Goal: Task Accomplishment & Management: Use online tool/utility

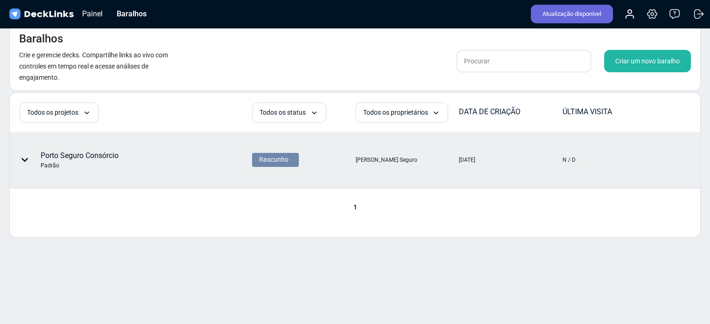
click at [25, 158] on icon at bounding box center [24, 159] width 7 height 7
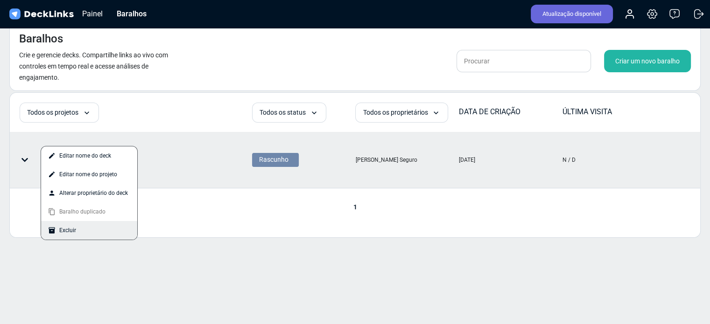
click at [69, 234] on font "Excluir" at bounding box center [67, 231] width 17 height 14
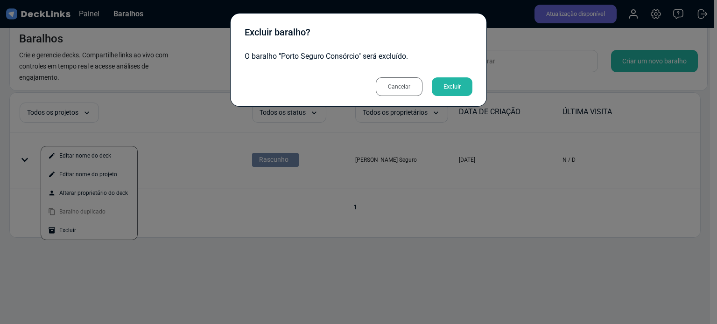
click at [398, 89] on font "Cancelar" at bounding box center [399, 87] width 22 height 7
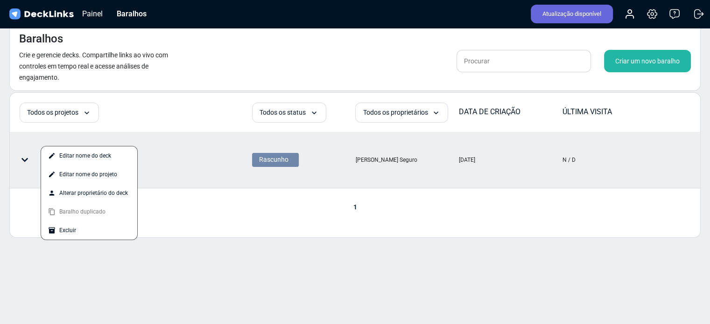
click at [214, 197] on div at bounding box center [355, 162] width 710 height 324
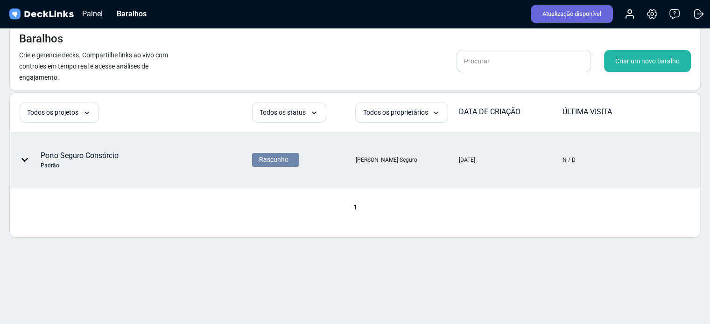
click at [67, 160] on font "Porto Seguro Consórcio" at bounding box center [80, 155] width 78 height 9
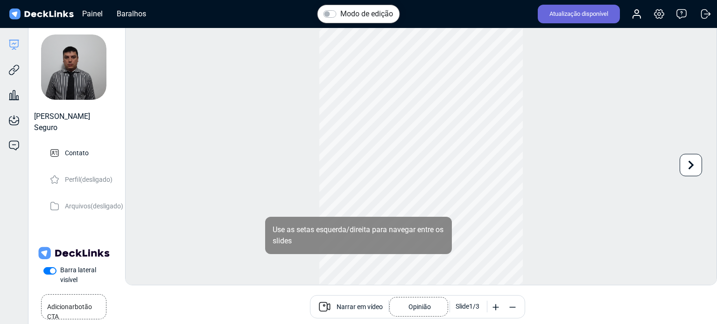
click at [355, 309] on font "Narrar em vídeo" at bounding box center [359, 306] width 46 height 7
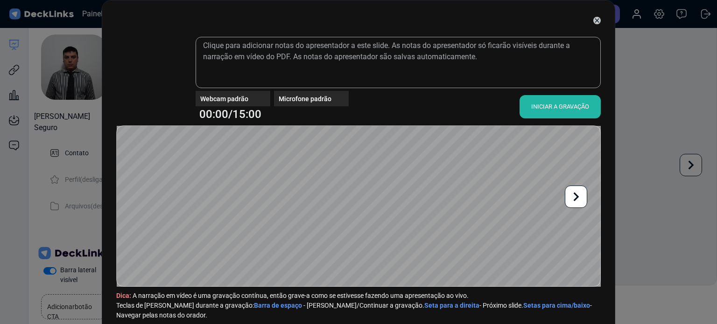
click at [252, 99] on div "Webcam padrão" at bounding box center [235, 99] width 70 height 10
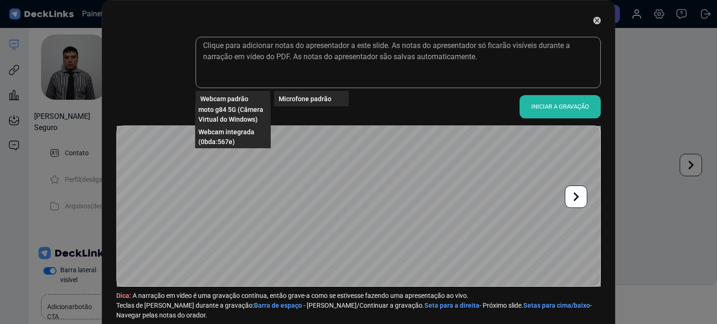
click at [235, 97] on font "Webcam padrão" at bounding box center [224, 98] width 48 height 7
click at [245, 98] on div "Webcam padrão" at bounding box center [235, 99] width 70 height 10
click at [241, 130] on font "Webcam integrada (0bda:567e)" at bounding box center [226, 136] width 56 height 17
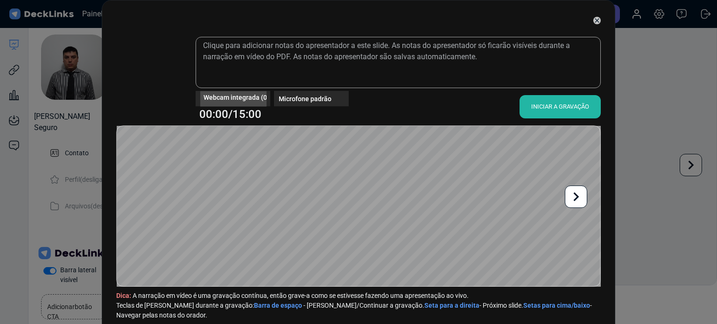
click at [254, 100] on font "Webcam integrada (0bda:567e)" at bounding box center [250, 96] width 94 height 7
click at [237, 100] on font "Webcam integrada (0bda:567e)" at bounding box center [250, 96] width 94 height 7
click at [244, 98] on font "Webcam integrada (0bda:567e)" at bounding box center [250, 96] width 94 height 7
click at [237, 108] on font "moto g84 5G (Câmera Virtual do Windows)" at bounding box center [230, 114] width 65 height 17
click at [149, 75] on video at bounding box center [151, 76] width 65 height 65
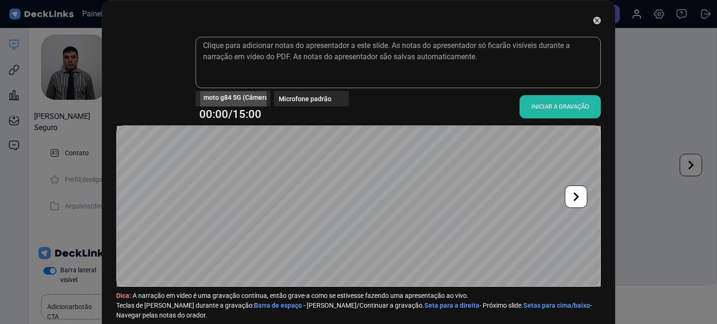
click at [237, 101] on span "moto g84 5G (Câmera Virtual do Windows)" at bounding box center [266, 97] width 126 height 10
click at [222, 113] on font "Webcam integrada (0bda:567e)" at bounding box center [226, 114] width 56 height 17
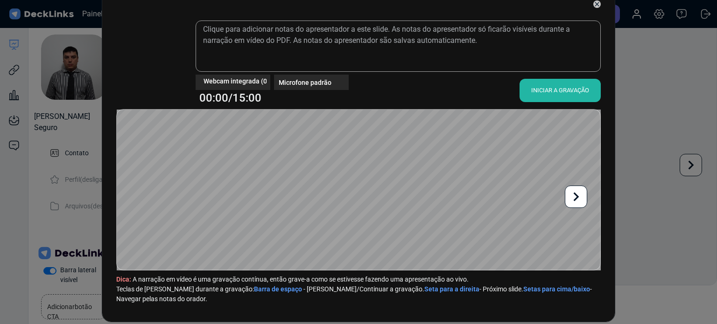
scroll to position [28, 0]
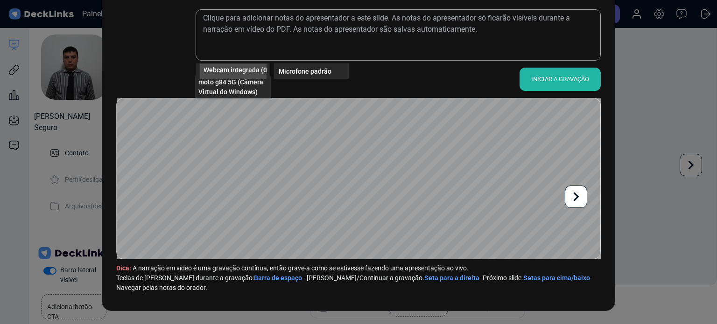
click at [249, 64] on div "Webcam integrada (0bda:567e)" at bounding box center [233, 70] width 66 height 15
click at [230, 91] on font "moto g84 5G (Câmera Virtual do Windows)" at bounding box center [230, 86] width 65 height 17
click at [548, 76] on font "INICIAR A GRAVAÇÃO" at bounding box center [560, 79] width 58 height 7
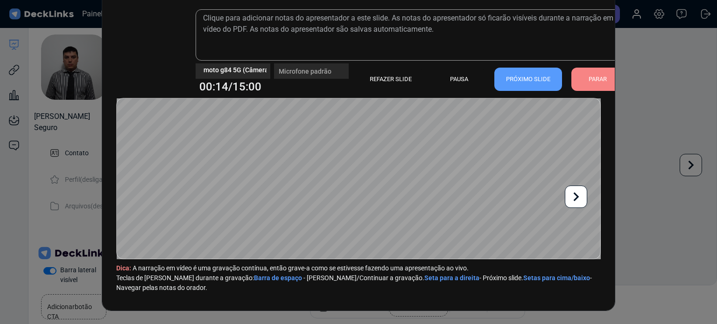
click at [259, 73] on div "moto g84 5G (Câmera Virtual do Windows)" at bounding box center [233, 70] width 75 height 15
click at [249, 66] on div "moto g84 5G (Câmera Virtual do Windows)" at bounding box center [233, 66] width 75 height 7
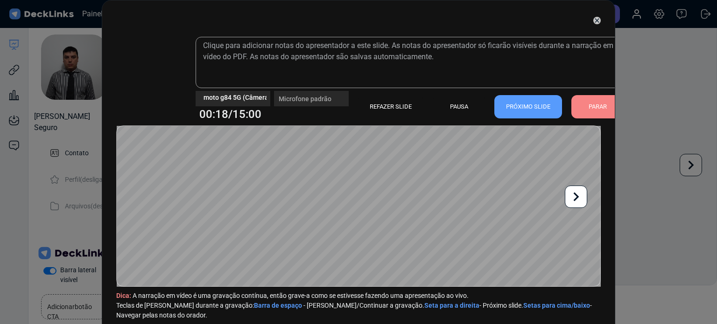
click at [595, 108] on font "PARAR" at bounding box center [597, 106] width 18 height 7
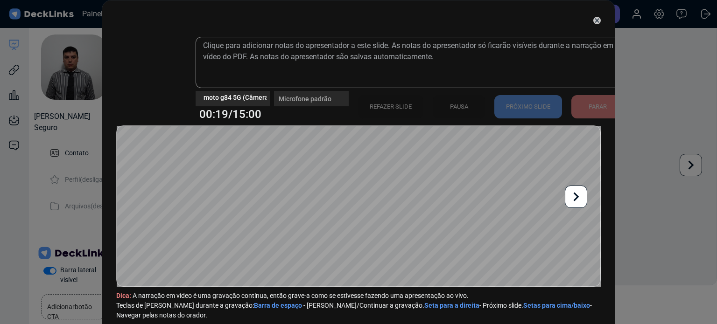
click at [595, 21] on icon at bounding box center [597, 20] width 4 height 4
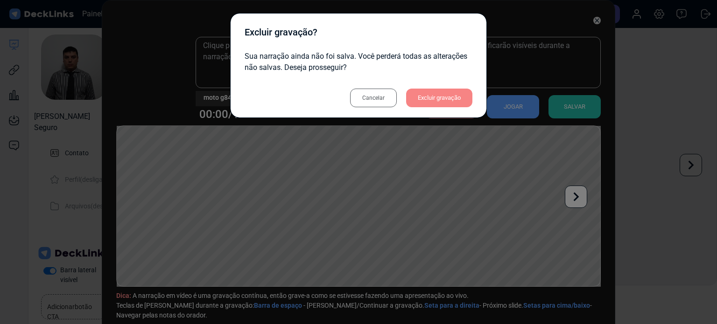
click at [422, 95] on font "Excluir gravação" at bounding box center [439, 97] width 43 height 7
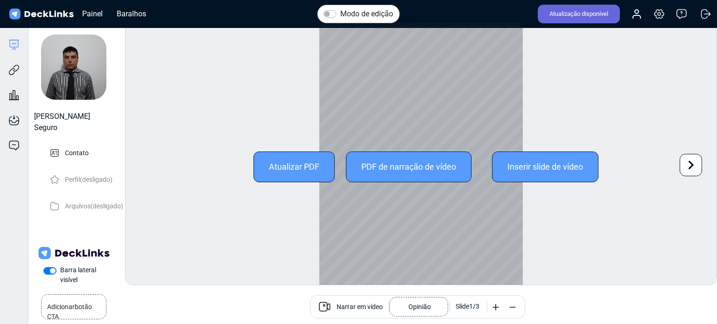
click at [294, 167] on font "Atualizar PDF" at bounding box center [294, 167] width 50 height 10
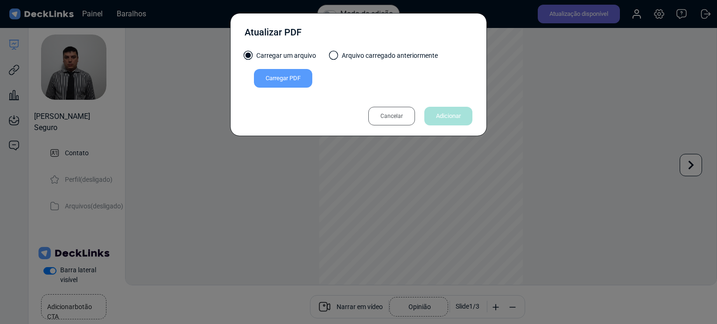
click at [291, 77] on font "Carregar PDF" at bounding box center [283, 78] width 35 height 7
click at [0, 0] on input "Carregar PDF" at bounding box center [0, 0] width 0 height 0
click at [399, 115] on font "Cancelar" at bounding box center [391, 116] width 22 height 7
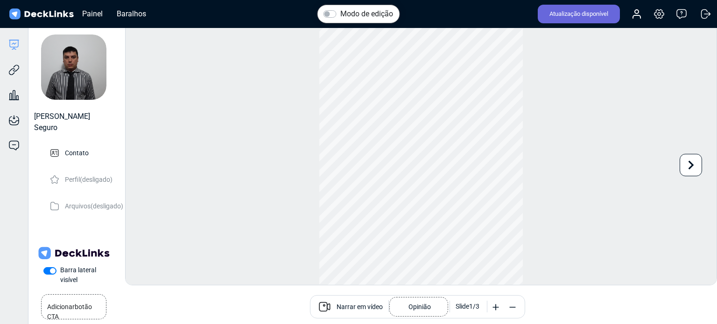
click at [358, 303] on font "Narrar em vídeo" at bounding box center [359, 306] width 46 height 7
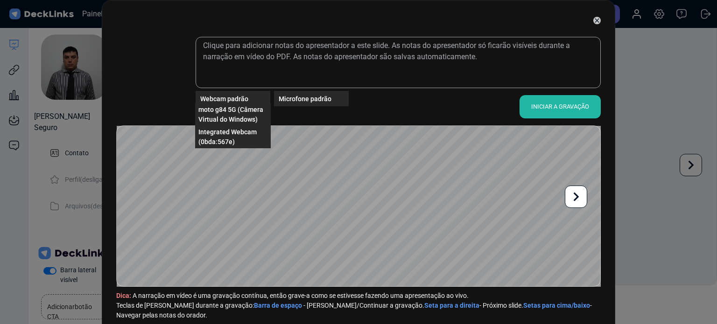
click at [249, 100] on div "Webcam padrão" at bounding box center [235, 99] width 70 height 10
click at [229, 136] on font "Webcam integrada (0bda:567e)" at bounding box center [226, 136] width 56 height 17
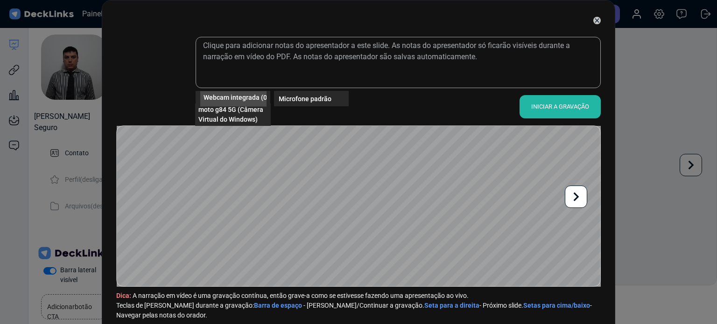
click at [232, 93] on font "Webcam integrada (0bda:567e)" at bounding box center [250, 96] width 94 height 7
click at [238, 107] on font "moto g84 5G (Câmera Virtual do Windows)" at bounding box center [230, 114] width 65 height 17
click at [543, 107] on font "INICIAR A GRAVAÇÃO" at bounding box center [560, 106] width 58 height 7
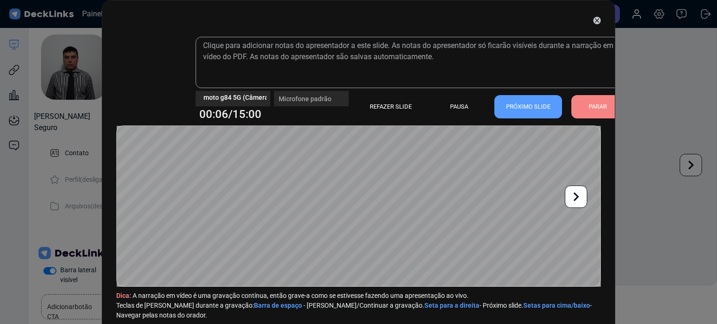
click at [526, 106] on font "PRÓXIMO SLIDE" at bounding box center [528, 106] width 44 height 7
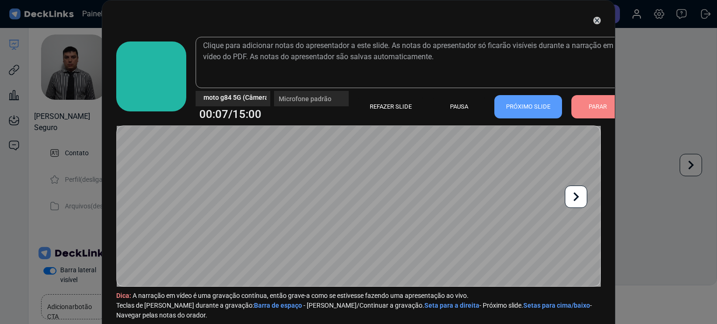
click at [521, 107] on font "PRÓXIMO SLIDE" at bounding box center [528, 106] width 44 height 7
click at [588, 105] on font "PARAR" at bounding box center [597, 106] width 18 height 7
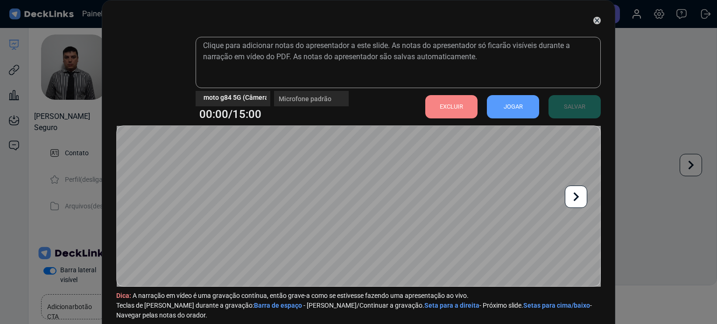
click at [444, 106] on font "EXCLUIR" at bounding box center [451, 106] width 23 height 7
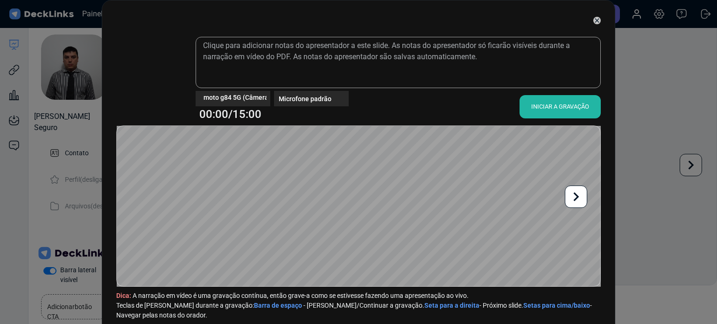
click at [563, 95] on div "INICIAR A GRAVAÇÃO" at bounding box center [559, 106] width 81 height 23
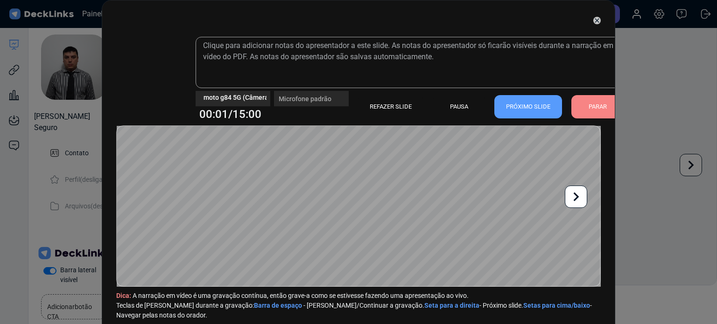
click at [252, 95] on div "moto g84 5G (Câmera Virtual do Windows)" at bounding box center [233, 94] width 75 height 7
click at [258, 97] on div "moto g84 5G (Câmera Virtual do Windows)" at bounding box center [233, 94] width 75 height 7
drag, startPoint x: 255, startPoint y: 97, endPoint x: 248, endPoint y: 97, distance: 7.5
click at [250, 97] on div "moto g84 5G (Câmera Virtual do Windows)" at bounding box center [233, 94] width 75 height 7
drag, startPoint x: 241, startPoint y: 97, endPoint x: 231, endPoint y: 98, distance: 9.9
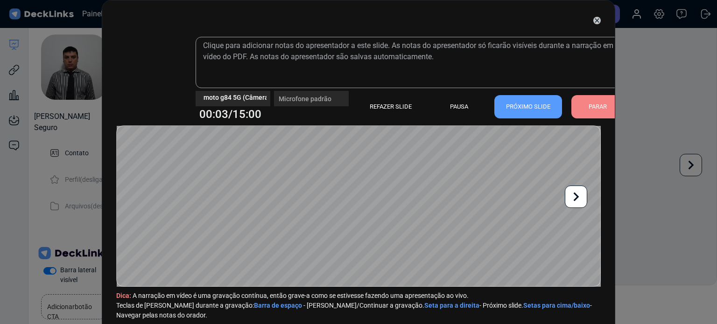
click at [234, 98] on div "moto g84 5G (Câmera Virtual do Windows)" at bounding box center [233, 98] width 75 height 15
click at [206, 98] on div "moto g84 5G (Câmera Virtual do Windows)" at bounding box center [233, 98] width 75 height 15
drag, startPoint x: 200, startPoint y: 98, endPoint x: 189, endPoint y: 97, distance: 11.3
click at [196, 98] on div "moto g84 5G (Câmera Virtual do Windows)" at bounding box center [233, 98] width 75 height 15
click at [151, 84] on video at bounding box center [151, 76] width 65 height 65
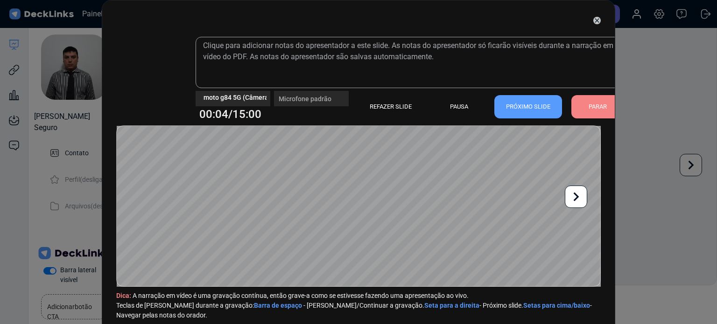
click at [147, 79] on video at bounding box center [151, 76] width 65 height 65
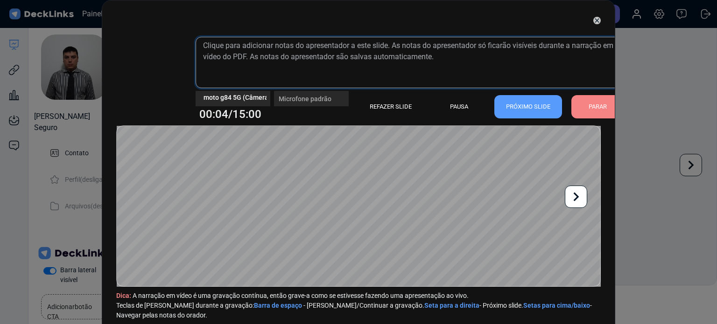
click at [212, 93] on div "moto g84 5G (Câmera Virtual do Windows) Microfone padrão 00:04/15:00 REFAZER SL…" at bounding box center [410, 76] width 428 height 79
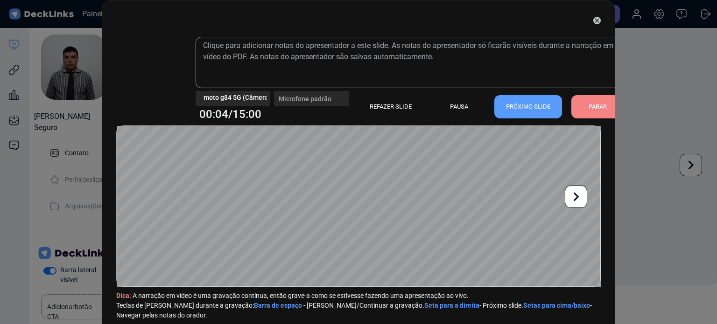
click at [217, 98] on div "moto g84 5G (Câmera Virtual do Windows)" at bounding box center [233, 94] width 75 height 7
click at [231, 95] on div "moto g84 5G (Câmera Virtual do Windows)" at bounding box center [233, 94] width 75 height 7
drag, startPoint x: 231, startPoint y: 95, endPoint x: 250, endPoint y: 121, distance: 32.0
click at [235, 108] on div "moto g84 5G (Câmera Virtual do Windows) Microfone padrão 00:05/15:00" at bounding box center [272, 107] width 153 height 32
click at [231, 100] on div "moto g84 5G (Câmera Virtual do Windows)" at bounding box center [233, 98] width 75 height 15
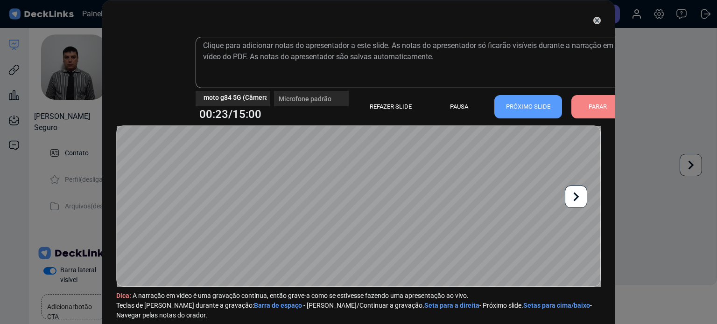
click at [250, 105] on div "moto g84 5G (Câmera Virtual do Windows)" at bounding box center [233, 98] width 75 height 15
click at [249, 101] on div "moto g84 5G (Câmera Virtual do Windows)" at bounding box center [233, 98] width 75 height 15
click at [135, 65] on video at bounding box center [151, 76] width 65 height 65
click at [148, 77] on video at bounding box center [151, 76] width 65 height 65
drag, startPoint x: 148, startPoint y: 77, endPoint x: 151, endPoint y: 88, distance: 10.6
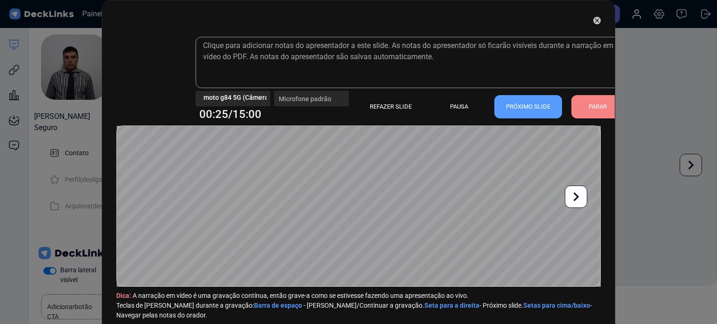
click at [149, 86] on video at bounding box center [151, 76] width 65 height 65
click at [595, 20] on icon at bounding box center [596, 20] width 7 height 7
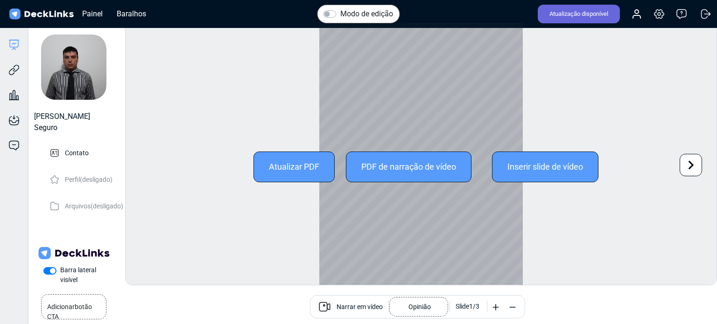
click at [528, 163] on font "Inserir slide de vídeo" at bounding box center [545, 167] width 76 height 10
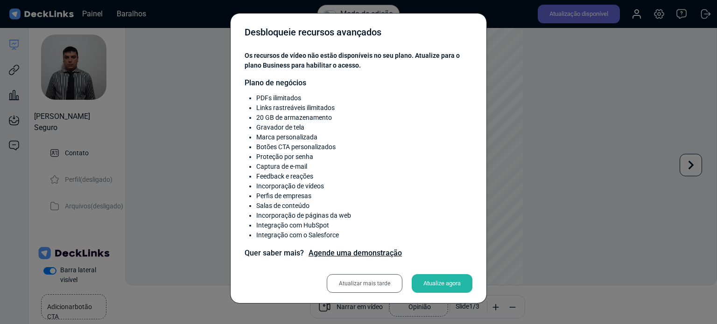
click at [377, 283] on font "Atualizar mais tarde" at bounding box center [364, 283] width 51 height 7
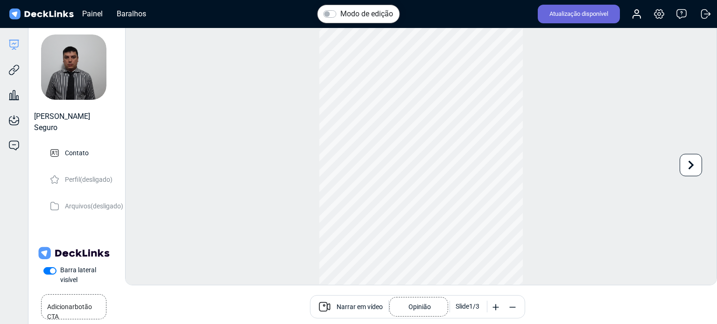
click at [357, 306] on font "Narrar em vídeo" at bounding box center [359, 306] width 46 height 7
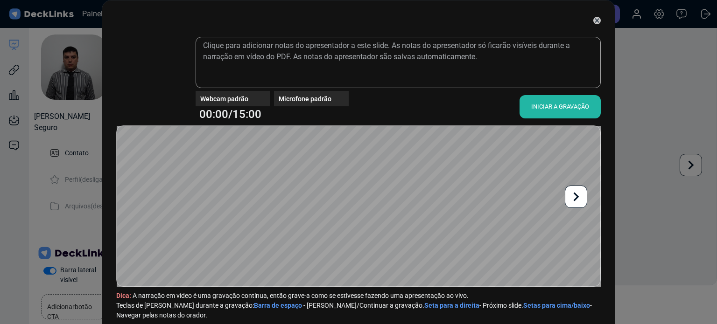
click at [549, 105] on font "INICIAR A GRAVAÇÃO" at bounding box center [560, 106] width 58 height 7
click at [553, 112] on font "INICIAR A GRAVAÇÃO" at bounding box center [560, 107] width 58 height 14
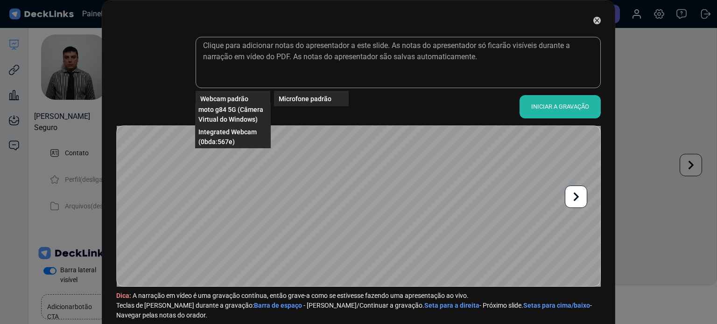
click at [237, 98] on font "Webcam padrão" at bounding box center [224, 98] width 48 height 7
click at [235, 117] on font "moto g84 5G (Câmera Virtual do Windows)" at bounding box center [230, 114] width 65 height 17
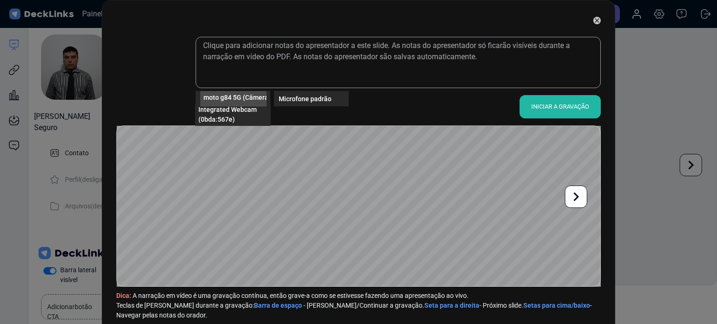
click at [253, 98] on font "moto g84 5G (Câmera Virtual do Windows)" at bounding box center [266, 96] width 126 height 7
click at [222, 119] on font "Webcam integrada (0bda:567e)" at bounding box center [226, 114] width 56 height 17
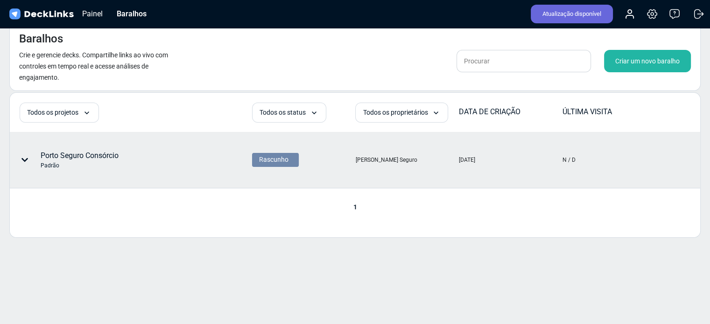
click at [85, 158] on font "Porto Seguro Consórcio" at bounding box center [80, 155] width 78 height 9
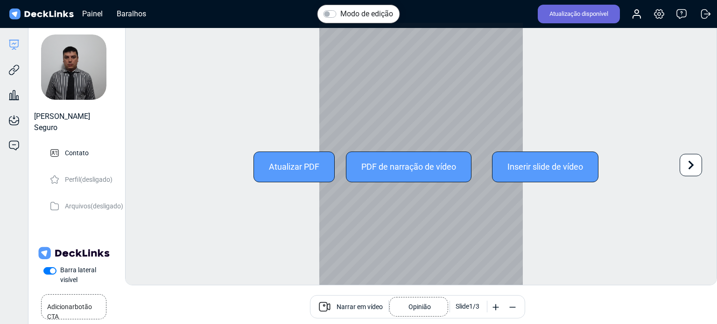
click at [260, 161] on div "Atualizar PDF" at bounding box center [293, 167] width 81 height 31
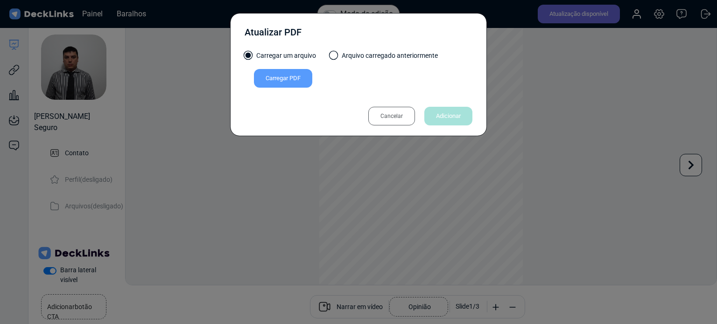
click at [396, 115] on font "Cancelar" at bounding box center [391, 116] width 22 height 7
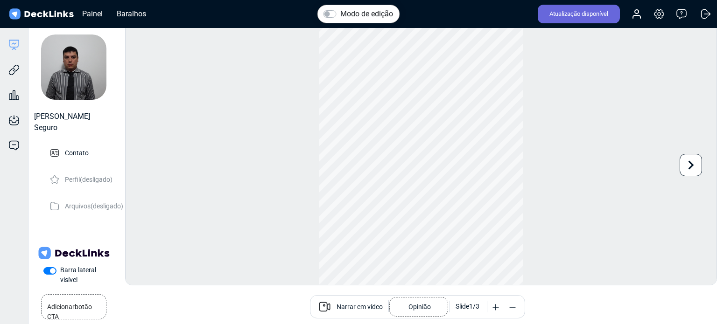
click at [349, 308] on font "Narrar em vídeo" at bounding box center [359, 306] width 46 height 7
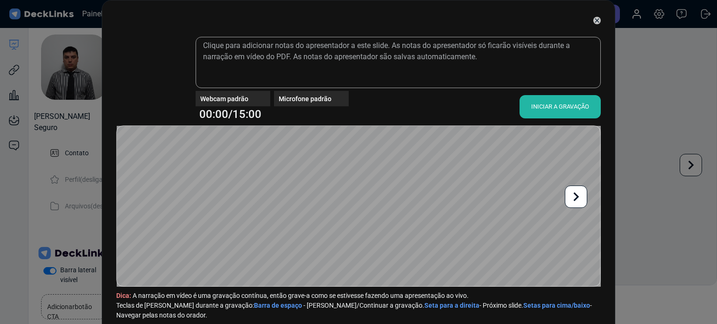
click at [548, 107] on font "INICIAR A GRAVAÇÃO" at bounding box center [560, 106] width 58 height 7
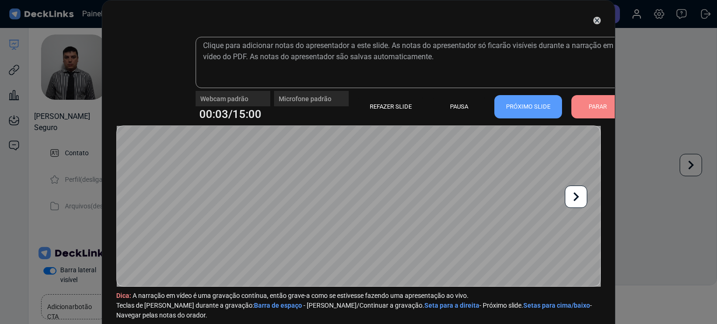
click at [239, 100] on div "Webcam padrão" at bounding box center [233, 98] width 75 height 15
click at [230, 104] on div "Webcam padrão" at bounding box center [233, 98] width 75 height 15
click at [148, 74] on video at bounding box center [151, 76] width 65 height 65
click at [211, 100] on div "Webcam padrão" at bounding box center [233, 98] width 75 height 15
click at [233, 95] on div "Webcam padrão" at bounding box center [233, 94] width 75 height 7
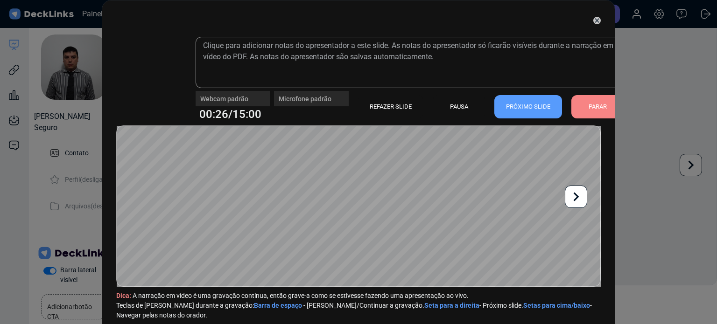
click at [235, 95] on div "Webcam padrão" at bounding box center [233, 94] width 75 height 7
click at [236, 95] on div "Webcam padrão" at bounding box center [233, 94] width 75 height 7
drag, startPoint x: 310, startPoint y: 96, endPoint x: 359, endPoint y: 95, distance: 49.0
click at [337, 97] on div "Microfone padrão" at bounding box center [311, 94] width 75 height 7
click at [409, 103] on div "REFAZER SLIDE" at bounding box center [390, 106] width 65 height 23
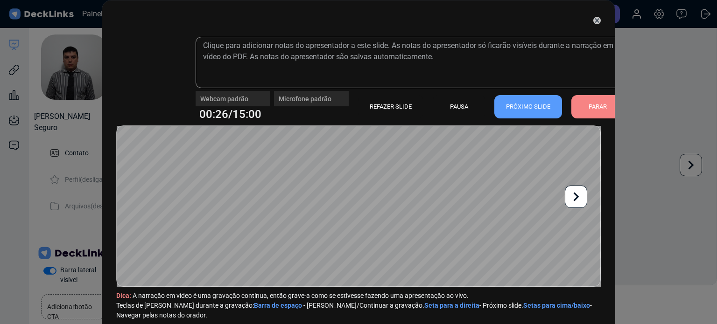
click at [410, 103] on div "REFAZER SLIDE" at bounding box center [390, 106] width 65 height 23
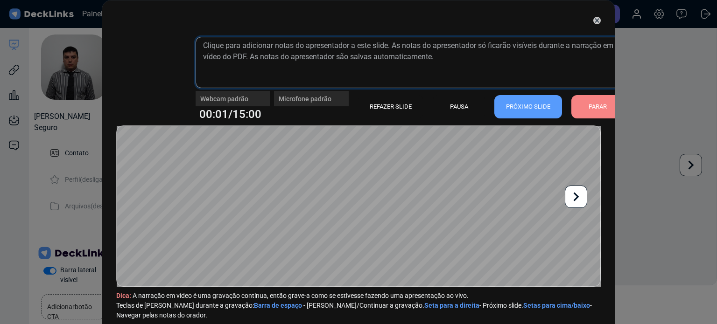
click at [246, 59] on textarea at bounding box center [410, 62] width 428 height 51
click at [284, 59] on textarea at bounding box center [410, 62] width 428 height 51
click at [321, 56] on textarea at bounding box center [410, 62] width 428 height 51
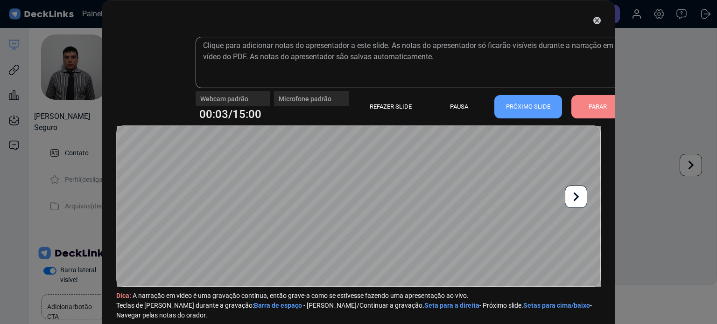
click at [593, 20] on icon at bounding box center [596, 20] width 7 height 7
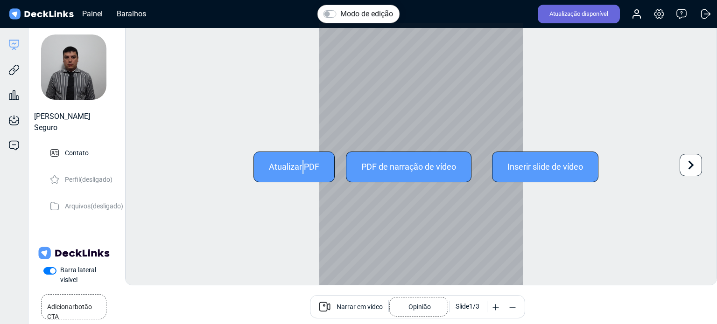
click at [297, 162] on font "Atualizar PDF" at bounding box center [294, 167] width 50 height 10
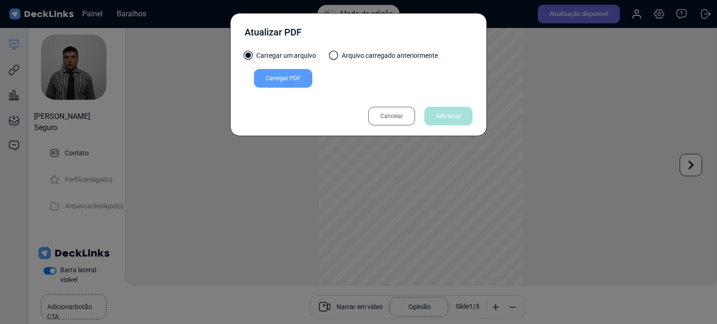
click at [287, 73] on font "Carregar PDF" at bounding box center [283, 78] width 35 height 14
click at [0, 0] on input "Carregar PDF" at bounding box center [0, 0] width 0 height 0
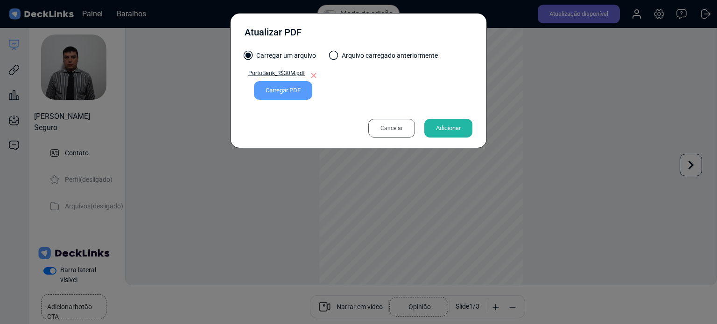
click at [448, 128] on font "Adicionar" at bounding box center [448, 128] width 25 height 7
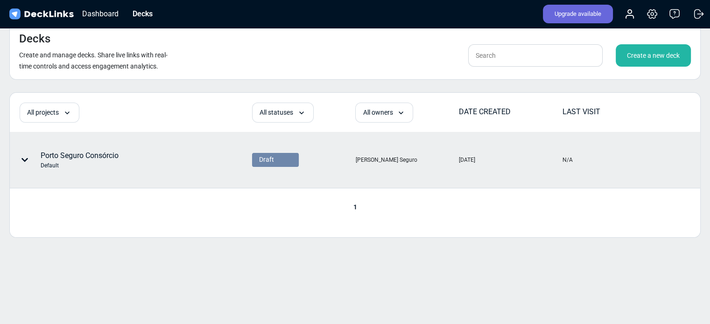
click at [24, 158] on icon at bounding box center [24, 159] width 7 height 7
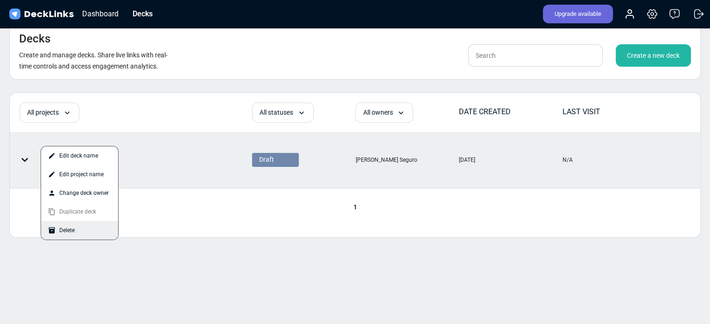
click at [77, 231] on div "Delete" at bounding box center [79, 230] width 77 height 19
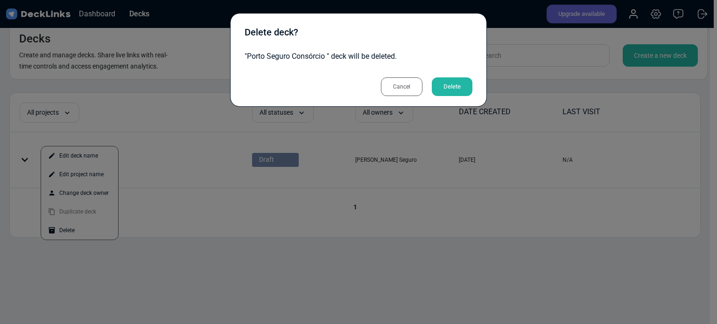
click at [448, 85] on div "Delete" at bounding box center [452, 86] width 41 height 19
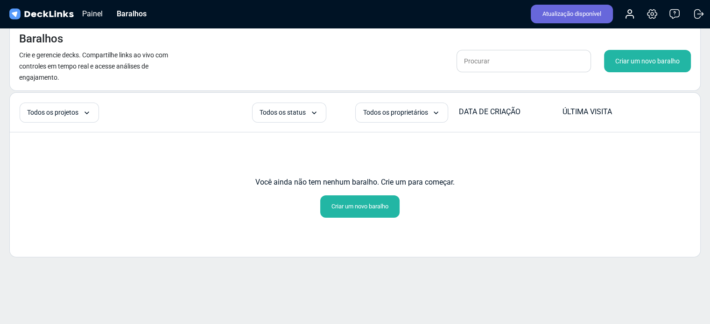
click at [500, 199] on div "Você ainda não tem nenhum baralho. Crie um para começar. Criar um novo baralho" at bounding box center [355, 185] width 690 height 63
click at [361, 207] on font "Criar um novo baralho" at bounding box center [359, 206] width 57 height 7
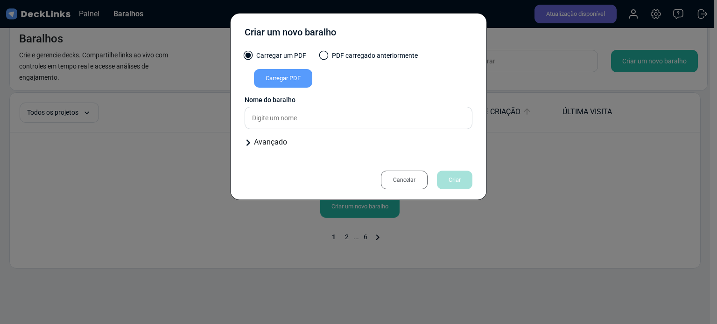
click at [280, 81] on font "Carregar PDF" at bounding box center [283, 78] width 35 height 7
click at [0, 0] on input "Carregar PDF" at bounding box center [0, 0] width 0 height 0
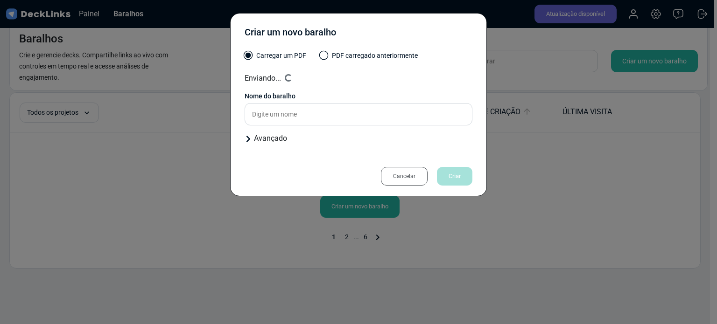
type input "PortoBank_R$30M"
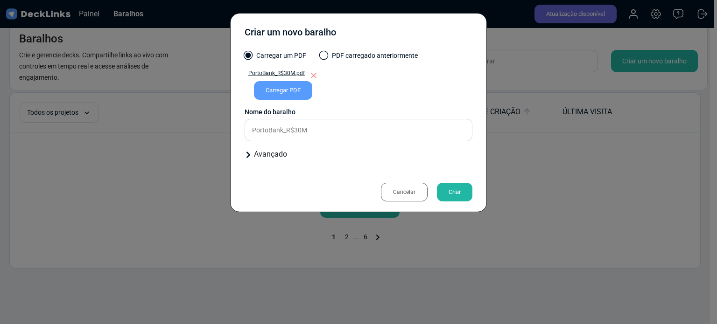
click at [458, 194] on font "Criar" at bounding box center [454, 192] width 12 height 7
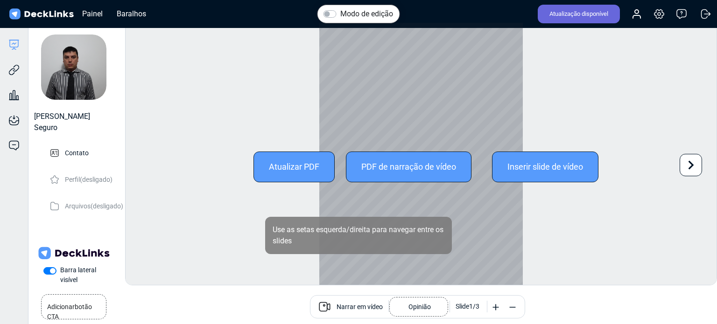
click at [421, 93] on div at bounding box center [420, 167] width 203 height 288
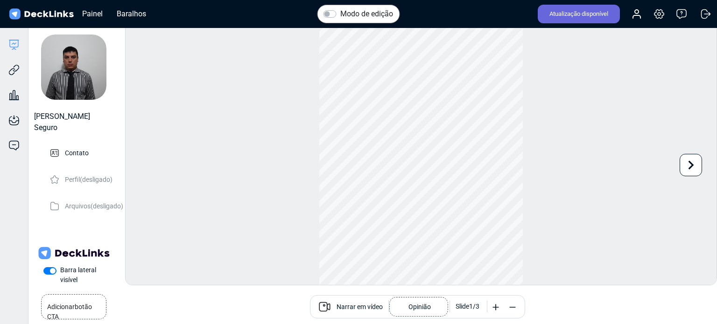
click at [340, 10] on label "Modo de edição" at bounding box center [366, 13] width 53 height 11
click at [327, 10] on input "Modo de edição" at bounding box center [326, 12] width 7 height 9
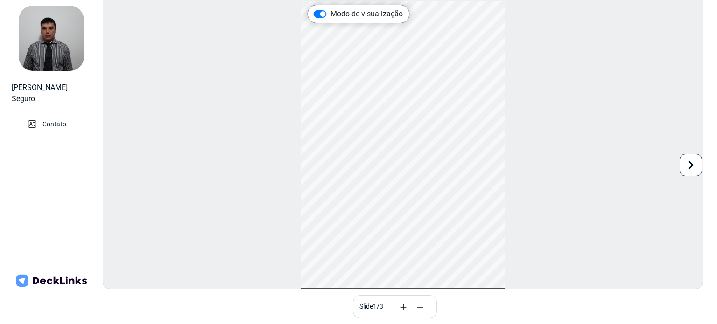
click at [319, 234] on font "Use as setas esquerda/direita para navegar entre os slides" at bounding box center [358, 235] width 171 height 20
click at [330, 11] on label "Modo de visualização" at bounding box center [366, 13] width 72 height 11
click at [321, 11] on input "Modo de visualização" at bounding box center [317, 12] width 7 height 9
checkbox input "false"
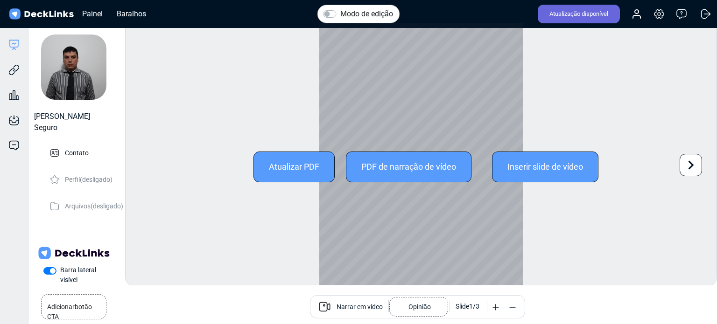
click at [300, 170] on font "Atualizar PDF" at bounding box center [294, 167] width 50 height 10
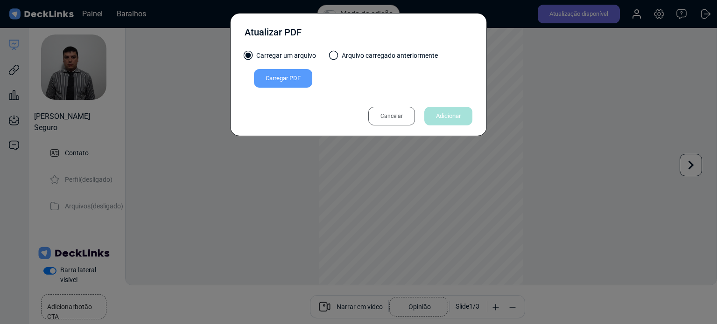
click at [385, 118] on font "Cancelar" at bounding box center [391, 116] width 22 height 7
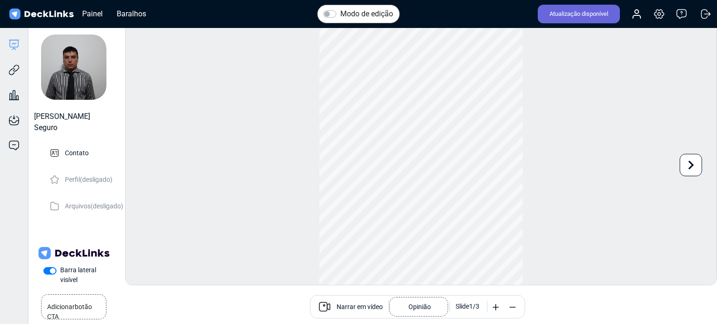
click at [364, 309] on font "Narrar em vídeo" at bounding box center [359, 306] width 46 height 7
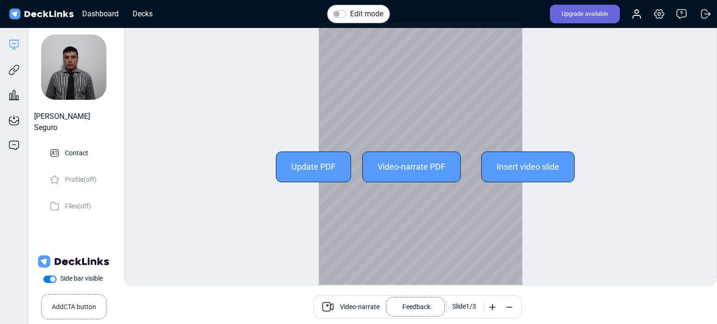
drag, startPoint x: 417, startPoint y: 41, endPoint x: 575, endPoint y: 60, distance: 159.4
click at [575, 60] on div "Edit mode Change photo Updating this image will immediately apply to all of you…" at bounding box center [420, 153] width 593 height 263
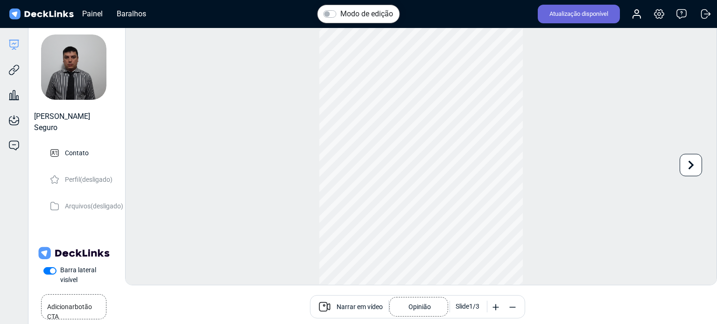
click at [349, 306] on font "Narrar em vídeo" at bounding box center [359, 306] width 46 height 7
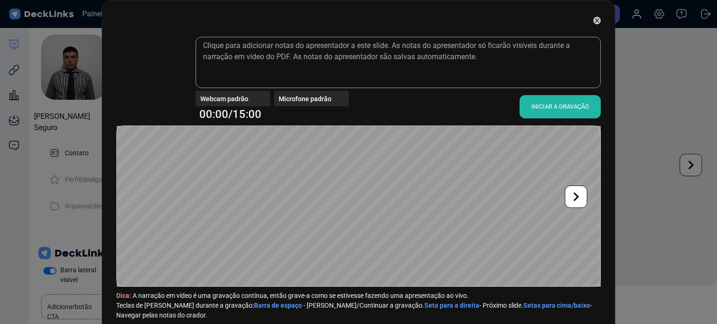
click at [241, 98] on font "Webcam padrão" at bounding box center [224, 98] width 48 height 7
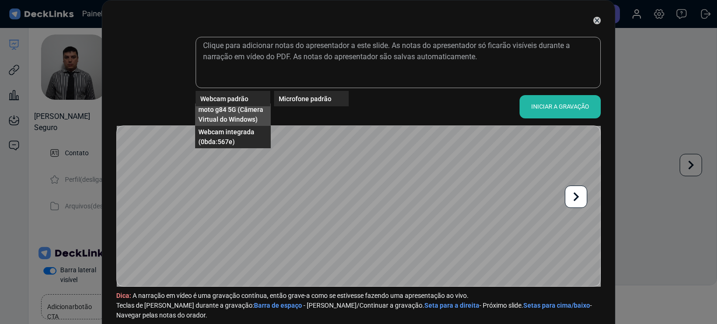
click at [225, 108] on font "moto g84 5G (Câmera Virtual do Windows)" at bounding box center [230, 114] width 65 height 17
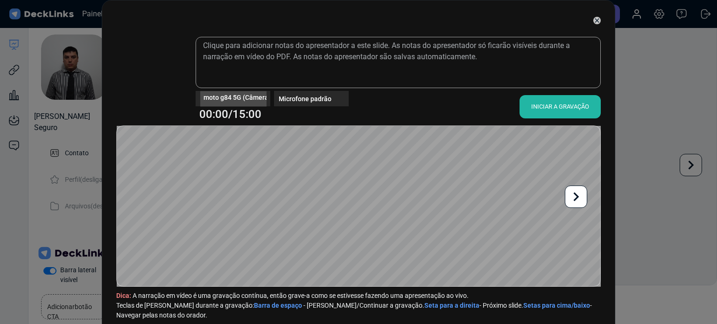
click at [239, 99] on font "moto g84 5G (Câmera Virtual do Windows)" at bounding box center [266, 96] width 126 height 7
click at [226, 121] on font "Webcam integrada (0bda:567e)" at bounding box center [226, 114] width 56 height 17
drag, startPoint x: 132, startPoint y: 74, endPoint x: 139, endPoint y: 72, distance: 7.2
click at [133, 74] on video at bounding box center [151, 76] width 65 height 65
click at [139, 72] on video at bounding box center [151, 76] width 65 height 65
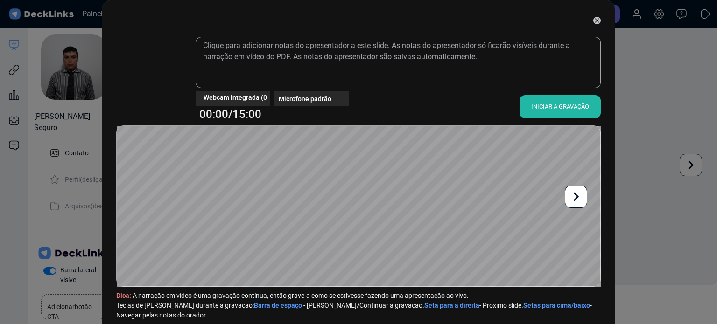
click at [142, 73] on video at bounding box center [151, 76] width 65 height 65
drag, startPoint x: 142, startPoint y: 71, endPoint x: 154, endPoint y: 61, distance: 15.5
click at [142, 70] on video at bounding box center [151, 76] width 65 height 65
click at [154, 61] on video at bounding box center [151, 76] width 65 height 65
click at [246, 95] on font "Webcam integrada (0bda:567e)" at bounding box center [250, 96] width 94 height 7
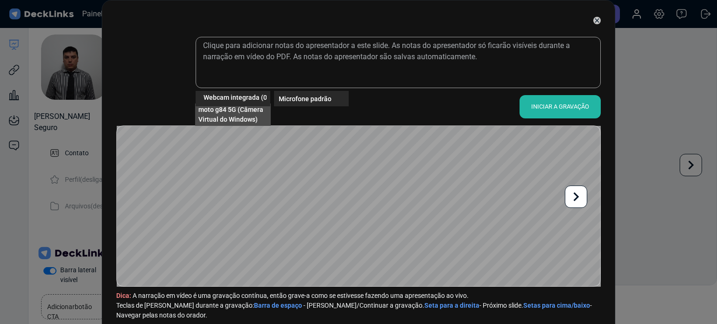
click at [242, 115] on span "moto g84 5G (Câmera Virtual do Windows)" at bounding box center [232, 115] width 69 height 20
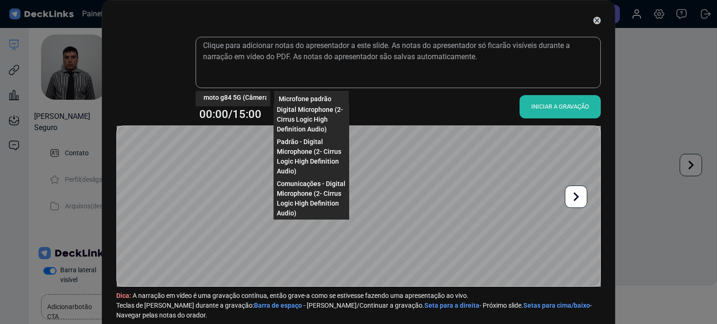
click at [308, 98] on font "Microfone padrão" at bounding box center [305, 98] width 53 height 7
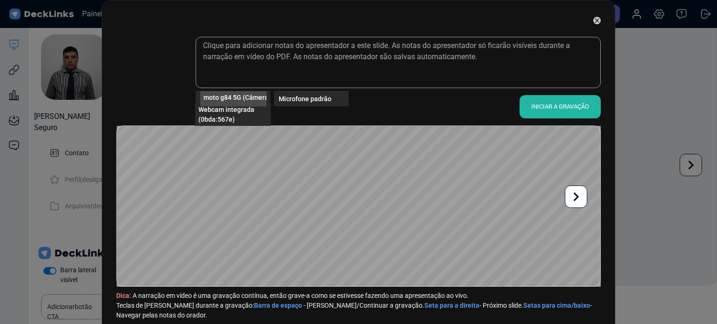
click at [234, 101] on span "moto g84 5G (Câmera Virtual do Windows)" at bounding box center [266, 97] width 126 height 10
click at [234, 100] on font "moto g84 5G (Câmera Virtual do Windows)" at bounding box center [266, 96] width 126 height 7
drag, startPoint x: 234, startPoint y: 100, endPoint x: 236, endPoint y: 106, distance: 5.9
click at [236, 106] on div "moto g84 5G (Câmera Virtual do Windows)" at bounding box center [233, 98] width 66 height 15
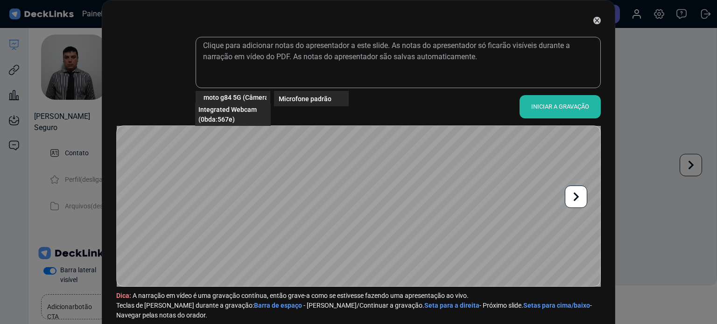
click at [230, 106] on div "moto g84 5G (Câmera Virtual do Windows)" at bounding box center [233, 98] width 66 height 15
click at [239, 112] on font "Webcam integrada (0bda:567e)" at bounding box center [226, 114] width 56 height 17
click at [547, 99] on div "INICIAR A GRAVAÇÃO" at bounding box center [559, 106] width 81 height 23
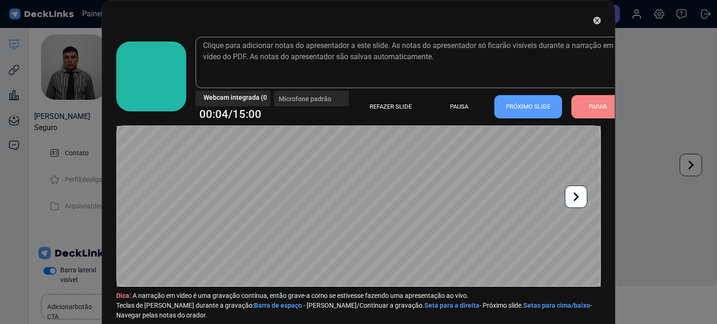
click at [150, 76] on video at bounding box center [151, 76] width 65 height 65
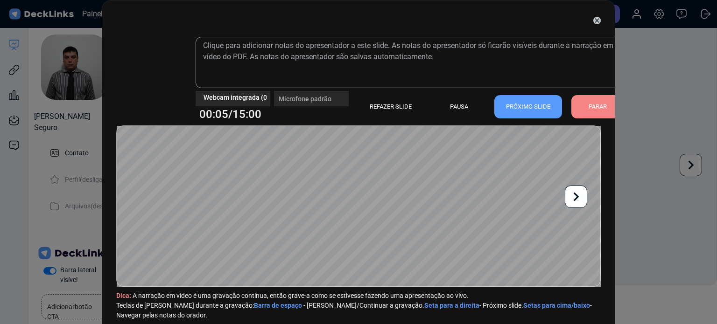
click at [150, 76] on video at bounding box center [151, 76] width 65 height 65
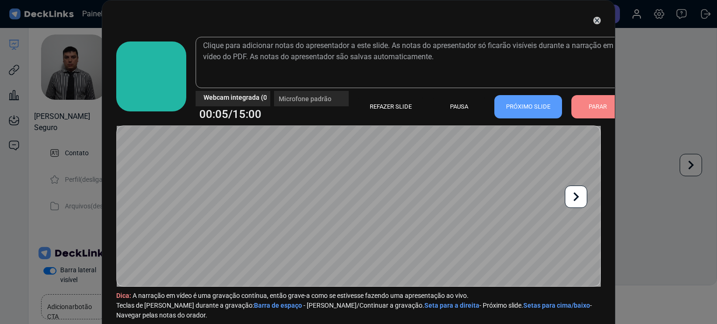
click at [155, 84] on video at bounding box center [151, 76] width 65 height 65
click at [250, 93] on div "Webcam integrada (0bda:567e)" at bounding box center [233, 94] width 75 height 7
click at [256, 100] on div "Webcam integrada (0bda:567e)" at bounding box center [233, 98] width 75 height 15
click at [240, 101] on div "Webcam integrada (0bda:567e)" at bounding box center [233, 98] width 75 height 15
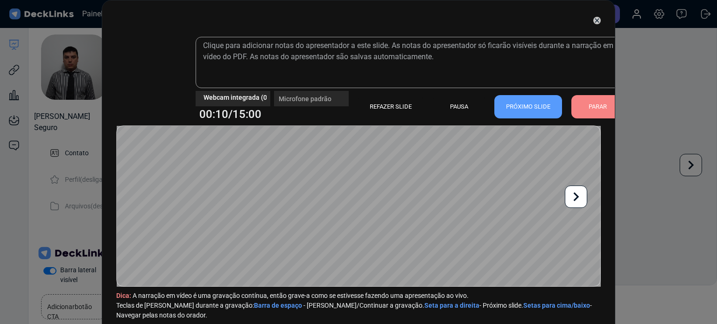
click at [589, 107] on font "PARAR" at bounding box center [597, 106] width 18 height 7
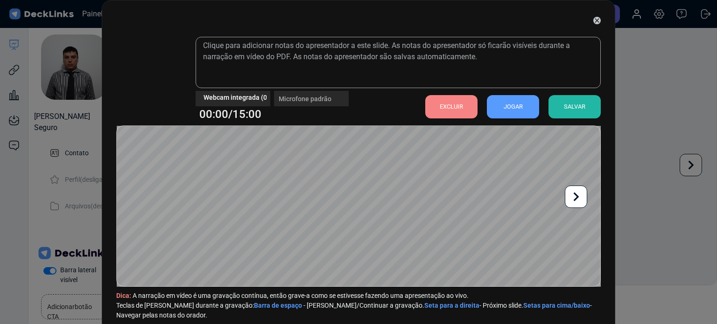
click at [252, 100] on div "Webcam integrada (0bda:567e)" at bounding box center [233, 98] width 75 height 15
click at [240, 98] on div "Webcam integrada (0bda:567e)" at bounding box center [233, 98] width 75 height 15
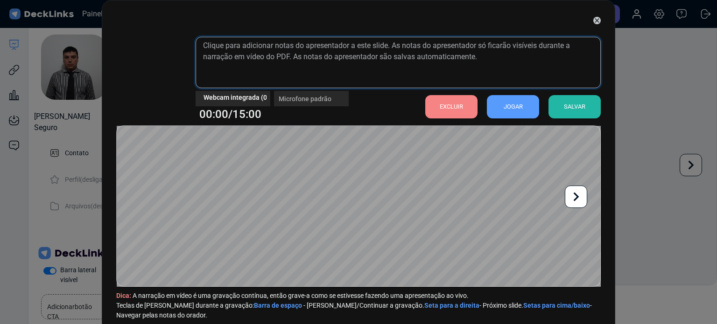
click at [251, 85] on textarea at bounding box center [398, 62] width 405 height 51
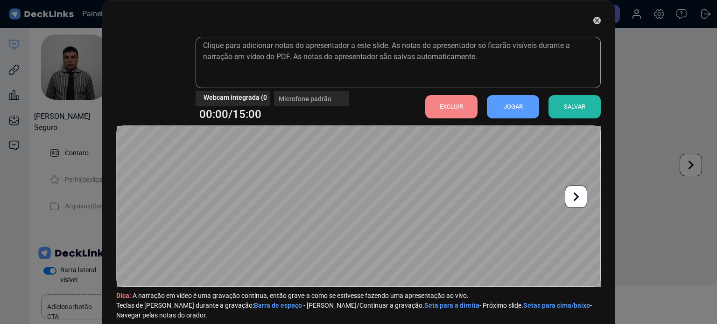
click at [244, 105] on div "Webcam integrada (0bda:567e)" at bounding box center [233, 98] width 75 height 15
click at [246, 100] on div "Webcam integrada (0bda:567e)" at bounding box center [233, 98] width 75 height 15
drag, startPoint x: 249, startPoint y: 98, endPoint x: 194, endPoint y: 85, distance: 56.5
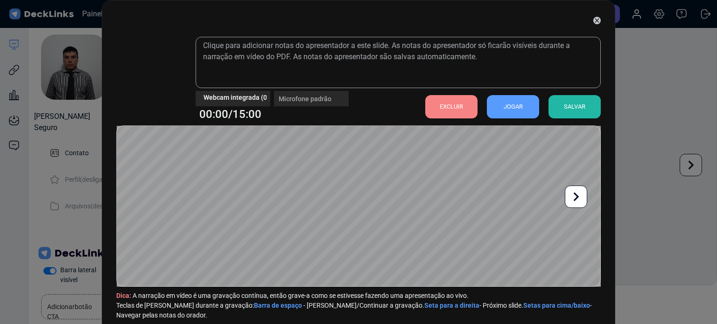
click at [245, 96] on div "Webcam integrada (0bda:567e)" at bounding box center [233, 94] width 75 height 7
click at [153, 75] on video at bounding box center [151, 76] width 65 height 65
click at [176, 65] on video at bounding box center [151, 76] width 65 height 65
click at [520, 105] on div "JOGAR" at bounding box center [513, 106] width 52 height 23
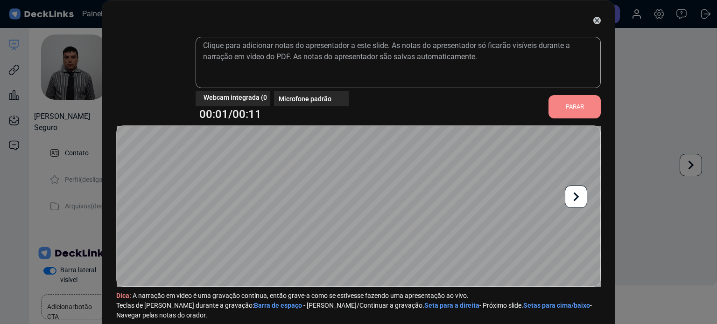
click at [162, 81] on video at bounding box center [151, 76] width 65 height 65
click at [239, 102] on div "Webcam integrada (0bda:567e)" at bounding box center [233, 98] width 66 height 15
click at [225, 111] on font "moto g84 5G (Câmera Virtual do Windows)" at bounding box center [230, 114] width 65 height 17
click at [148, 78] on video at bounding box center [151, 76] width 65 height 65
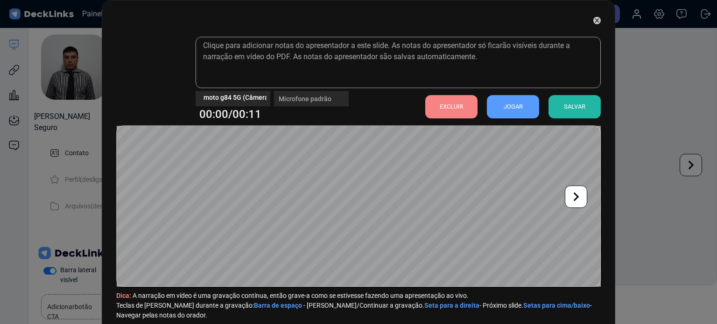
click at [254, 92] on div "moto g84 5G (Câmera Virtual do Windows)" at bounding box center [233, 94] width 75 height 7
click at [263, 92] on div "moto g84 5G (Câmera Virtual do Windows)" at bounding box center [233, 94] width 75 height 7
click at [258, 93] on div "moto g84 5G (Câmera Virtual do Windows)" at bounding box center [233, 94] width 75 height 7
click at [257, 96] on div "moto g84 5G (Câmera Virtual do Windows)" at bounding box center [233, 94] width 75 height 7
click at [255, 97] on div "moto g84 5G (Câmera Virtual do Windows)" at bounding box center [233, 94] width 75 height 7
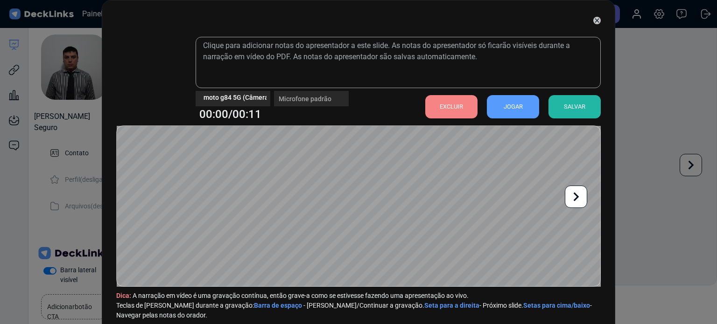
click at [255, 97] on div "moto g84 5G (Câmera Virtual do Windows)" at bounding box center [233, 94] width 75 height 7
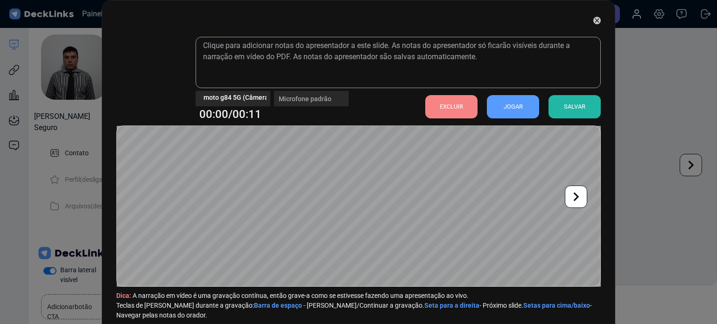
click at [232, 98] on div "moto g84 5G (Câmera Virtual do Windows)" at bounding box center [233, 94] width 75 height 7
drag, startPoint x: 174, startPoint y: 89, endPoint x: 136, endPoint y: 59, distance: 47.9
click at [170, 85] on video at bounding box center [151, 76] width 65 height 65
click at [136, 59] on video at bounding box center [151, 76] width 65 height 65
click at [74, 76] on div "moto g84 5G (Câmera Virtual do Windows) Microfone padrão 00:00/00:11 EXCLUIR JO…" at bounding box center [358, 162] width 717 height 324
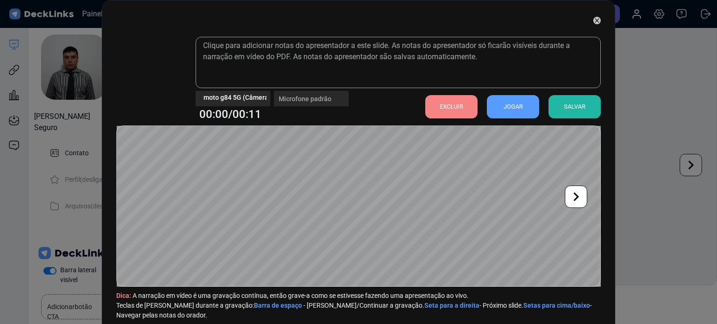
click at [6, 141] on div "Delete recording? Your narration is not saved yet. You will lose all unsaved ch…" at bounding box center [358, 162] width 717 height 324
click at [28, 102] on div "Excluir gravação? Sua narração ainda não foi salva. Você perderá todas as alter…" at bounding box center [358, 162] width 717 height 324
click at [54, 93] on div "moto g84 5G (Câmera Virtual do Windows) Microfone padrão 00:00/00:11 EXCLUIR JO…" at bounding box center [358, 162] width 717 height 324
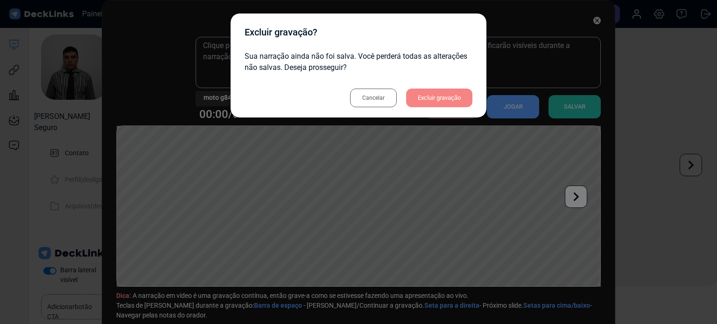
drag, startPoint x: 78, startPoint y: 131, endPoint x: 88, endPoint y: 133, distance: 10.6
click at [88, 133] on div "Excluir gravação? Sua narração ainda não foi salva. Você perderá todas as alter…" at bounding box center [358, 162] width 717 height 324
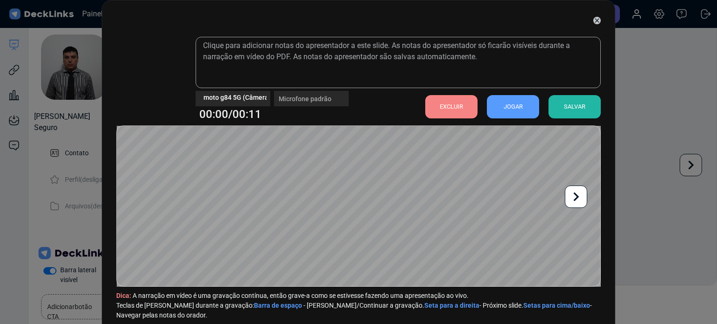
drag, startPoint x: 107, startPoint y: 140, endPoint x: 107, endPoint y: 125, distance: 14.9
click at [107, 140] on div "moto g84 5G (Câmera Virtual do Windows) Microfone padrão 00:00/00:11 EXCLUIR JO…" at bounding box center [358, 169] width 513 height 339
click at [94, 86] on div "moto g84 5G (Câmera Virtual do Windows) Microfone padrão 00:00/00:11 EXCLUIR JO…" at bounding box center [358, 162] width 717 height 324
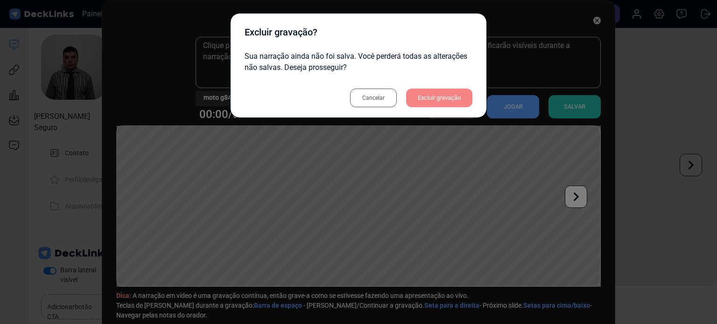
click at [75, 70] on div "Excluir gravação? Sua narração ainda não foi salva. Você perderá todas as alter…" at bounding box center [358, 162] width 717 height 324
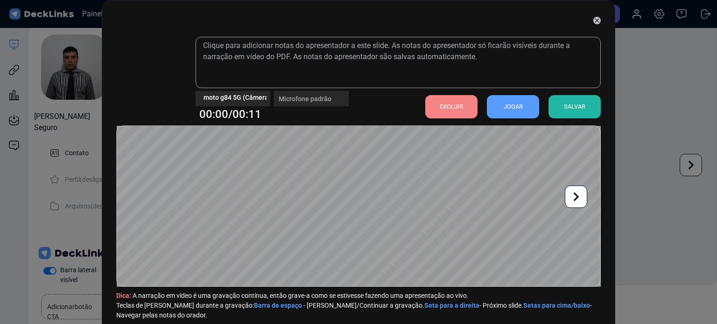
click at [75, 70] on div "moto g84 5G (Câmera Virtual do Windows) Microfone padrão 00:00/00:11 EXCLUIR JO…" at bounding box center [358, 162] width 717 height 324
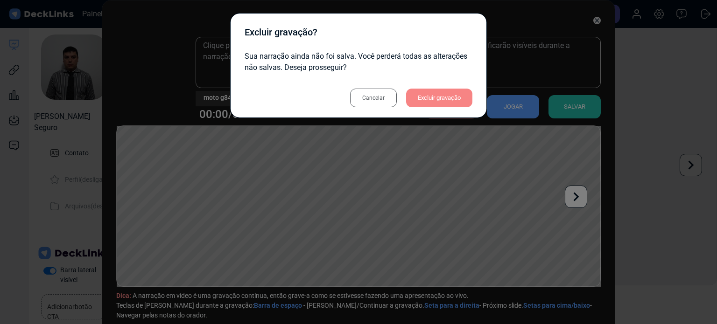
click at [427, 98] on font "Excluir gravação" at bounding box center [439, 97] width 43 height 7
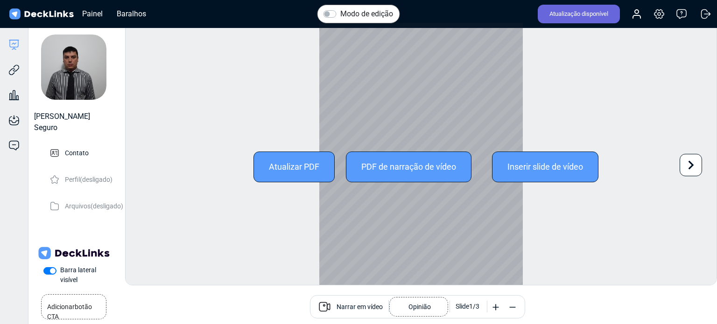
click at [301, 167] on font "Atualizar PDF" at bounding box center [294, 167] width 50 height 10
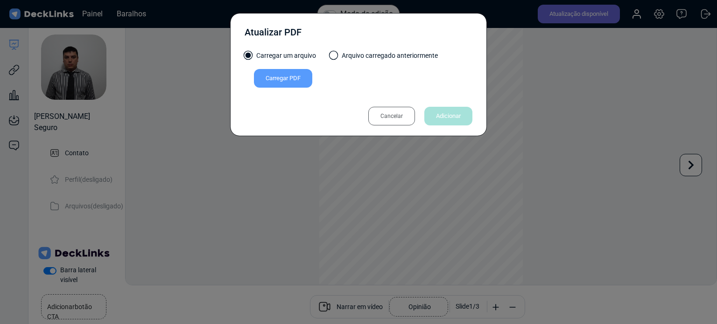
click at [380, 121] on font "Cancelar" at bounding box center [391, 116] width 22 height 14
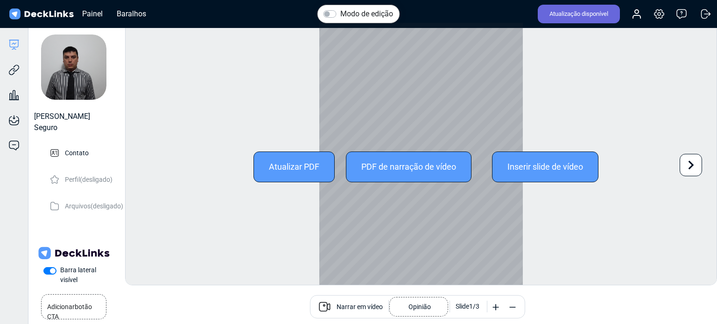
click at [376, 123] on div at bounding box center [420, 167] width 203 height 288
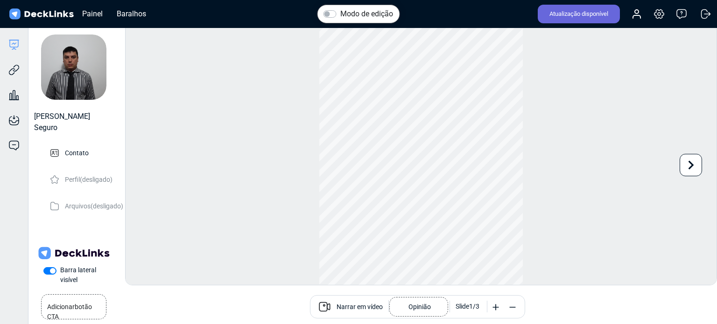
click at [363, 304] on font "Narrar em vídeo" at bounding box center [359, 306] width 46 height 7
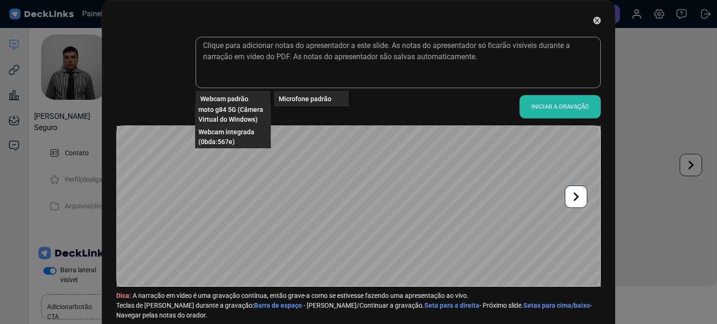
click at [217, 99] on font "Webcam padrão" at bounding box center [224, 98] width 48 height 7
click at [214, 122] on font "moto g84 5G (Câmera Virtual do Windows)" at bounding box center [230, 114] width 65 height 17
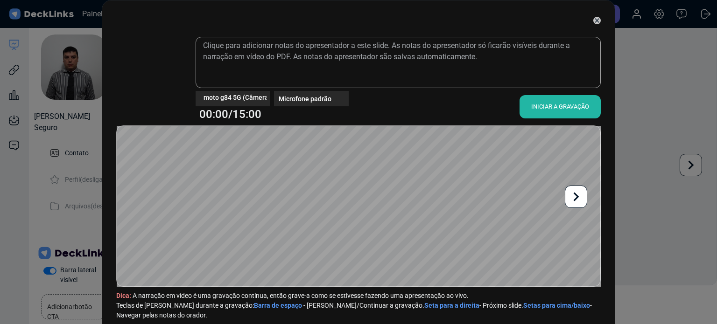
click at [578, 203] on icon at bounding box center [576, 197] width 18 height 18
click at [577, 197] on icon at bounding box center [577, 196] width 6 height 9
click at [574, 105] on font "INICIAR A GRAVAÇÃO" at bounding box center [560, 106] width 58 height 7
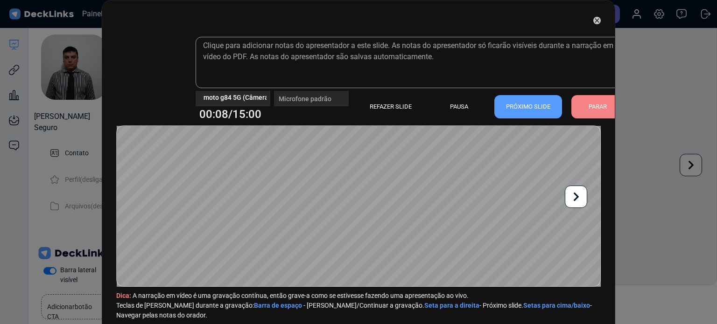
click at [578, 197] on icon at bounding box center [576, 197] width 18 height 18
click at [594, 107] on font "PARAR" at bounding box center [597, 106] width 18 height 7
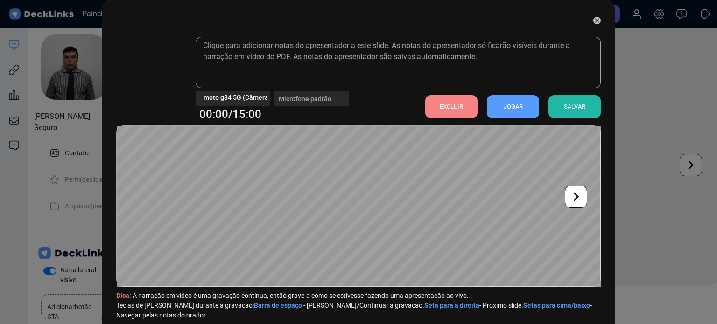
click at [573, 106] on font "SALVAR" at bounding box center [574, 106] width 21 height 7
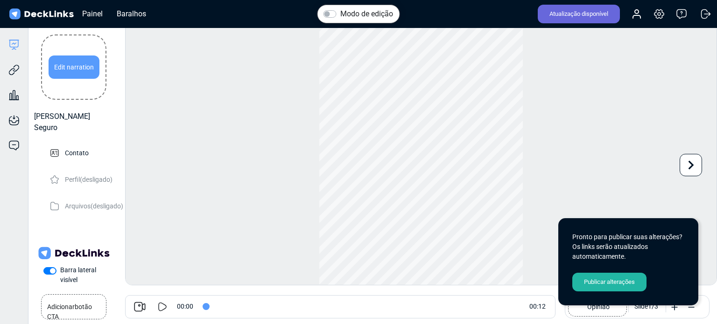
drag, startPoint x: 78, startPoint y: 99, endPoint x: 78, endPoint y: 87, distance: 12.1
click at [78, 87] on div "Edit narration" at bounding box center [73, 67] width 65 height 65
click at [81, 75] on div "Editar narração" at bounding box center [74, 67] width 56 height 23
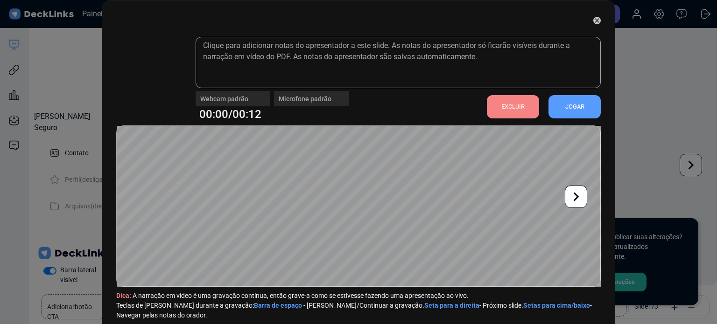
click at [567, 105] on font "JOGAR" at bounding box center [574, 106] width 19 height 7
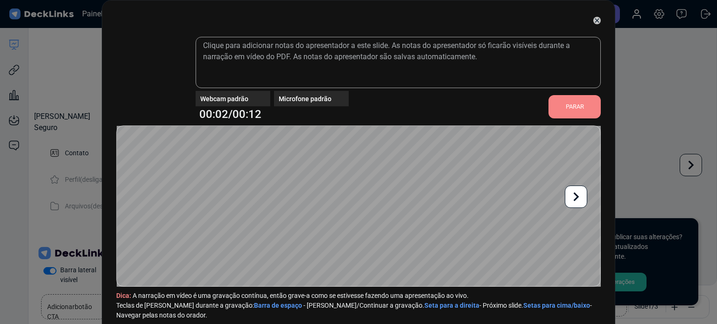
click at [231, 120] on font "00:02/00:12" at bounding box center [230, 114] width 62 height 13
drag, startPoint x: 230, startPoint y: 112, endPoint x: 231, endPoint y: 99, distance: 13.2
click at [230, 108] on font "00:02/00:12" at bounding box center [230, 114] width 62 height 13
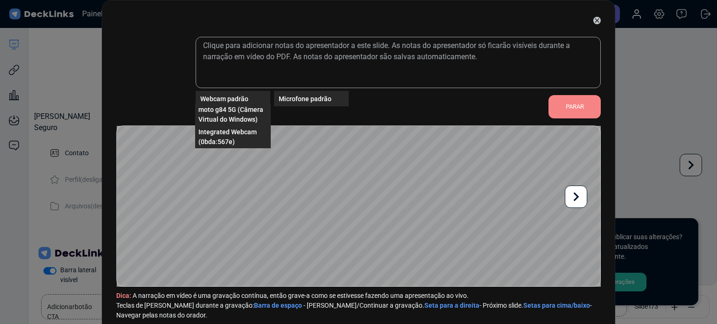
click at [231, 99] on font "Webcam padrão" at bounding box center [224, 98] width 48 height 7
click at [218, 113] on font "moto g84 5G (Câmera Virtual do Windows)" at bounding box center [230, 114] width 65 height 17
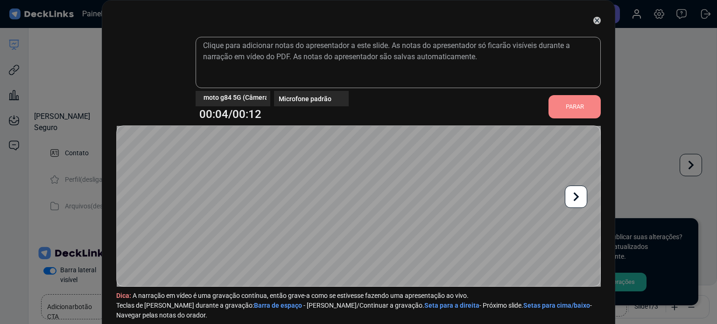
click at [595, 20] on icon at bounding box center [597, 20] width 4 height 4
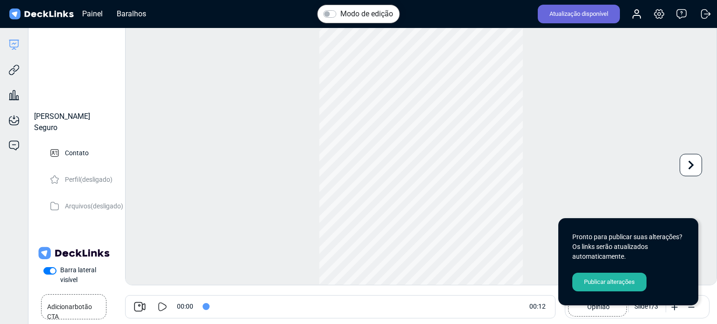
drag, startPoint x: 595, startPoint y: 238, endPoint x: 525, endPoint y: 238, distance: 70.9
click at [588, 238] on font "Pronto para publicar suas alterações? Os links serão atualizados automaticament…" at bounding box center [627, 246] width 110 height 27
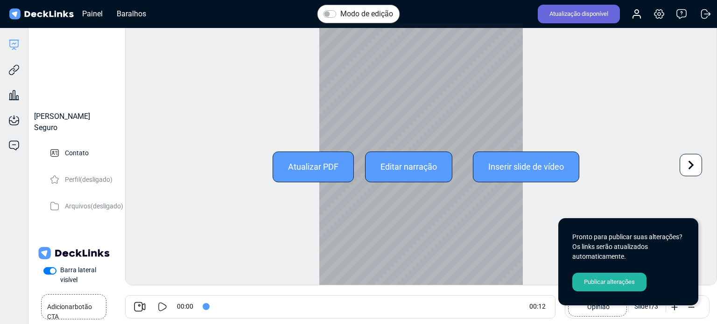
click at [450, 236] on div at bounding box center [420, 167] width 203 height 288
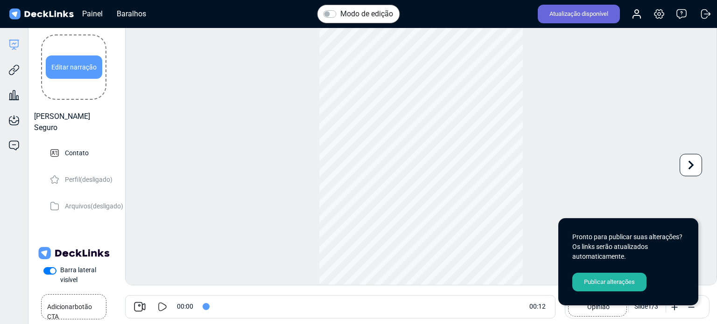
click at [78, 72] on font "Editar narração" at bounding box center [73, 67] width 45 height 14
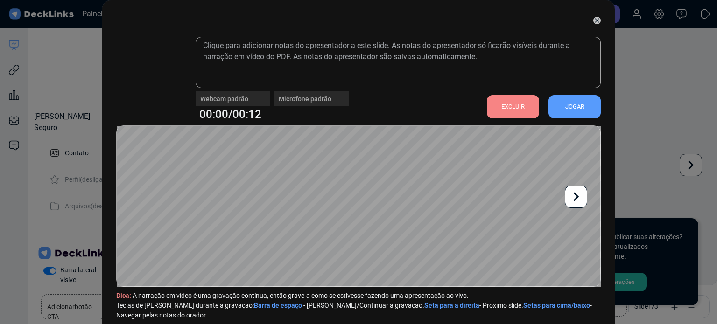
click at [596, 21] on icon at bounding box center [596, 20] width 7 height 7
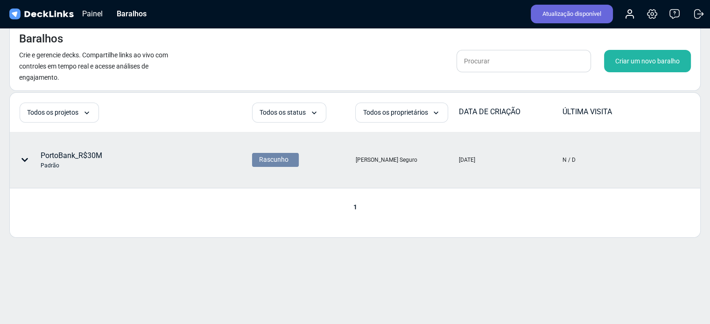
click at [64, 154] on font "PortoBank_R$30M" at bounding box center [72, 155] width 62 height 9
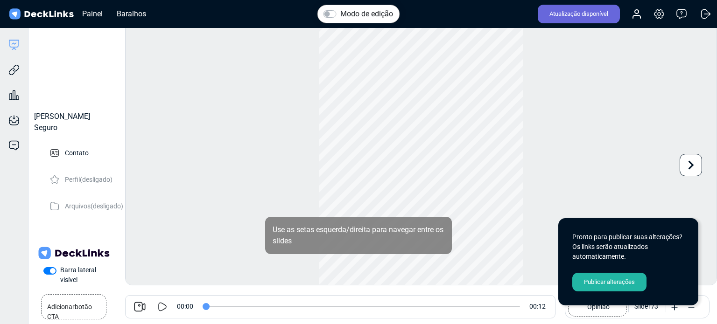
click at [161, 304] on icon at bounding box center [162, 306] width 11 height 11
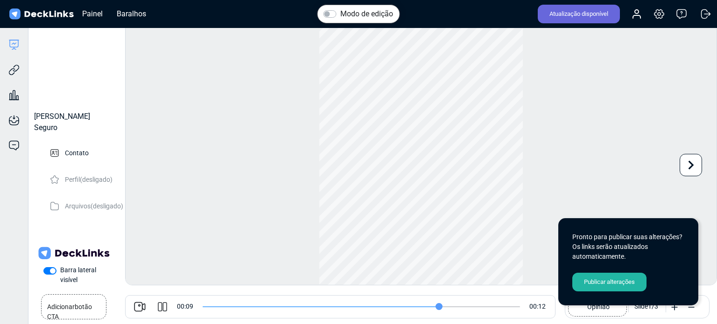
click at [136, 309] on icon at bounding box center [139, 307] width 13 height 13
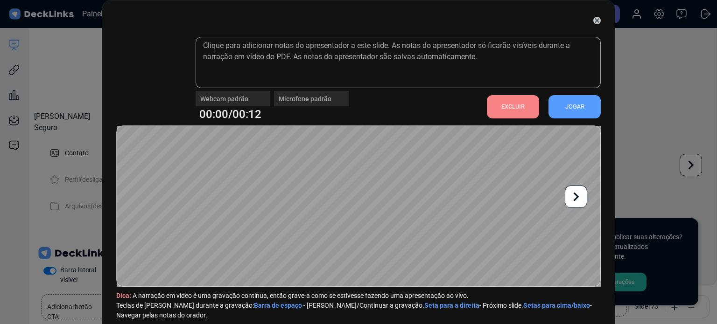
click at [335, 99] on div "Microfone padrão" at bounding box center [311, 98] width 75 height 15
drag, startPoint x: 315, startPoint y: 100, endPoint x: 265, endPoint y: 97, distance: 50.5
click at [314, 100] on div "Microfone padrão" at bounding box center [311, 98] width 75 height 15
click at [265, 97] on div "Webcam padrão" at bounding box center [233, 94] width 75 height 7
click at [256, 97] on div "Webcam padrão" at bounding box center [233, 94] width 75 height 7
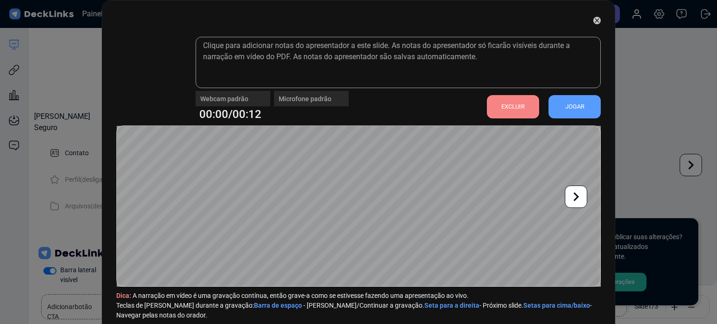
type input "12"
click at [250, 97] on div "Webcam padrão" at bounding box center [233, 94] width 75 height 7
click at [207, 97] on div "Webcam padrão" at bounding box center [233, 94] width 75 height 7
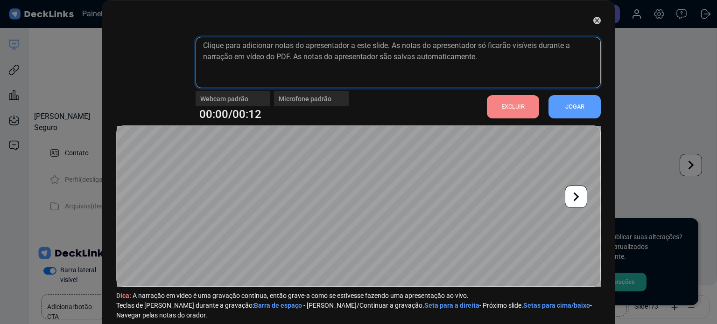
drag, startPoint x: 476, startPoint y: 54, endPoint x: 411, endPoint y: 36, distance: 68.3
click at [289, 56] on textarea at bounding box center [398, 62] width 405 height 51
drag, startPoint x: 269, startPoint y: 45, endPoint x: 229, endPoint y: 60, distance: 43.3
click at [269, 45] on textarea at bounding box center [398, 62] width 405 height 51
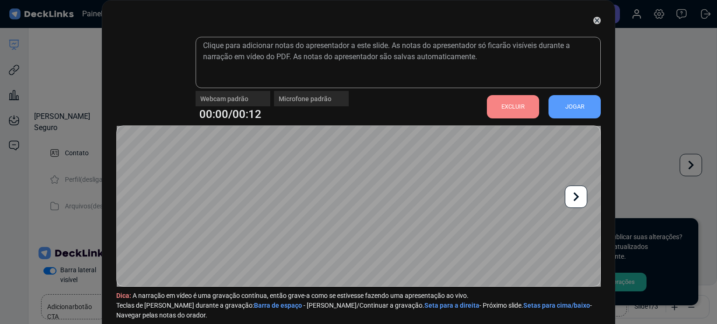
drag, startPoint x: 170, startPoint y: 61, endPoint x: 148, endPoint y: 70, distance: 23.4
click at [168, 61] on video at bounding box center [151, 76] width 65 height 65
click at [147, 71] on video at bounding box center [151, 76] width 65 height 65
click at [147, 72] on video at bounding box center [151, 76] width 65 height 65
click at [146, 94] on video at bounding box center [151, 76] width 65 height 65
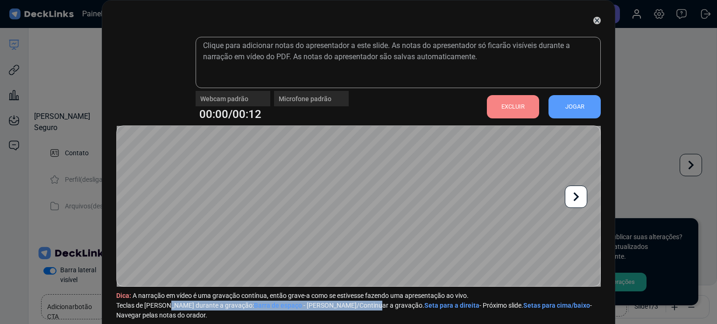
drag, startPoint x: 175, startPoint y: 304, endPoint x: 382, endPoint y: 302, distance: 207.2
click at [335, 304] on span "Teclas de atalho durante a gravação: Barra de espaço - Pausar/Continuar a grava…" at bounding box center [358, 311] width 484 height 20
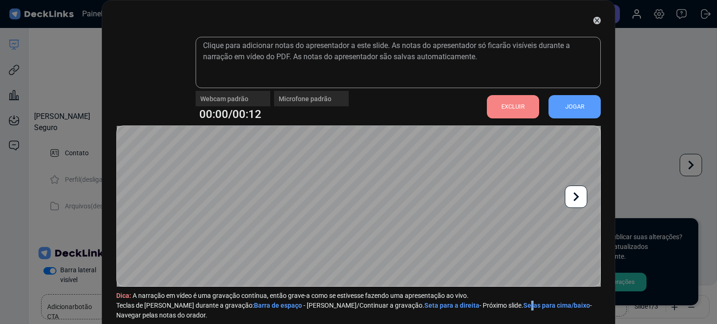
drag, startPoint x: 469, startPoint y: 302, endPoint x: 492, endPoint y: 307, distance: 22.9
click at [523, 302] on font "Setas para cima/baixo" at bounding box center [556, 305] width 67 height 7
drag, startPoint x: 501, startPoint y: 307, endPoint x: 523, endPoint y: 306, distance: 21.5
click at [523, 307] on font "Setas para cima/baixo" at bounding box center [556, 305] width 67 height 7
drag, startPoint x: 523, startPoint y: 306, endPoint x: 562, endPoint y: 302, distance: 39.8
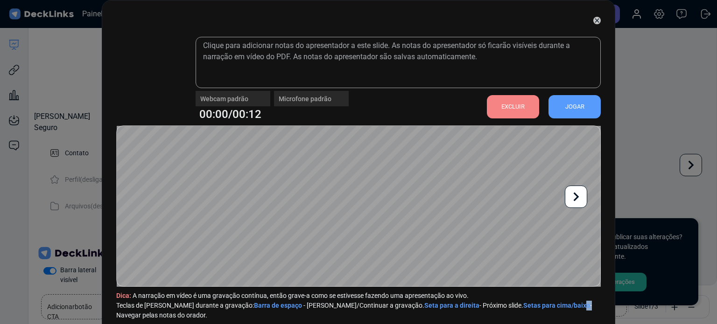
click at [532, 306] on font "- Pausar/Continuar a gravação. Seta para a direita - Próximo slide. Setas para …" at bounding box center [354, 310] width 476 height 17
click at [566, 302] on font "- Navegar pelas notas do orador." at bounding box center [354, 310] width 476 height 17
click at [585, 110] on div "JOGAR" at bounding box center [574, 106] width 52 height 23
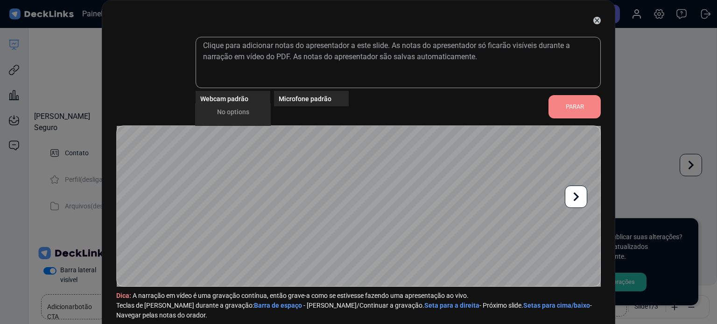
click at [203, 100] on font "Webcam padrão" at bounding box center [224, 98] width 48 height 7
click at [230, 112] on font "Sem opções" at bounding box center [233, 111] width 36 height 7
click at [226, 110] on div "Sem opções" at bounding box center [233, 112] width 76 height 17
click at [226, 108] on font "Sem opções" at bounding box center [233, 111] width 36 height 7
click at [132, 68] on video at bounding box center [151, 76] width 65 height 65
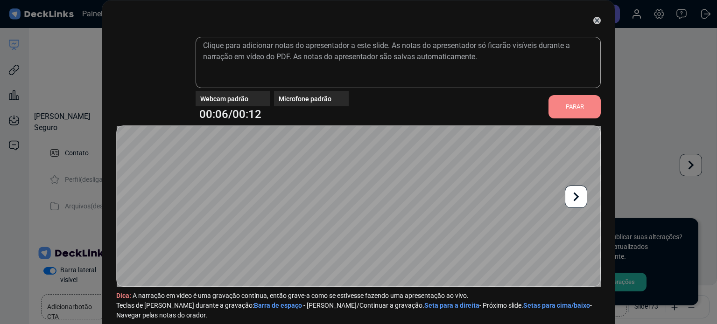
click at [150, 73] on video at bounding box center [151, 76] width 65 height 65
click at [151, 73] on video at bounding box center [151, 76] width 65 height 65
click at [110, 78] on div "Webcam padrão Microfone padrão 00:08/00:12 PARAR Dica: A narração em vídeo é um…" at bounding box center [358, 169] width 513 height 339
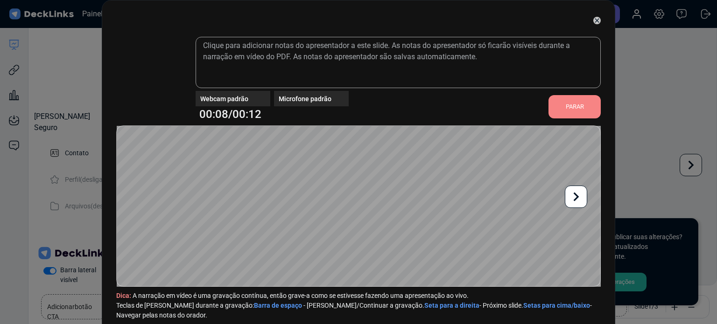
click at [83, 61] on div "Webcam padrão Microfone padrão 00:08/00:12 PARAR Dica: A narração em vídeo é um…" at bounding box center [358, 162] width 717 height 324
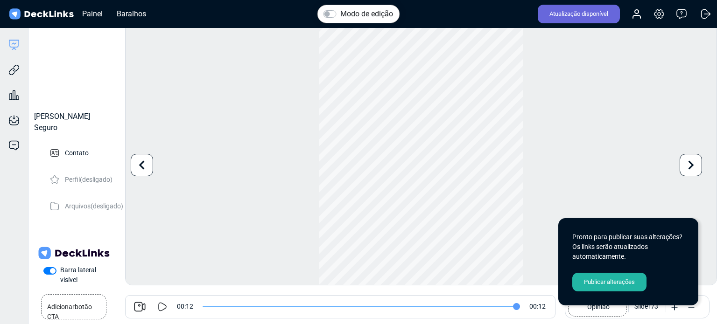
click at [82, 64] on div "Webcam padrão Microfone padrão 00:00/NaN:NaN START RECORDING Dica: A narração e…" at bounding box center [358, 162] width 717 height 324
click at [83, 67] on div "Edit narration" at bounding box center [74, 67] width 51 height 23
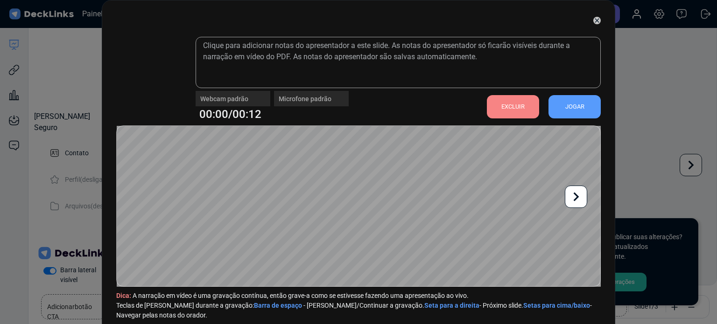
click at [595, 17] on icon at bounding box center [596, 20] width 7 height 7
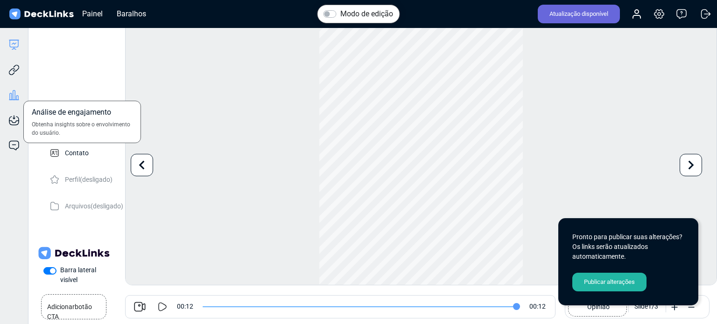
click at [12, 93] on icon at bounding box center [13, 95] width 11 height 11
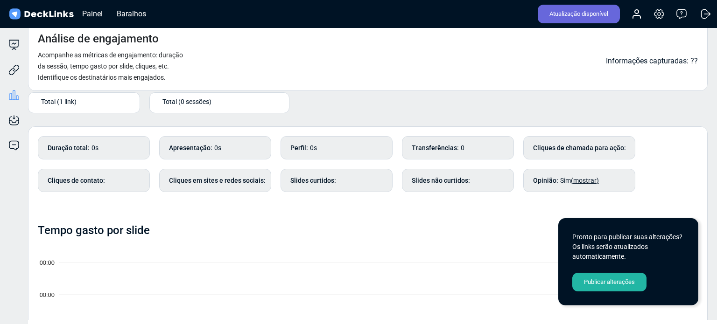
click at [618, 280] on font "Publicar alterações" at bounding box center [609, 282] width 51 height 7
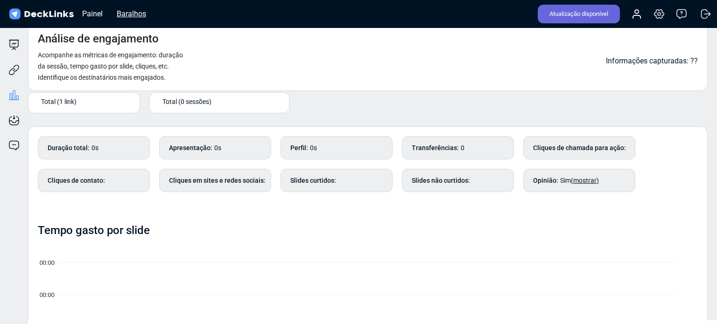
click at [126, 16] on font "Baralhos" at bounding box center [131, 13] width 29 height 9
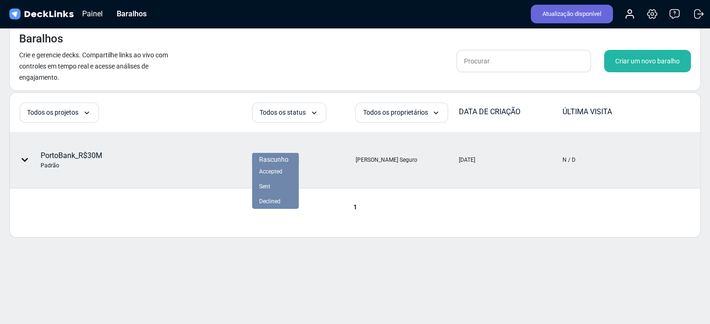
click at [281, 161] on font "Rascunho" at bounding box center [273, 159] width 29 height 7
click at [266, 171] on font "Aceito" at bounding box center [267, 171] width 16 height 7
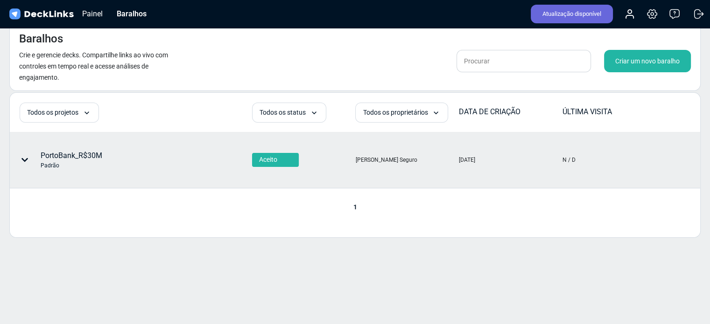
click at [20, 158] on div at bounding box center [27, 160] width 28 height 28
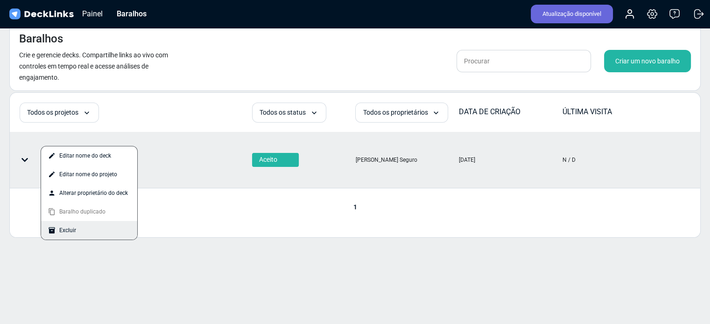
click at [86, 226] on div "Excluir" at bounding box center [89, 230] width 96 height 19
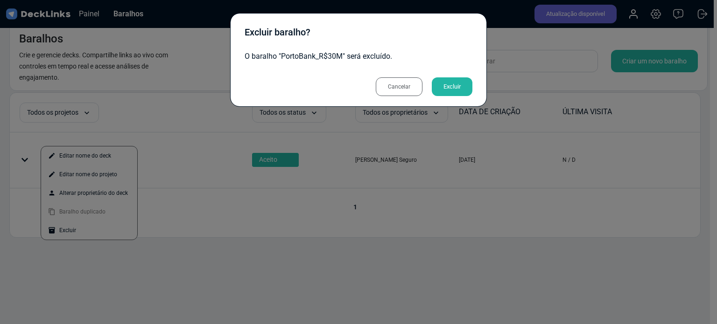
click at [455, 84] on font "Excluir" at bounding box center [451, 86] width 17 height 7
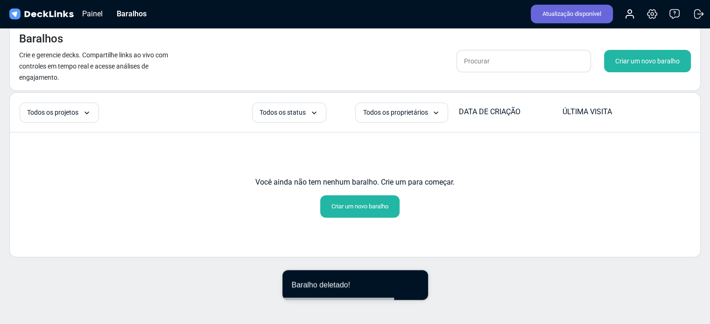
click at [355, 208] on font "Criar um novo baralho" at bounding box center [359, 206] width 57 height 7
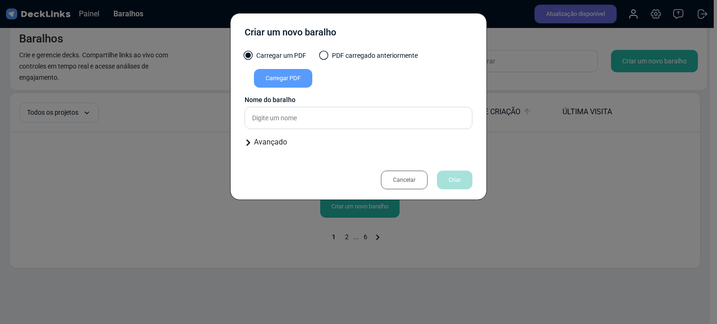
click at [286, 79] on font "Carregar PDF" at bounding box center [283, 78] width 35 height 7
click at [0, 0] on input "Carregar PDF" at bounding box center [0, 0] width 0 height 0
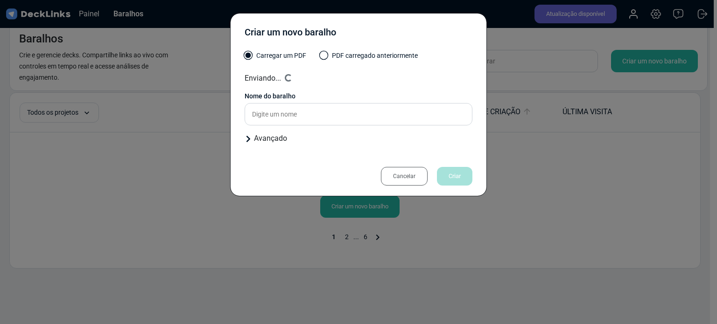
type input "PortoBank_R$30M"
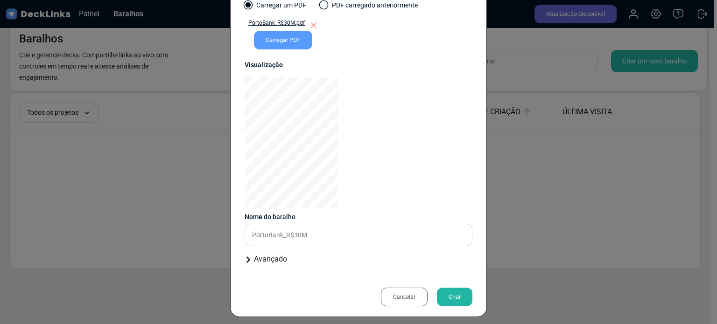
scroll to position [56, 0]
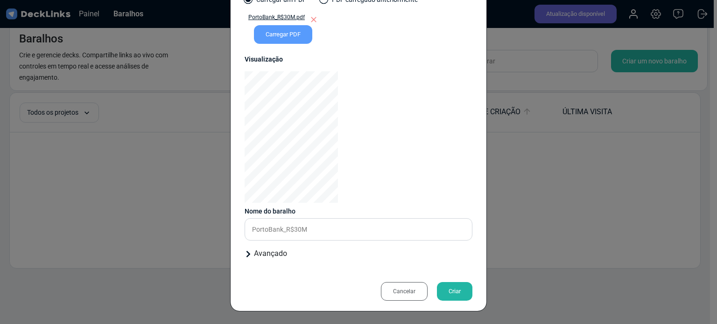
click at [453, 290] on font "Criar" at bounding box center [454, 291] width 12 height 7
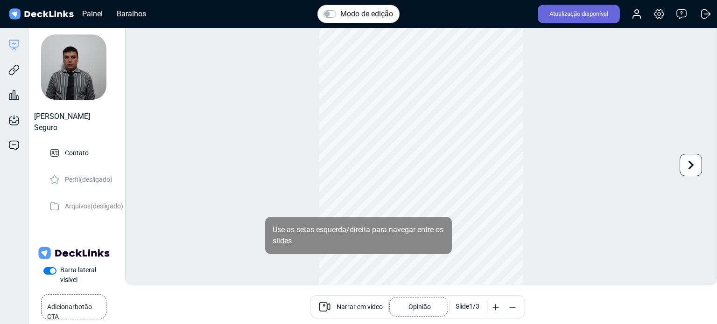
click at [357, 303] on font "Narrar em vídeo" at bounding box center [359, 306] width 46 height 7
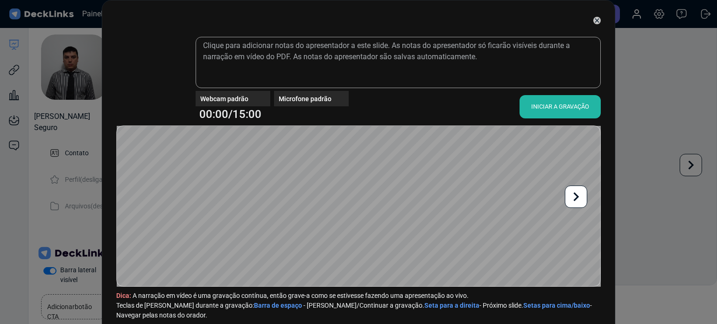
click at [242, 100] on font "Webcam padrão" at bounding box center [224, 98] width 48 height 7
click at [253, 100] on div "Webcam padrão" at bounding box center [235, 99] width 70 height 10
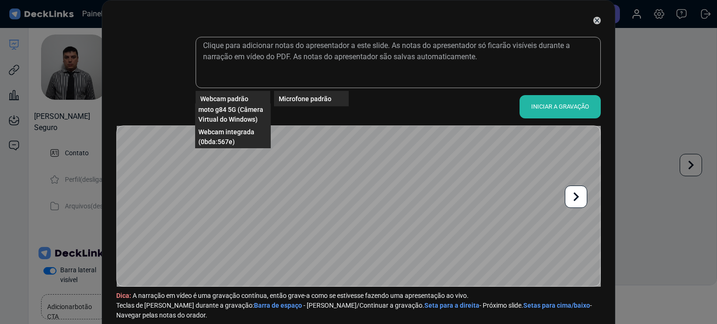
click at [266, 100] on div "Webcam padrão" at bounding box center [235, 99] width 70 height 10
click at [245, 113] on span "moto g84 5G (Câmera Virtual do Windows)" at bounding box center [232, 115] width 69 height 20
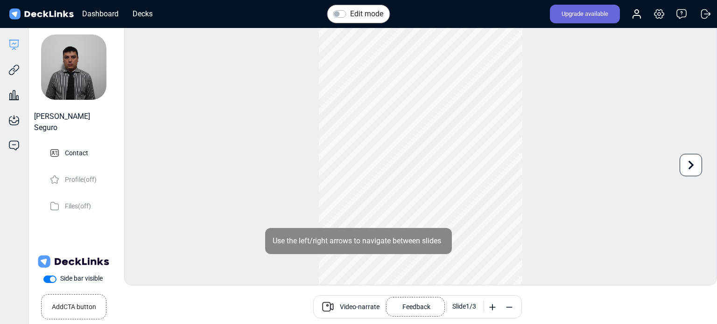
click at [347, 304] on span "Video-narrate" at bounding box center [360, 307] width 40 height 11
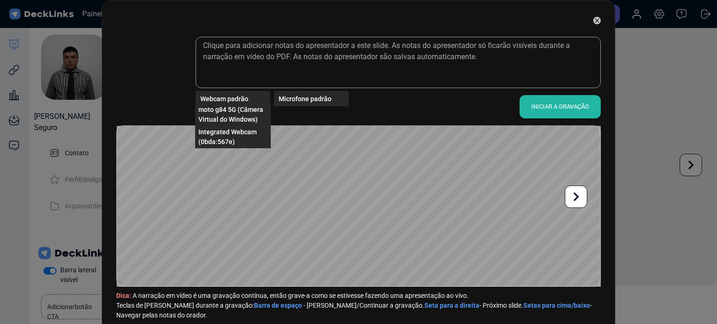
click at [221, 97] on font "Webcam padrão" at bounding box center [224, 98] width 48 height 7
click at [228, 129] on font "Webcam integrada (0bda:567e)" at bounding box center [226, 136] width 56 height 17
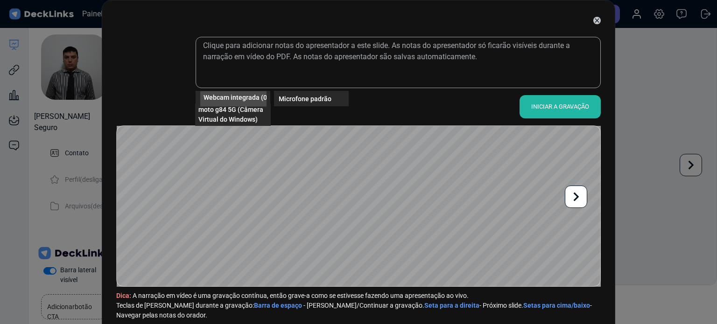
click at [259, 98] on font "Webcam integrada (0bda:567e)" at bounding box center [250, 96] width 94 height 7
click at [250, 112] on font "moto g84 5G (Câmera Virtual do Windows)" at bounding box center [230, 114] width 65 height 17
click at [554, 109] on font "INICIAR A GRAVAÇÃO" at bounding box center [560, 106] width 58 height 7
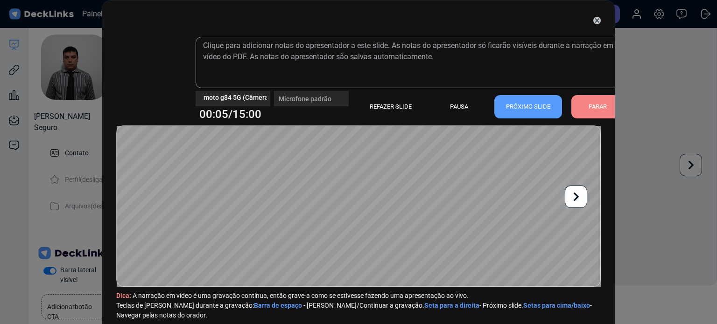
click at [587, 98] on div "PARAR" at bounding box center [597, 106] width 52 height 23
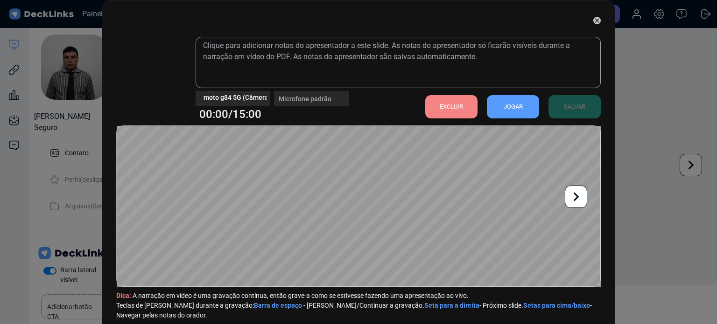
click at [444, 106] on font "EXCLUIR" at bounding box center [451, 106] width 23 height 7
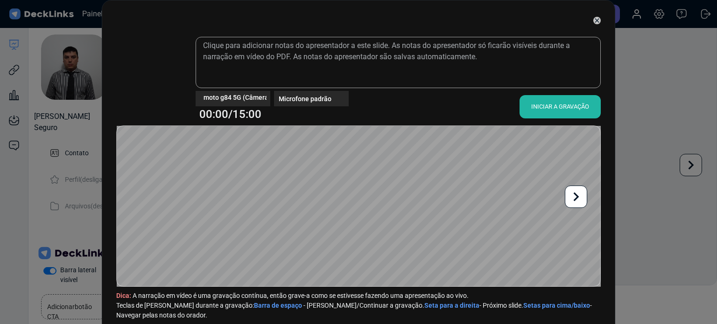
click at [594, 21] on icon at bounding box center [596, 20] width 7 height 7
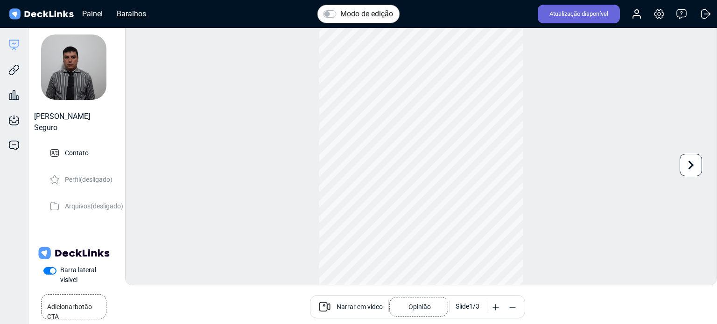
click at [133, 13] on font "Baralhos" at bounding box center [131, 13] width 29 height 9
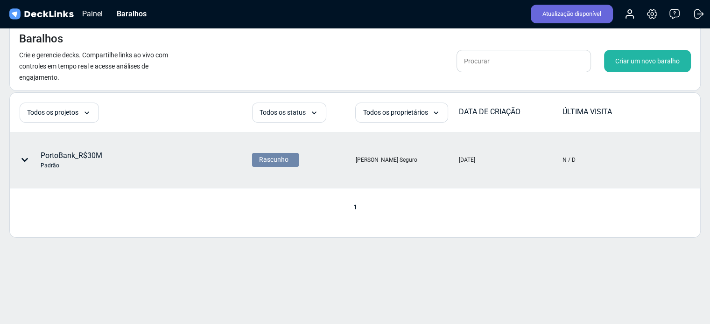
click at [22, 161] on icon at bounding box center [24, 159] width 7 height 7
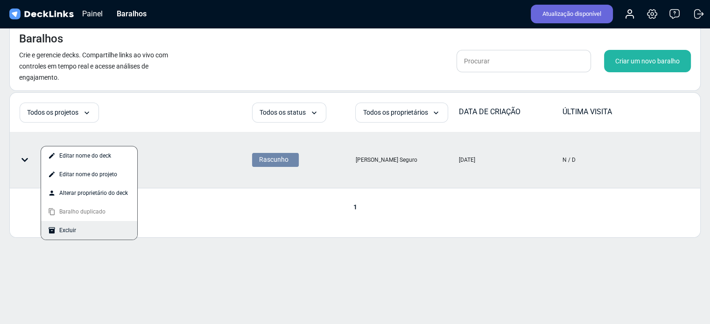
click at [81, 227] on div "Excluir" at bounding box center [89, 230] width 96 height 19
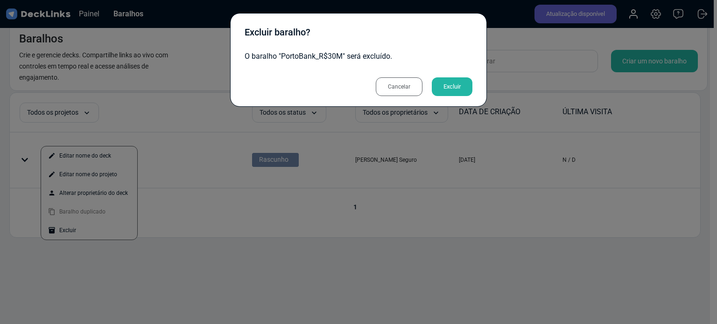
click at [450, 83] on font "Excluir" at bounding box center [451, 86] width 17 height 7
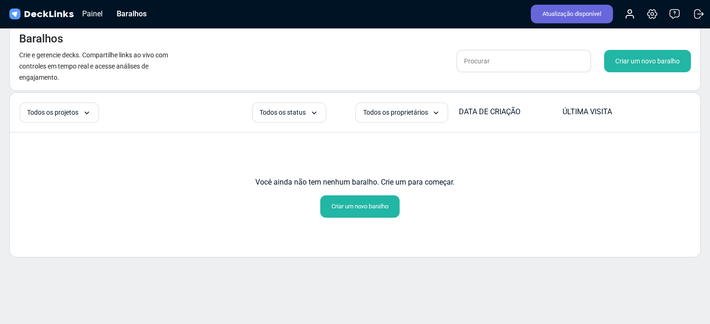
click at [336, 211] on font "Criar um novo baralho" at bounding box center [359, 207] width 57 height 14
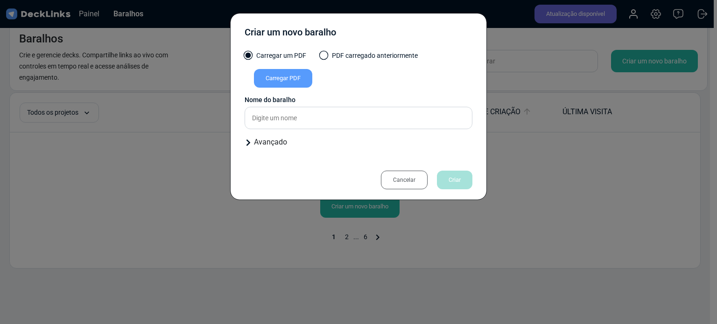
click at [287, 76] on font "Carregar PDF" at bounding box center [283, 78] width 35 height 7
click at [0, 0] on input "Carregar PDF" at bounding box center [0, 0] width 0 height 0
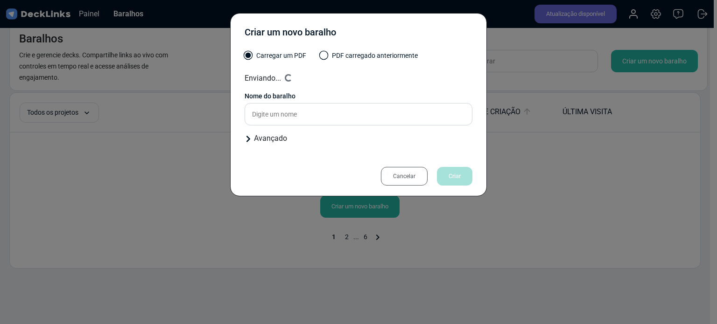
type input "PortoBank_R$30M"
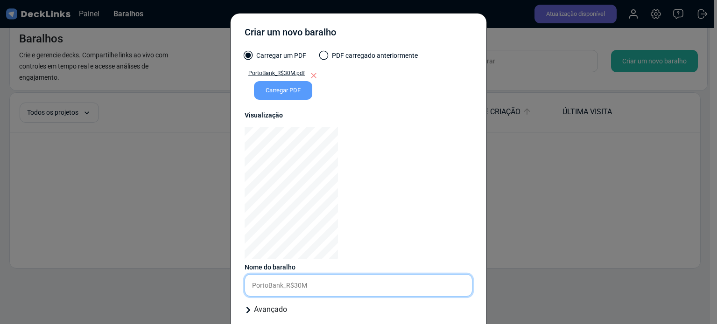
click at [304, 132] on div "Carregar um PDF PDF carregado anteriormente PortoBank_R$30M.pdf Carregar PDF En…" at bounding box center [359, 187] width 228 height 272
drag, startPoint x: 310, startPoint y: 279, endPoint x: 239, endPoint y: 283, distance: 71.1
click at [239, 283] on div "Criar um novo baralho Carregar um PDF PDF carregado anteriormente PortoBank_R$3…" at bounding box center [358, 190] width 257 height 355
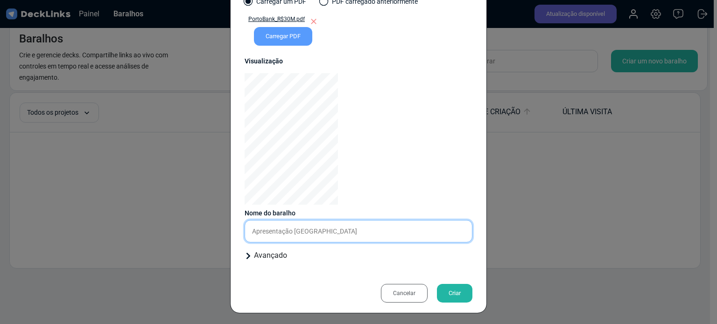
scroll to position [56, 0]
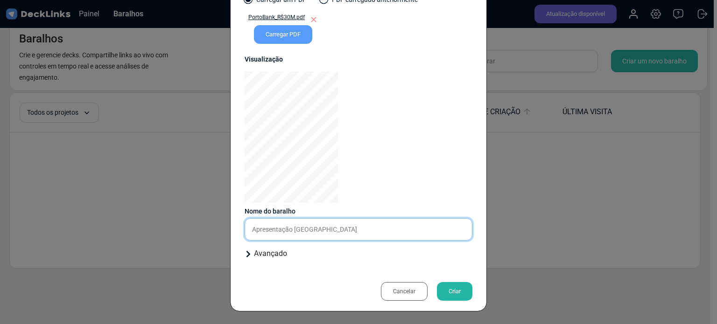
drag, startPoint x: 345, startPoint y: 227, endPoint x: 294, endPoint y: 227, distance: 51.3
click at [294, 227] on input "Apresentação [GEOGRAPHIC_DATA]" at bounding box center [359, 229] width 228 height 22
click at [376, 239] on input "Apresentação [GEOGRAPHIC_DATA]" at bounding box center [359, 229] width 228 height 22
type input "Apresentação [GEOGRAPHIC_DATA]"
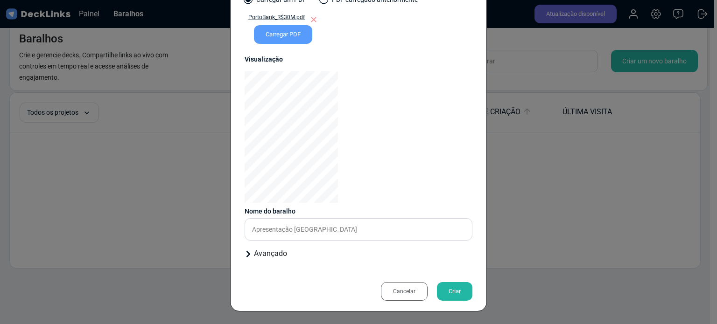
click at [457, 293] on div "Criar" at bounding box center [454, 291] width 35 height 19
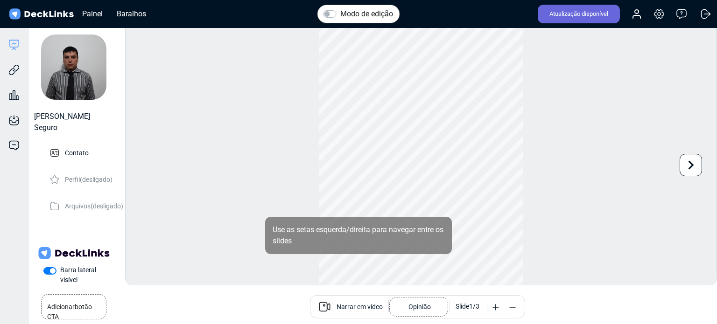
click at [304, 178] on div "Modo de edição Alterar foto A atualização desta imagem será aplicada imediatame…" at bounding box center [421, 153] width 592 height 263
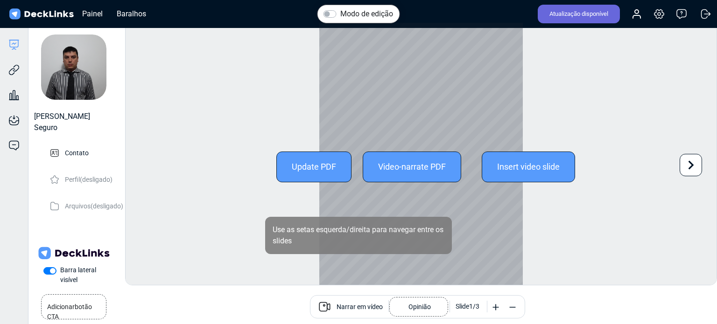
click at [336, 186] on div at bounding box center [420, 167] width 203 height 288
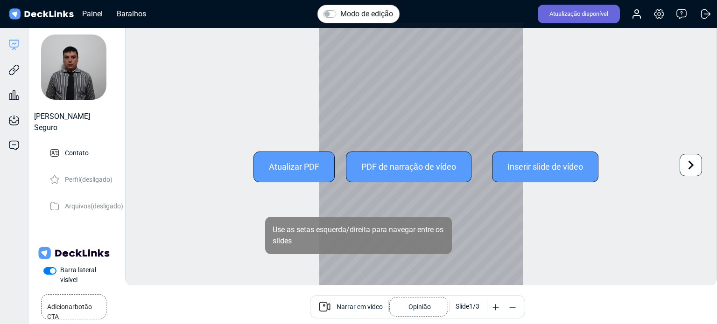
click at [349, 197] on div at bounding box center [420, 167] width 203 height 288
click at [367, 280] on div at bounding box center [420, 167] width 203 height 288
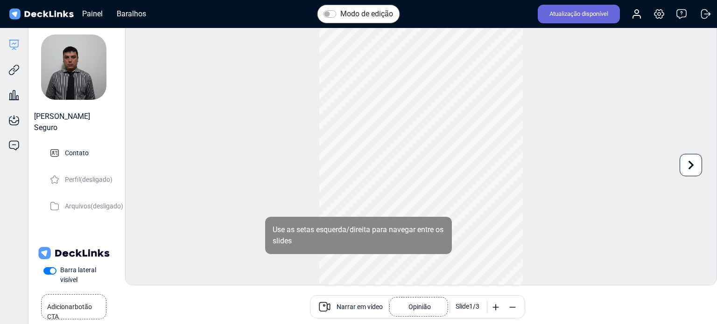
click at [347, 303] on font "Narrar em vídeo" at bounding box center [359, 306] width 46 height 7
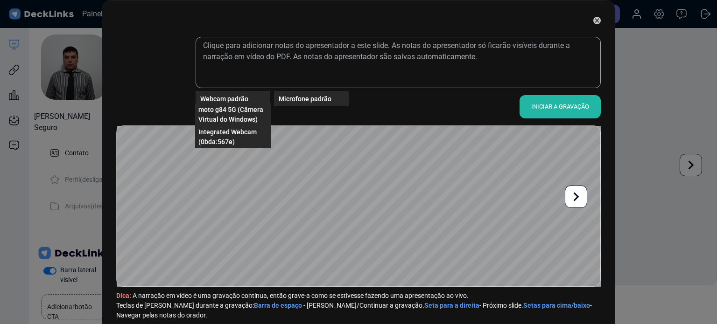
click at [253, 98] on div "Webcam padrão" at bounding box center [235, 99] width 70 height 10
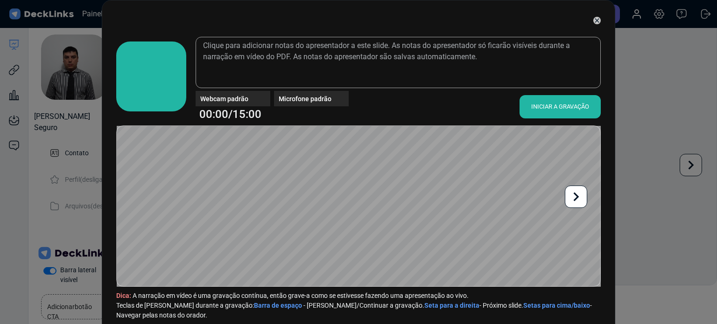
click at [234, 98] on font "Webcam padrão" at bounding box center [224, 98] width 48 height 7
click at [229, 96] on font "Webcam padrão" at bounding box center [224, 98] width 48 height 7
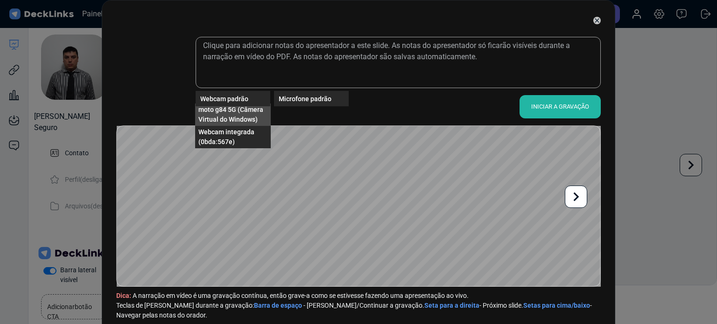
click at [229, 112] on font "moto g84 5G (Câmera Virtual do Windows)" at bounding box center [230, 114] width 65 height 17
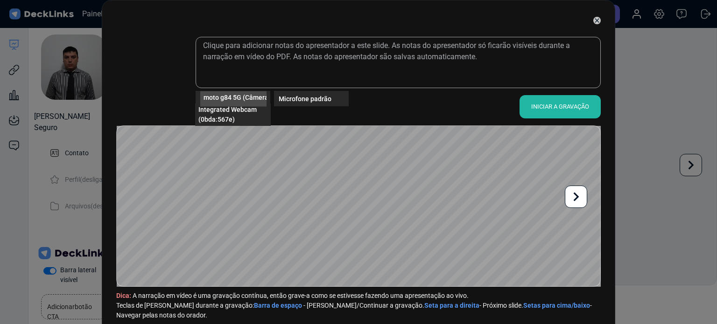
click at [257, 98] on font "moto g84 5G (Câmera Virtual do Windows)" at bounding box center [266, 96] width 126 height 7
click at [222, 120] on font "Webcam integrada (0bda:567e)" at bounding box center [226, 114] width 56 height 17
click at [174, 67] on video at bounding box center [151, 76] width 65 height 65
click at [244, 101] on span "Webcam integrada (0bda:567e)" at bounding box center [250, 97] width 94 height 10
click at [227, 116] on font "moto g84 5G (Câmera Virtual do Windows)" at bounding box center [230, 114] width 65 height 17
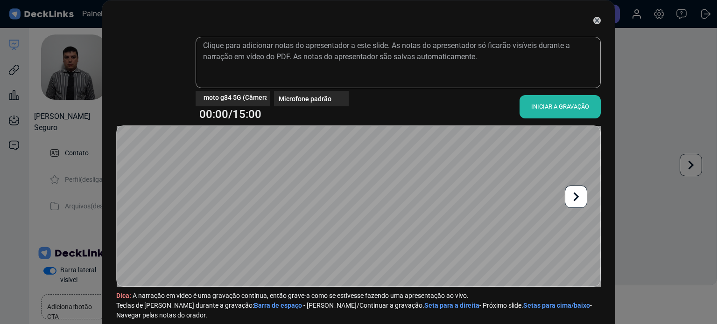
click at [147, 64] on video at bounding box center [151, 76] width 65 height 65
click at [245, 98] on font "moto g84 5G (Câmera Virtual do Windows)" at bounding box center [266, 96] width 126 height 7
click at [233, 112] on font "Webcam integrada (0bda:567e)" at bounding box center [226, 114] width 56 height 17
click at [593, 19] on icon at bounding box center [596, 20] width 7 height 7
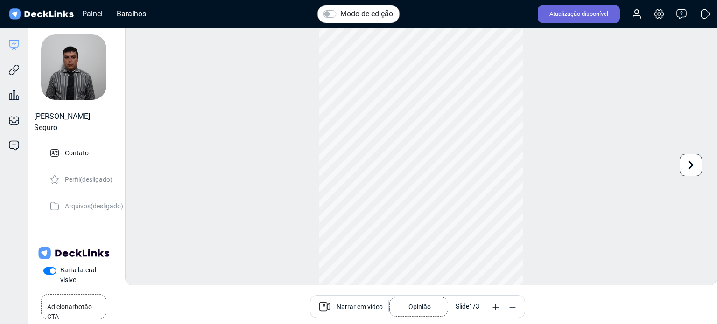
click at [337, 307] on font "Narrar em vídeo" at bounding box center [359, 306] width 46 height 7
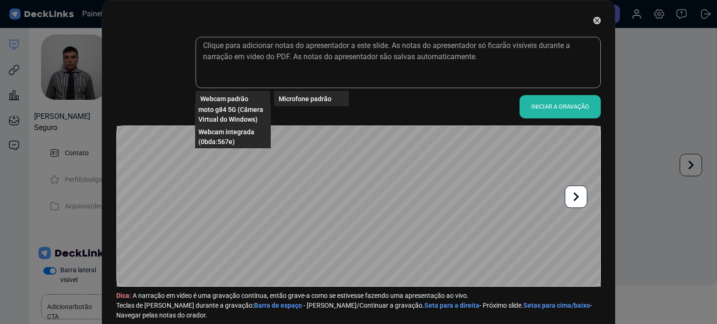
click at [230, 98] on font "Webcam padrão" at bounding box center [224, 98] width 48 height 7
click at [238, 109] on font "moto g84 5G (Câmera Virtual do Windows)" at bounding box center [230, 114] width 65 height 17
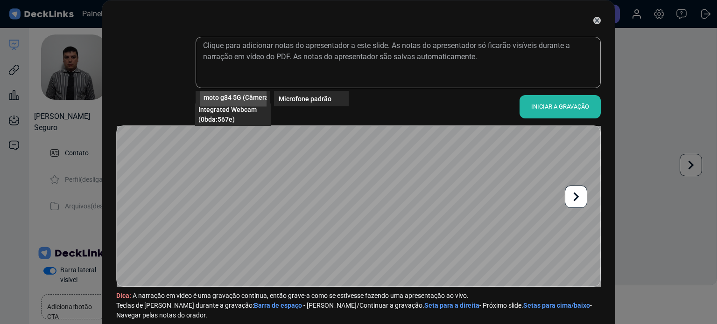
click at [259, 98] on font "moto g84 5G (Câmera Virtual do Windows)" at bounding box center [266, 96] width 126 height 7
click at [226, 115] on span "Webcam integrada (0bda:567e)" at bounding box center [232, 115] width 69 height 20
click at [542, 102] on font "INICIAR A GRAVAÇÃO" at bounding box center [560, 107] width 58 height 14
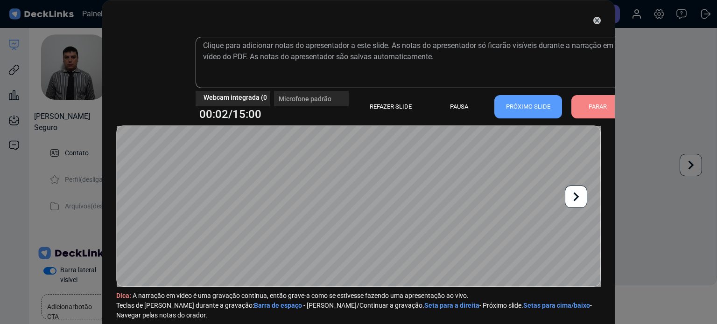
click at [154, 71] on video at bounding box center [151, 76] width 65 height 65
click at [153, 72] on video at bounding box center [151, 76] width 65 height 65
click at [153, 77] on video at bounding box center [151, 76] width 65 height 65
click at [175, 94] on video at bounding box center [151, 76] width 65 height 65
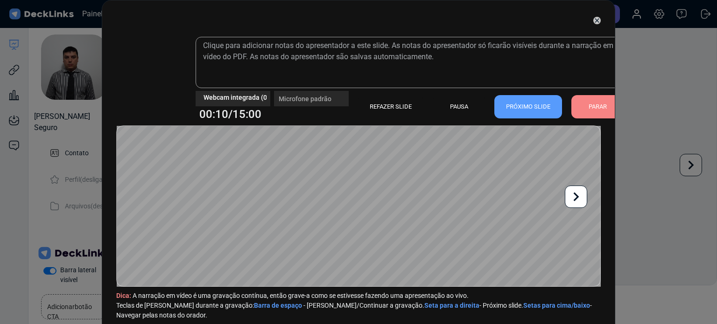
click at [154, 70] on video at bounding box center [151, 76] width 65 height 65
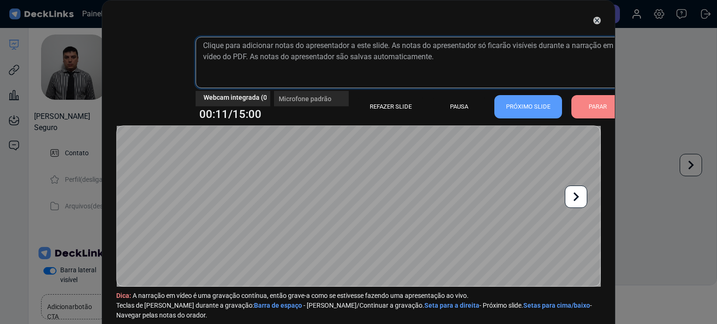
click at [233, 85] on textarea at bounding box center [410, 62] width 428 height 51
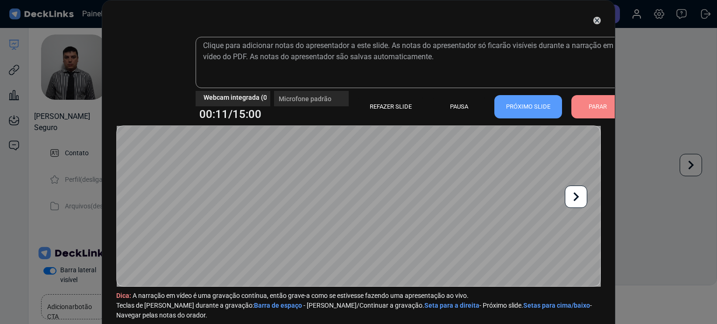
click at [241, 99] on div "Webcam integrada (0bda:567e)" at bounding box center [233, 98] width 75 height 15
click at [243, 98] on div "Webcam integrada (0bda:567e)" at bounding box center [233, 98] width 75 height 15
click at [249, 96] on div "Webcam integrada (0bda:567e)" at bounding box center [233, 94] width 75 height 7
drag, startPoint x: 250, startPoint y: 95, endPoint x: 301, endPoint y: 92, distance: 50.5
click at [252, 93] on div "Webcam integrada (0bda:567e)" at bounding box center [233, 94] width 75 height 7
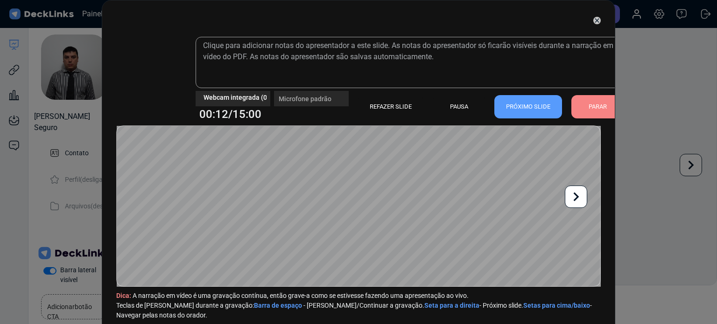
click at [301, 92] on div "Microfone padrão" at bounding box center [311, 94] width 75 height 7
click at [318, 98] on div "Microfone padrão" at bounding box center [311, 94] width 75 height 7
drag, startPoint x: 383, startPoint y: 98, endPoint x: 394, endPoint y: 95, distance: 11.8
click at [384, 98] on div "REFAZER SLIDE" at bounding box center [390, 106] width 65 height 23
drag, startPoint x: 394, startPoint y: 95, endPoint x: 405, endPoint y: 100, distance: 12.3
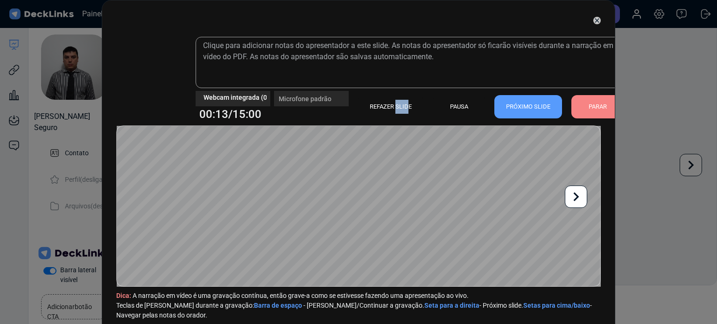
click at [405, 100] on div "REFAZER SLIDE PAUSA PRÓXIMO SLIDE PARAR" at bounding box center [486, 107] width 275 height 28
click at [405, 100] on font "REFAZER SLIDE" at bounding box center [391, 107] width 42 height 14
click at [126, 19] on div at bounding box center [358, 20] width 484 height 23
click at [147, 70] on video at bounding box center [151, 76] width 65 height 65
click at [258, 98] on div "Webcam integrada (0bda:567e)" at bounding box center [233, 94] width 75 height 7
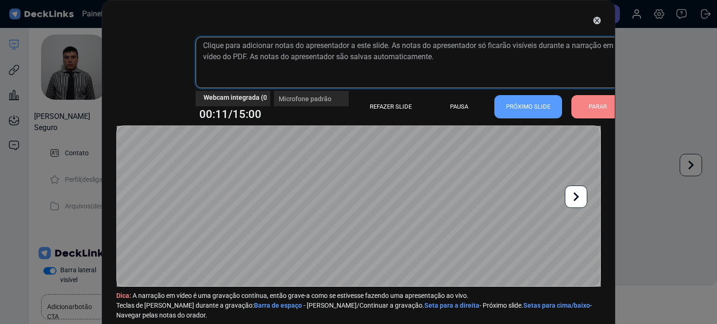
click at [245, 89] on div "Webcam integrada (0bda:567e) Microfone padrão 00:11/15:00 REFAZER SLIDE PAUSA P…" at bounding box center [410, 76] width 428 height 79
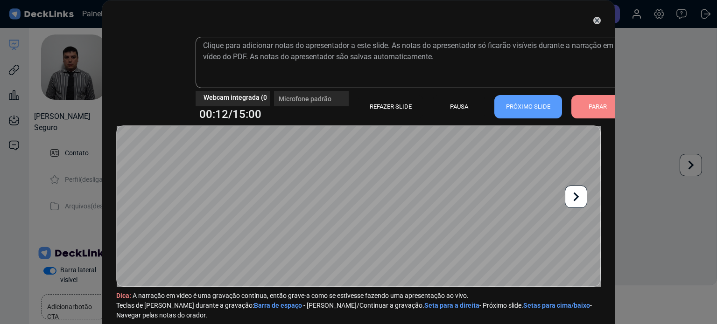
click at [588, 104] on font "PARAR" at bounding box center [597, 106] width 18 height 7
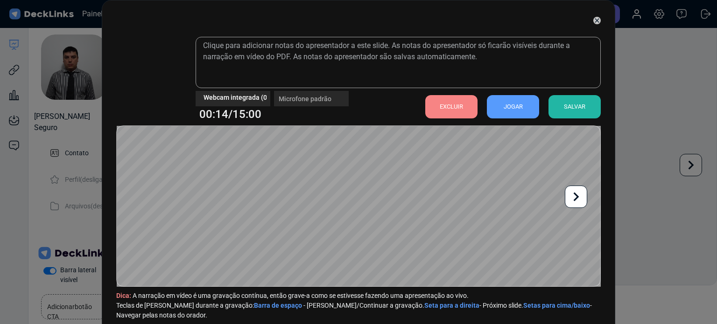
click at [440, 106] on font "EXCLUIR" at bounding box center [451, 106] width 23 height 7
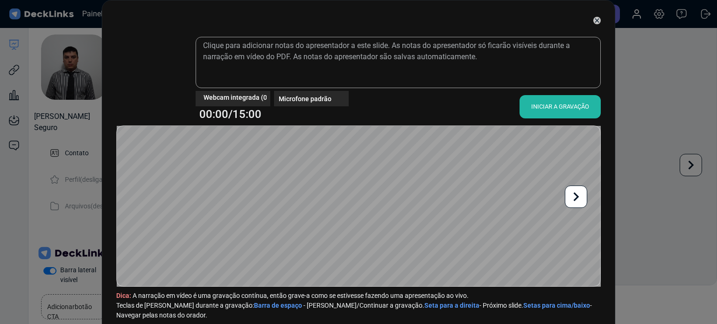
click at [147, 80] on video at bounding box center [151, 76] width 65 height 65
click at [577, 194] on icon at bounding box center [576, 197] width 18 height 18
click at [583, 197] on icon at bounding box center [576, 197] width 18 height 18
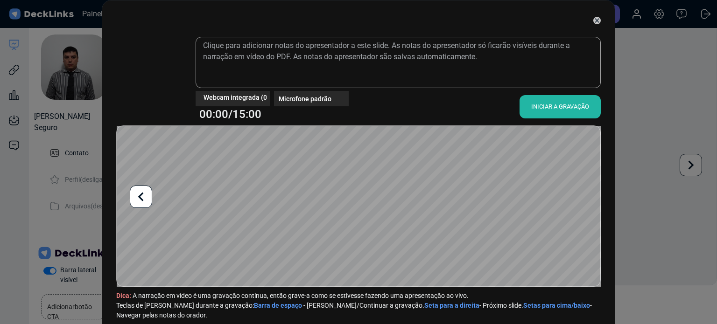
click at [693, 164] on div "Webcam integrada (0bda:567e) Microfone padrão 00:00/15:00 INICIAR A GRAVAÇÃO Di…" at bounding box center [358, 162] width 717 height 324
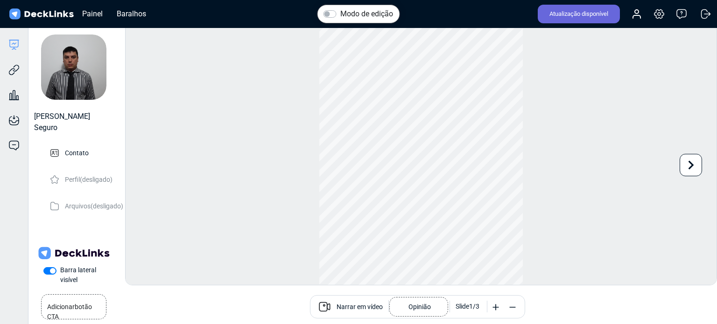
click at [521, 307] on div "Narrar em vídeo Opinião Slide 1 / 3" at bounding box center [417, 306] width 215 height 23
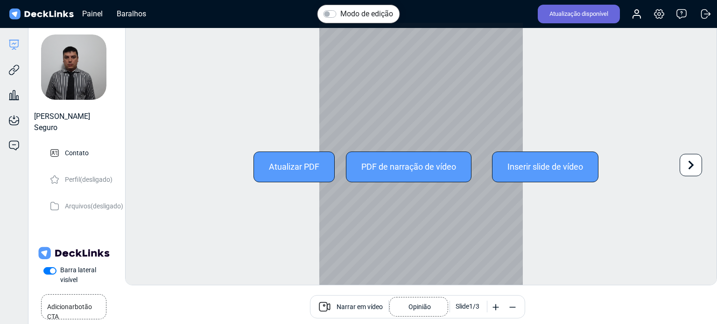
click at [418, 166] on font "PDF de narração de vídeo" at bounding box center [408, 167] width 95 height 10
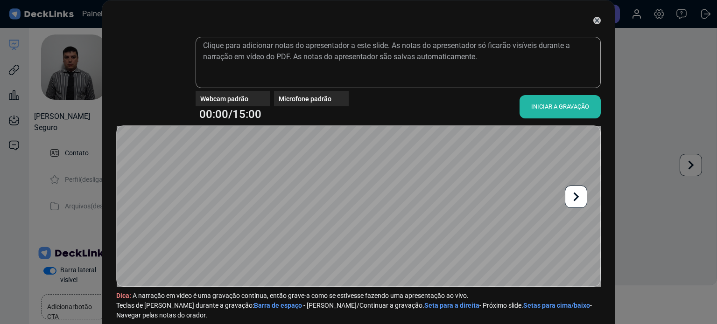
click at [541, 104] on font "INICIAR A GRAVAÇÃO" at bounding box center [560, 106] width 58 height 7
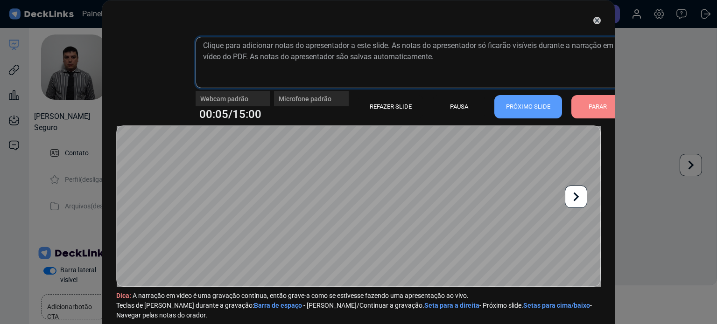
click at [203, 72] on textarea at bounding box center [410, 62] width 428 height 51
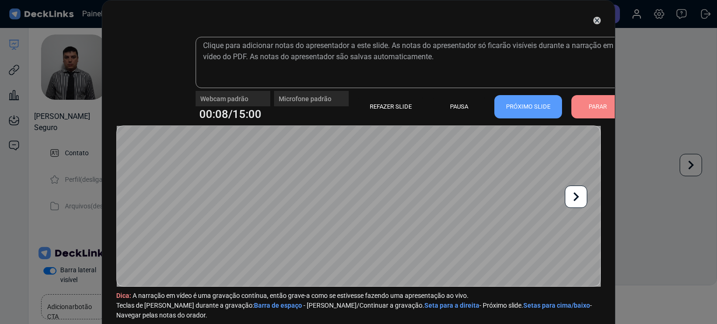
click at [593, 20] on icon at bounding box center [596, 20] width 7 height 7
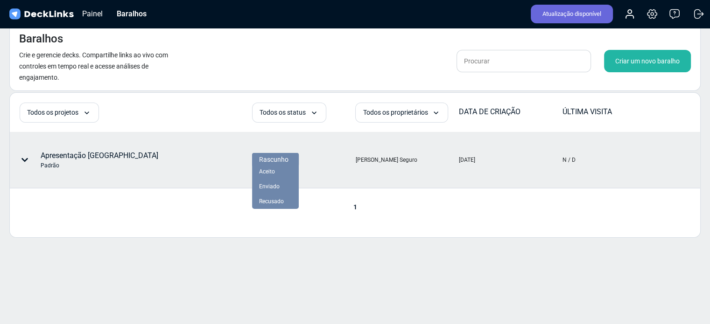
click at [293, 159] on div at bounding box center [295, 160] width 8 height 14
click at [279, 173] on div "Aceito" at bounding box center [275, 172] width 33 height 8
click at [265, 160] on font "Aceito" at bounding box center [268, 159] width 18 height 7
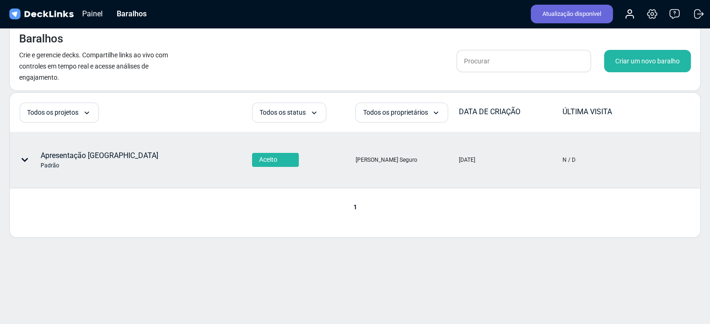
click at [164, 165] on div "Apresentação Porto Seguro Padrão" at bounding box center [100, 160] width 181 height 28
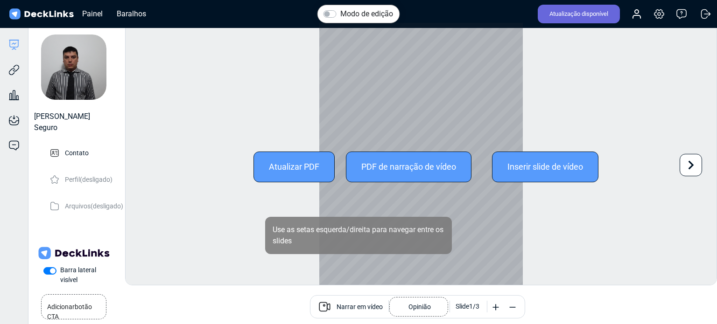
click at [376, 210] on div at bounding box center [420, 167] width 203 height 288
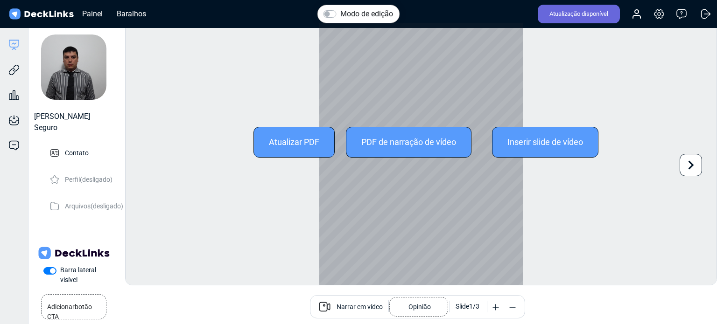
scroll to position [25, 0]
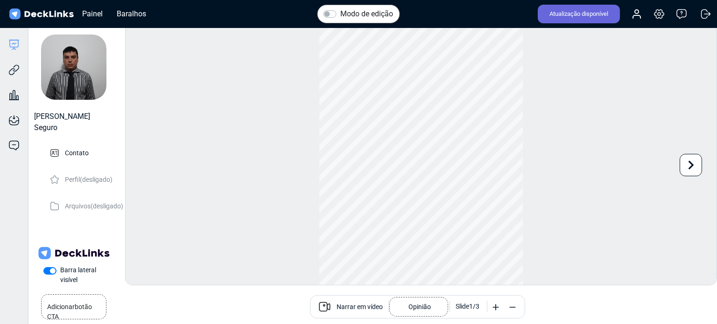
click at [369, 304] on font "Narrar em vídeo" at bounding box center [359, 306] width 46 height 7
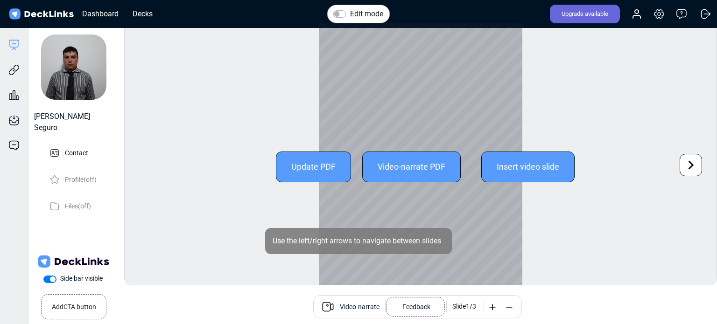
click at [293, 165] on div "Update PDF" at bounding box center [313, 167] width 75 height 31
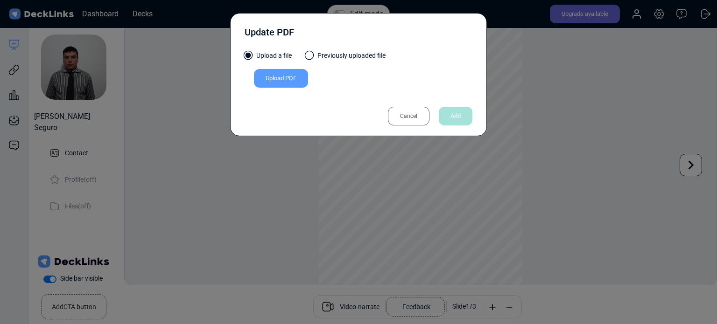
click at [401, 114] on div "Cancel" at bounding box center [409, 116] width 42 height 19
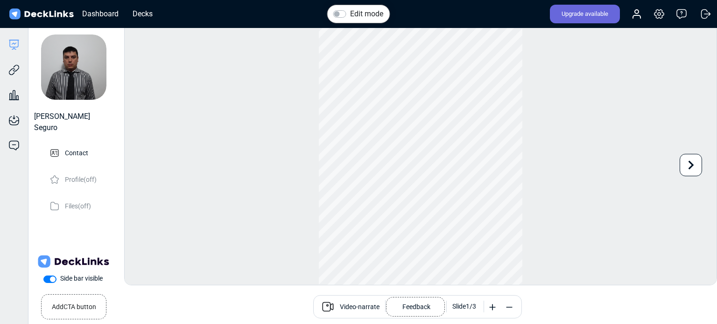
click at [394, 231] on div "Use the left/right arrows to navigate between slides" at bounding box center [358, 241] width 187 height 26
click at [359, 306] on span "Video-narrate" at bounding box center [360, 307] width 40 height 11
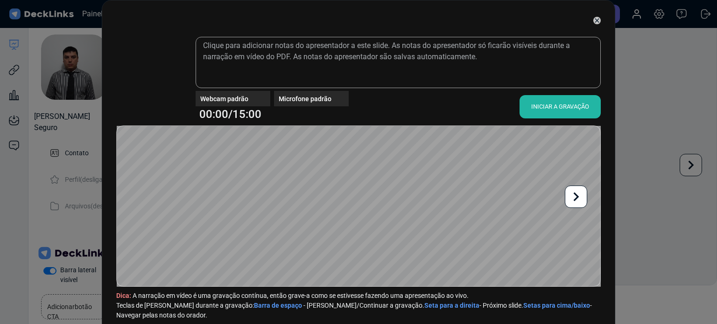
click at [166, 51] on video at bounding box center [151, 76] width 65 height 65
drag, startPoint x: 166, startPoint y: 51, endPoint x: 156, endPoint y: 59, distance: 12.3
click at [165, 54] on video at bounding box center [151, 76] width 65 height 65
click at [156, 59] on video at bounding box center [151, 76] width 65 height 65
drag, startPoint x: 172, startPoint y: 82, endPoint x: 173, endPoint y: 87, distance: 5.8
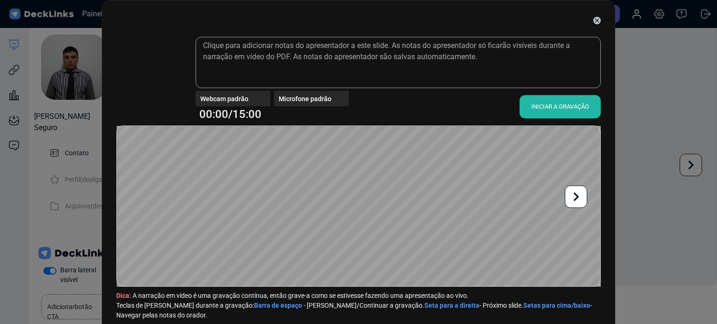
click at [172, 82] on video at bounding box center [151, 76] width 65 height 65
click at [271, 117] on div "00:00/15:00" at bounding box center [273, 114] width 149 height 17
drag, startPoint x: 273, startPoint y: 113, endPoint x: 273, endPoint y: 108, distance: 5.1
click at [273, 112] on div "00:00/15:00" at bounding box center [273, 114] width 149 height 17
click at [247, 99] on div "Webcam padrão" at bounding box center [235, 99] width 70 height 10
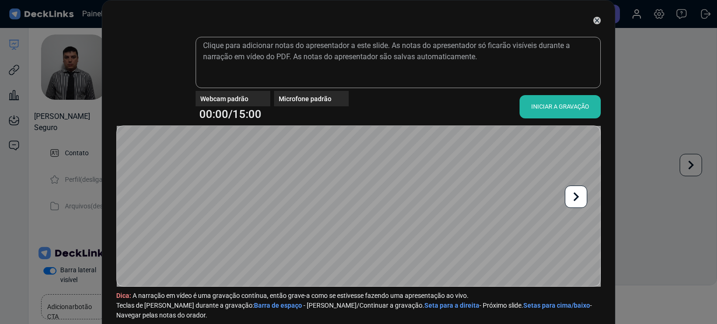
click at [224, 95] on font "Webcam padrão" at bounding box center [224, 98] width 48 height 7
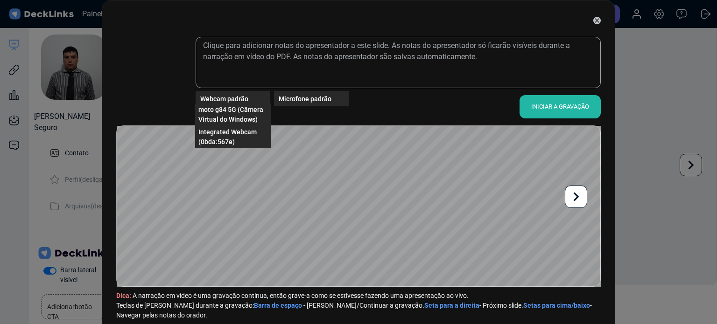
click at [252, 101] on div "Webcam padrão" at bounding box center [235, 99] width 70 height 10
click at [224, 110] on font "moto g84 5G (Câmera Virtual do Windows)" at bounding box center [230, 114] width 65 height 17
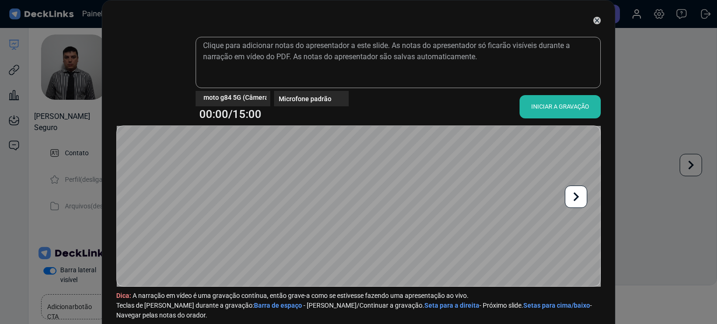
click at [149, 72] on video at bounding box center [151, 76] width 65 height 65
click at [147, 84] on video at bounding box center [151, 76] width 65 height 65
click at [245, 97] on font "moto g84 5G (Câmera Virtual do Windows)" at bounding box center [266, 96] width 126 height 7
click at [238, 117] on span "Webcam integrada (0bda:567e)" at bounding box center [232, 115] width 69 height 20
click at [211, 96] on font "Webcam integrada (0bda:567e)" at bounding box center [250, 96] width 94 height 7
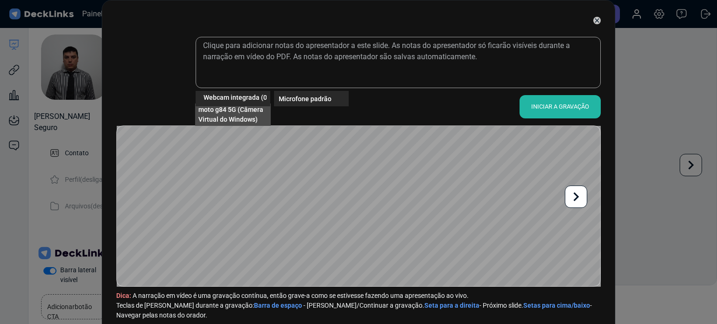
click at [228, 112] on font "moto g84 5G (Câmera Virtual do Windows)" at bounding box center [230, 114] width 65 height 17
click at [246, 99] on font "moto g84 5G (Câmera Virtual do Windows)" at bounding box center [266, 96] width 126 height 7
click at [232, 118] on span "Webcam integrada (0bda:567e)" at bounding box center [232, 115] width 69 height 20
click at [159, 75] on video at bounding box center [151, 76] width 65 height 65
click at [145, 76] on video at bounding box center [151, 76] width 65 height 65
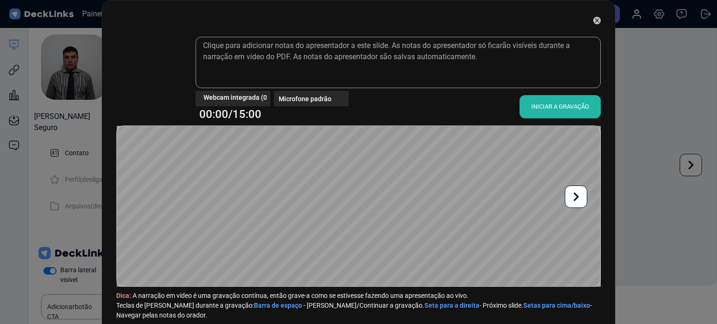
click at [145, 77] on video at bounding box center [151, 76] width 65 height 65
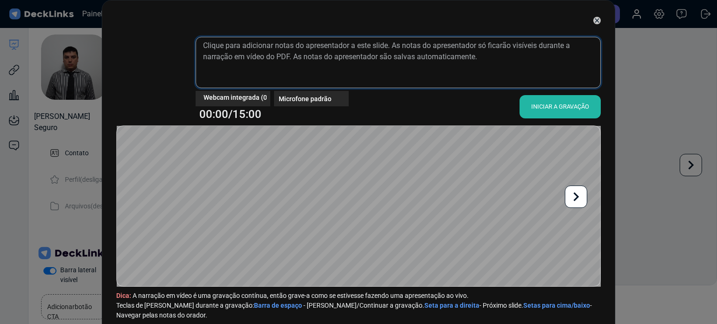
click at [242, 64] on textarea at bounding box center [398, 62] width 405 height 51
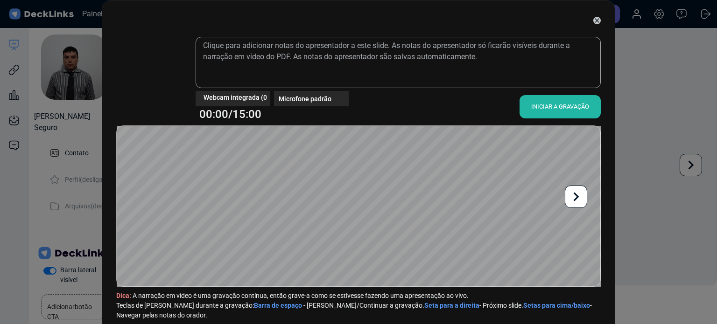
drag, startPoint x: 586, startPoint y: 21, endPoint x: 563, endPoint y: 70, distance: 54.3
click at [586, 21] on div at bounding box center [358, 20] width 484 height 23
click at [545, 117] on div "INICIAR A GRAVAÇÃO" at bounding box center [559, 106] width 81 height 23
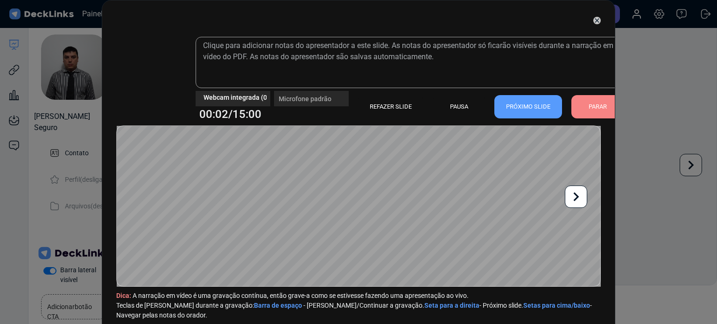
click at [240, 105] on div "Webcam integrada (0bda:567e)" at bounding box center [233, 98] width 75 height 15
click at [241, 96] on div "Webcam integrada (0bda:567e)" at bounding box center [233, 94] width 75 height 7
click at [138, 76] on video at bounding box center [151, 76] width 65 height 65
click at [138, 77] on video at bounding box center [151, 76] width 65 height 65
click at [595, 19] on icon at bounding box center [597, 20] width 4 height 4
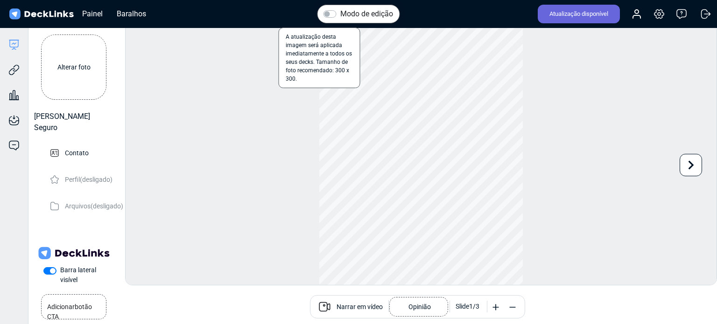
click at [71, 77] on label "Alterar foto" at bounding box center [73, 67] width 65 height 65
click at [0, 0] on input "Alterar foto" at bounding box center [0, 0] width 0 height 0
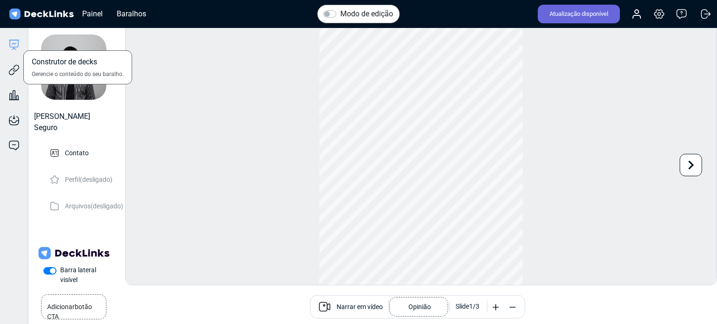
click at [13, 41] on icon at bounding box center [13, 44] width 11 height 11
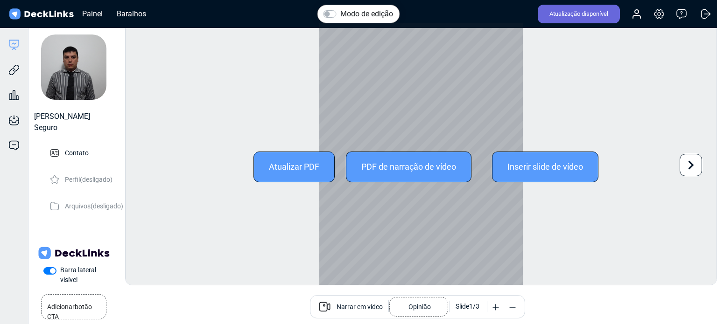
click at [286, 168] on font "Atualizar PDF" at bounding box center [294, 167] width 50 height 10
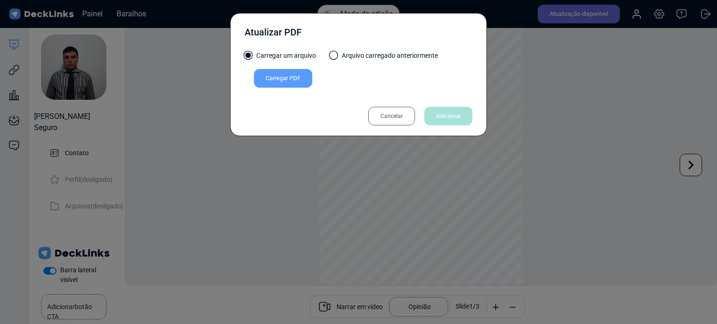
click at [395, 115] on font "Cancelar" at bounding box center [391, 116] width 22 height 7
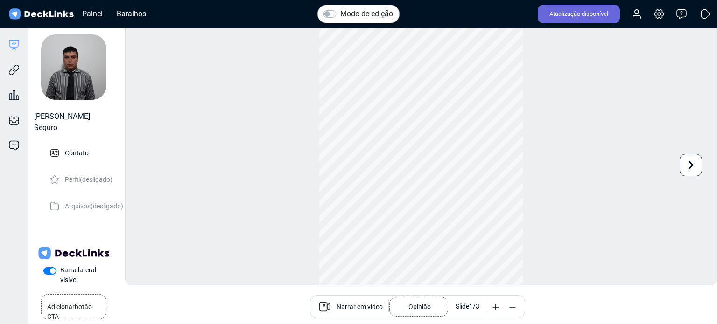
scroll to position [25, 0]
click at [354, 307] on font "Narrar em vídeo" at bounding box center [359, 306] width 46 height 7
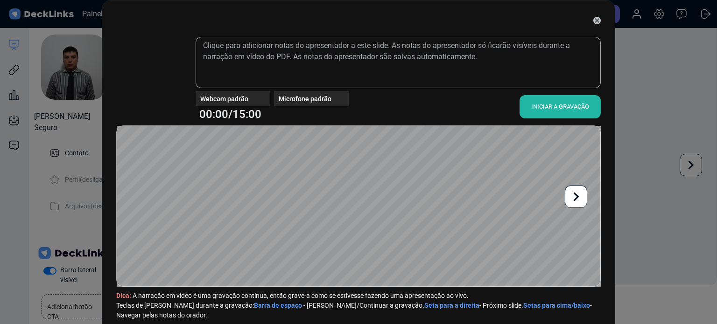
click at [546, 110] on font "INICIAR A GRAVAÇÃO" at bounding box center [560, 106] width 58 height 7
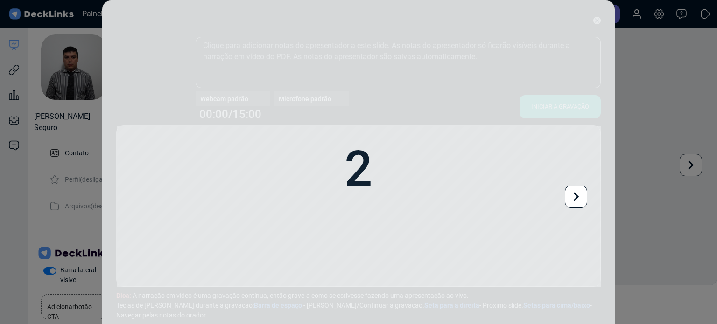
click at [227, 86] on div "2" at bounding box center [358, 169] width 512 height 338
click at [227, 92] on div "2" at bounding box center [358, 169] width 512 height 338
click at [288, 108] on div "1" at bounding box center [358, 169] width 512 height 338
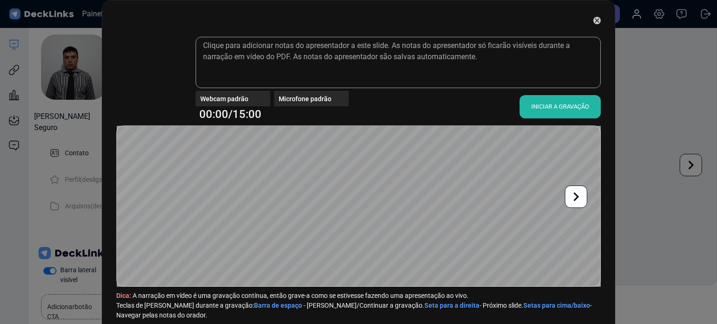
click at [252, 102] on div "Webcam padrão" at bounding box center [235, 99] width 70 height 10
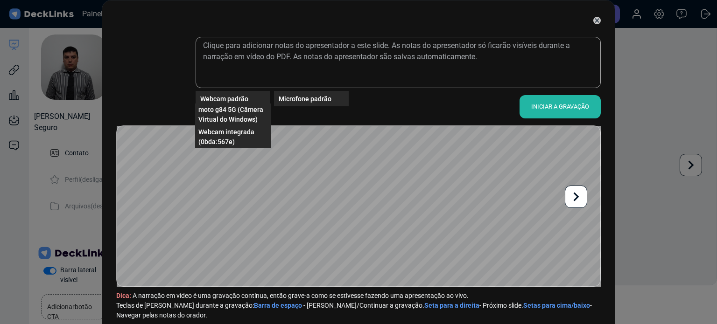
click at [220, 106] on font "moto g84 5G (Câmera Virtual do Windows)" at bounding box center [230, 114] width 65 height 17
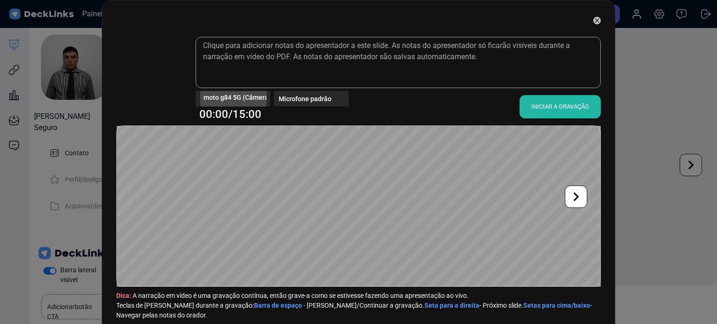
click at [244, 98] on font "moto g84 5G (Câmera Virtual do Windows)" at bounding box center [266, 96] width 126 height 7
click at [242, 109] on font "Webcam integrada (0bda:567e)" at bounding box center [226, 114] width 56 height 17
click at [244, 100] on font "Webcam integrada (0bda:567e)" at bounding box center [250, 96] width 94 height 7
click at [246, 109] on font "moto g84 5G (Câmera Virtual do Windows)" at bounding box center [230, 114] width 65 height 17
click at [246, 100] on span "moto g84 5G (Câmera Virtual do Windows)" at bounding box center [266, 97] width 126 height 10
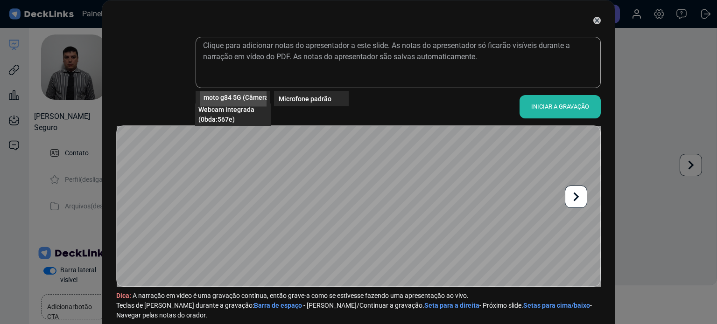
drag, startPoint x: 246, startPoint y: 100, endPoint x: 245, endPoint y: 106, distance: 6.2
click at [244, 108] on font "Webcam integrada (0bda:567e)" at bounding box center [226, 114] width 56 height 17
click at [246, 97] on span "Webcam integrada (0bda:567e)" at bounding box center [250, 97] width 94 height 10
click at [242, 111] on font "moto g84 5G (Câmera Virtual do Windows)" at bounding box center [230, 114] width 65 height 17
click at [240, 102] on div "moto g84 5G (Câmera Virtual do Windows)" at bounding box center [233, 98] width 66 height 15
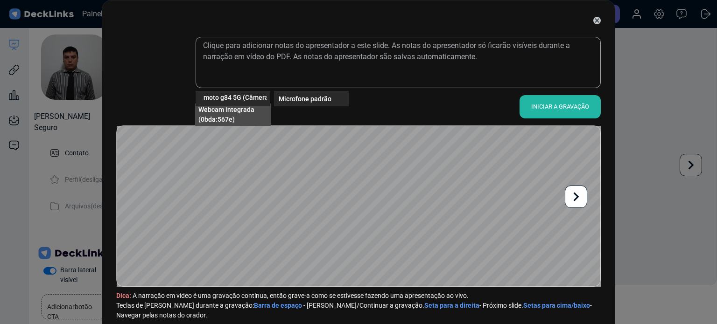
click at [240, 119] on span "Webcam integrada (0bda:567e)" at bounding box center [232, 115] width 69 height 20
click at [237, 93] on font "Webcam integrada (0bda:567e)" at bounding box center [250, 96] width 94 height 7
click at [250, 98] on font "Webcam integrada (0bda:567e)" at bounding box center [250, 96] width 94 height 7
drag, startPoint x: 104, startPoint y: 0, endPoint x: 142, endPoint y: 61, distance: 71.7
click at [133, 66] on video at bounding box center [151, 76] width 65 height 65
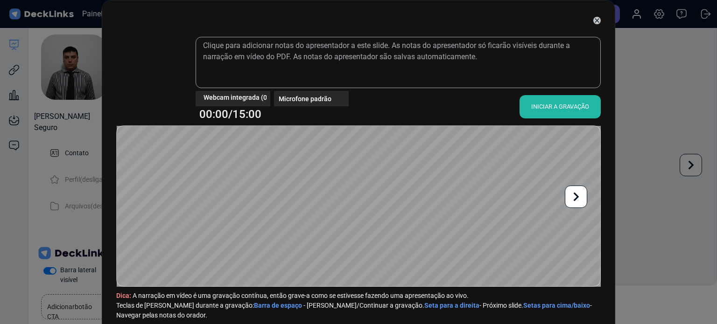
click at [553, 104] on font "INICIAR A GRAVAÇÃO" at bounding box center [560, 106] width 58 height 7
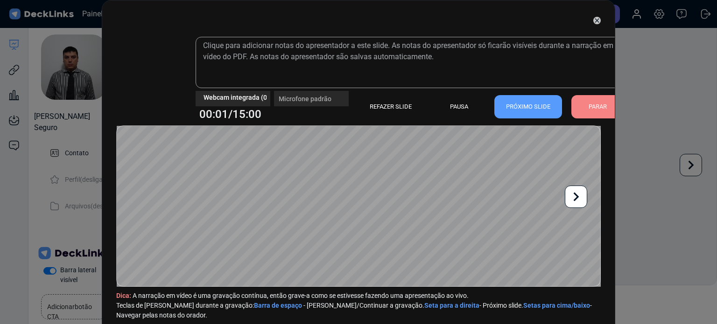
click at [588, 106] on font "PARAR" at bounding box center [597, 106] width 18 height 7
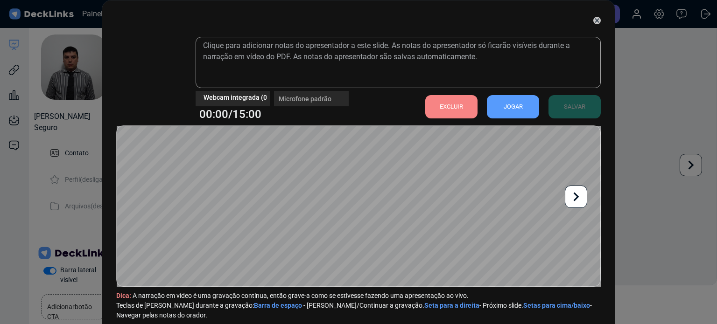
click at [590, 15] on div at bounding box center [358, 20] width 484 height 23
click at [594, 22] on icon at bounding box center [596, 20] width 7 height 7
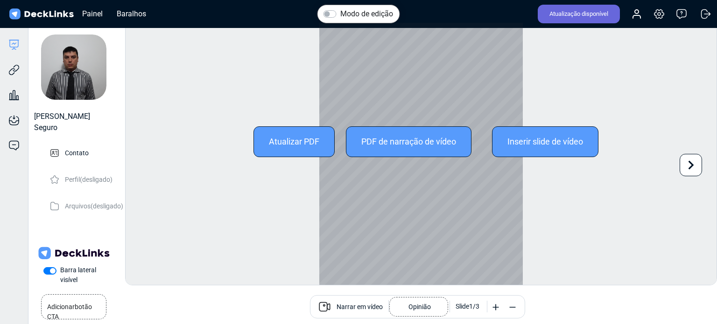
click at [361, 264] on div at bounding box center [420, 142] width 203 height 288
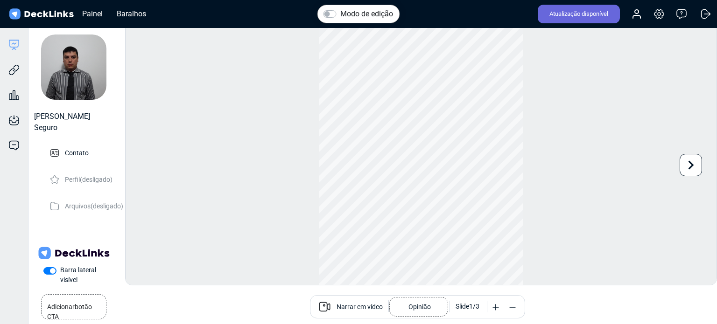
click at [355, 308] on font "Narrar em vídeo" at bounding box center [359, 306] width 46 height 7
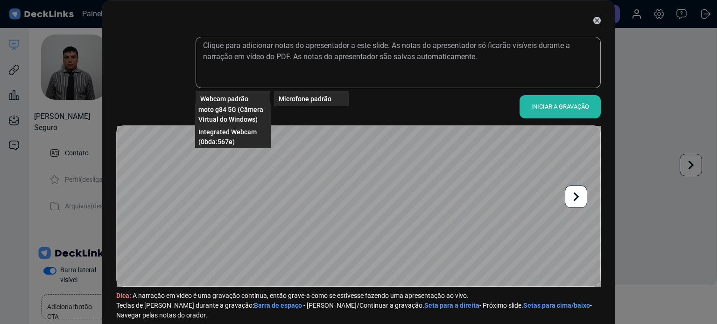
click at [218, 96] on font "Webcam padrão" at bounding box center [224, 98] width 48 height 7
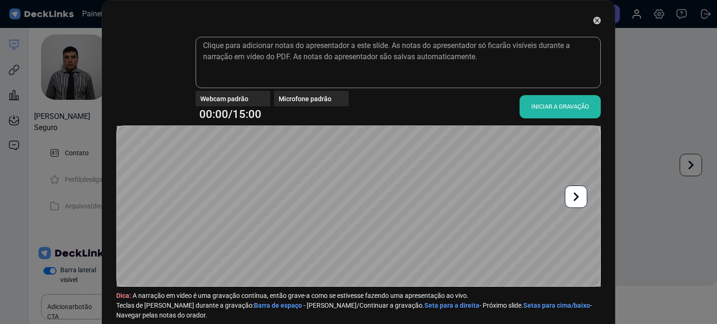
click at [153, 66] on video at bounding box center [151, 76] width 65 height 65
click at [152, 68] on video at bounding box center [151, 76] width 65 height 65
click at [151, 70] on video at bounding box center [151, 76] width 65 height 65
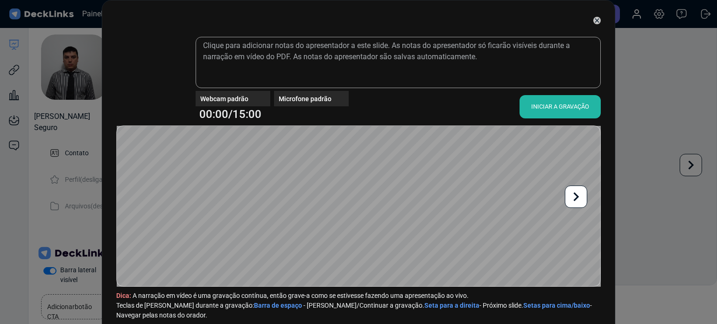
click at [151, 70] on video at bounding box center [151, 76] width 65 height 65
click at [183, 5] on div "Webcam padrão Microfone padrão 00:00/15:00 INICIAR A GRAVAÇÃO Dica: A narração …" at bounding box center [358, 169] width 513 height 339
click at [146, 72] on video at bounding box center [151, 76] width 65 height 65
click at [239, 103] on div "Webcam padrão" at bounding box center [235, 99] width 70 height 10
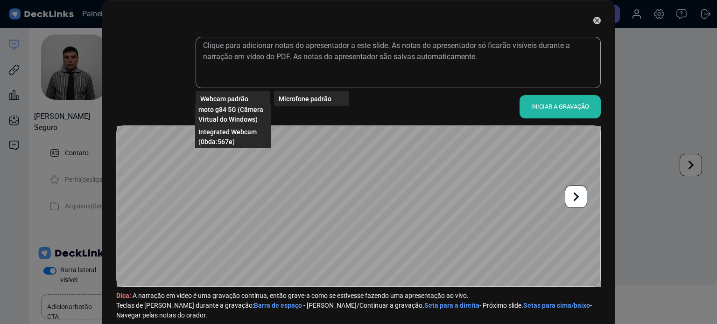
click at [259, 100] on div "Webcam padrão" at bounding box center [235, 99] width 70 height 10
click at [243, 133] on font "Webcam integrada (0bda:567e)" at bounding box center [226, 136] width 56 height 17
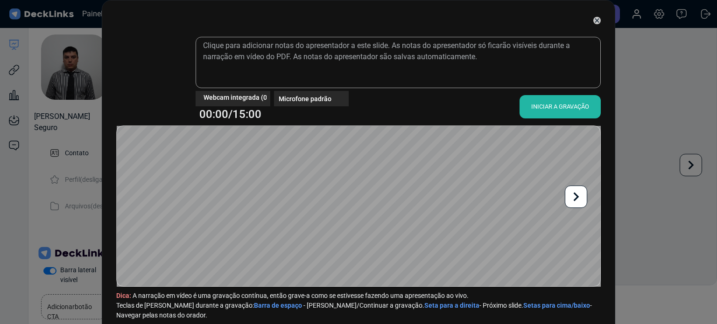
click at [632, 50] on div "Webcam integrada (0bda:567e) Microfone padrão 00:00/15:00 INICIAR A GRAVAÇÃO Di…" at bounding box center [358, 162] width 717 height 324
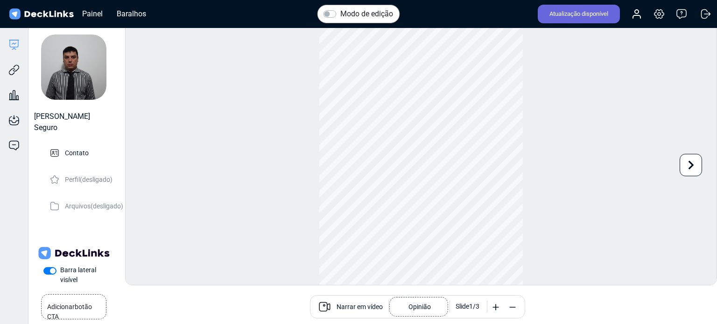
click at [345, 307] on font "Narrar em vídeo" at bounding box center [359, 306] width 46 height 7
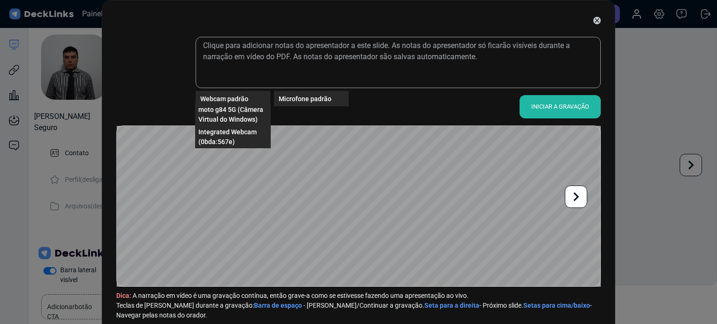
click at [254, 96] on div "Webcam padrão" at bounding box center [235, 99] width 70 height 10
click at [241, 133] on font "Webcam integrada (0bda:567e)" at bounding box center [226, 136] width 56 height 17
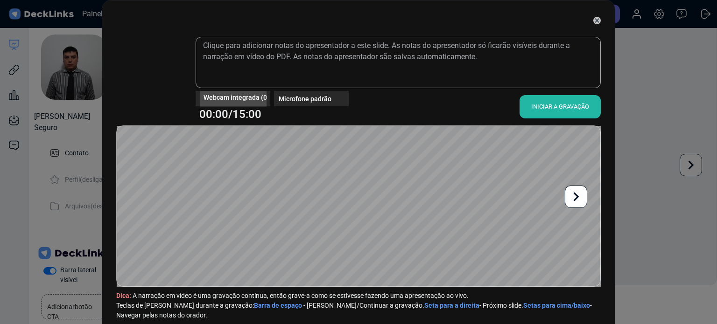
click at [252, 92] on span "Webcam integrada (0bda:567e)" at bounding box center [250, 97] width 94 height 10
click at [237, 121] on font "moto g84 5G (Câmera Virtual do Windows)" at bounding box center [230, 114] width 65 height 17
click at [254, 97] on font "moto g84 5G (Câmera Virtual do Windows)" at bounding box center [266, 96] width 126 height 7
click at [238, 114] on span "Webcam integrada (0bda:567e)" at bounding box center [232, 115] width 69 height 20
click at [317, 96] on font "Microfone padrão" at bounding box center [305, 98] width 53 height 7
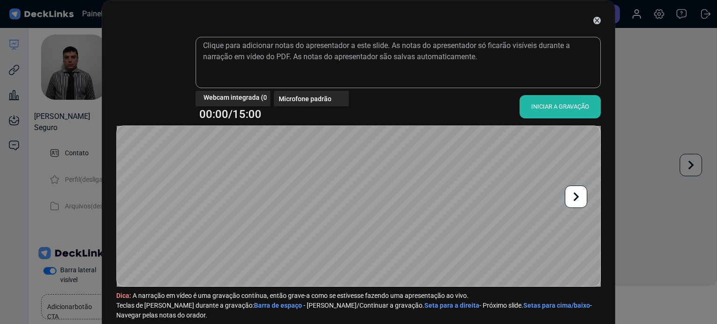
click at [316, 95] on font "Microfone padrão" at bounding box center [305, 98] width 53 height 7
click at [579, 109] on font "INICIAR A GRAVAÇÃO" at bounding box center [560, 106] width 58 height 7
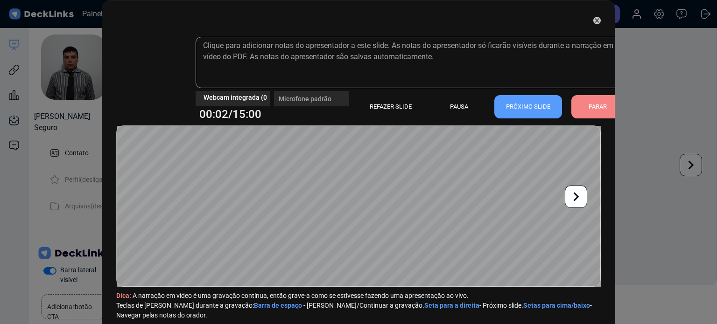
click at [592, 97] on div "PARAR" at bounding box center [597, 106] width 52 height 23
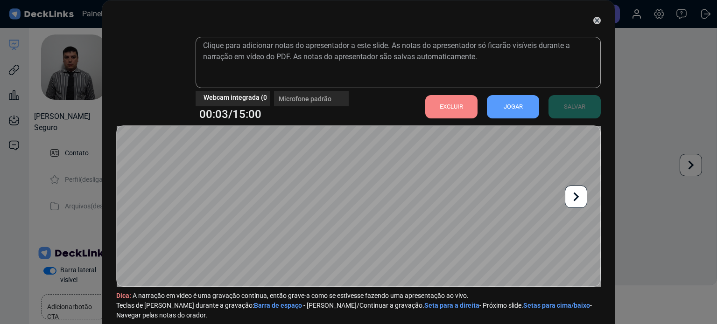
click at [440, 102] on font "EXCLUIR" at bounding box center [451, 107] width 23 height 14
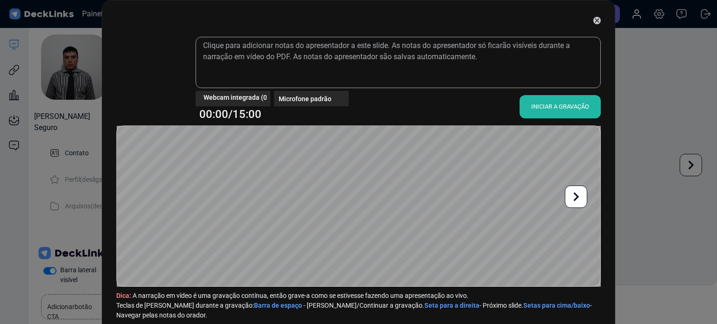
click at [593, 18] on icon at bounding box center [596, 20] width 7 height 7
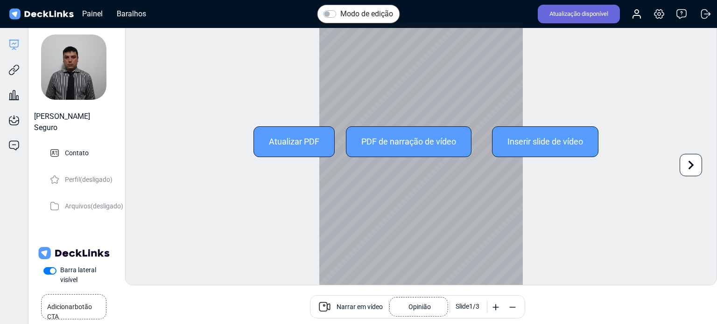
click at [295, 142] on font "Atualizar PDF" at bounding box center [294, 142] width 50 height 10
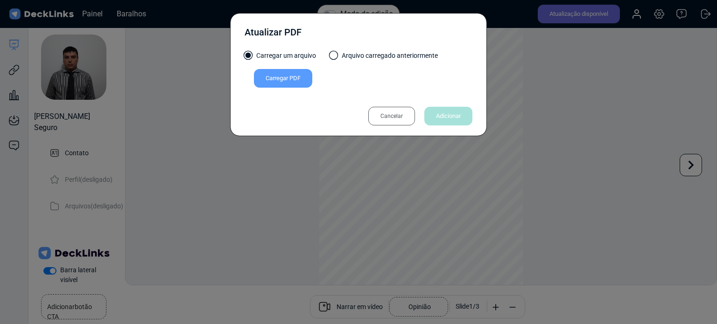
click at [295, 76] on font "Carregar PDF" at bounding box center [283, 78] width 35 height 7
click at [0, 0] on input "Carregar PDF" at bounding box center [0, 0] width 0 height 0
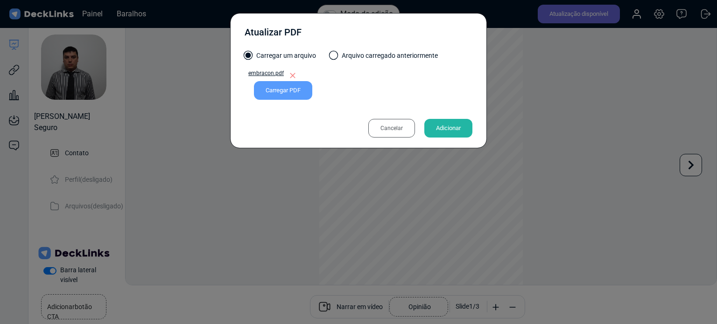
click at [447, 130] on font "Adicionar" at bounding box center [448, 128] width 25 height 7
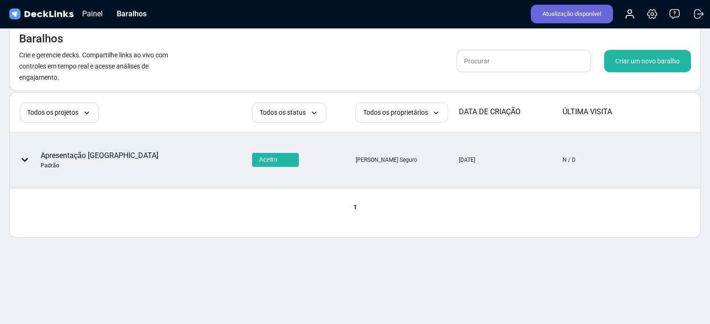
click at [23, 157] on icon at bounding box center [24, 159] width 7 height 7
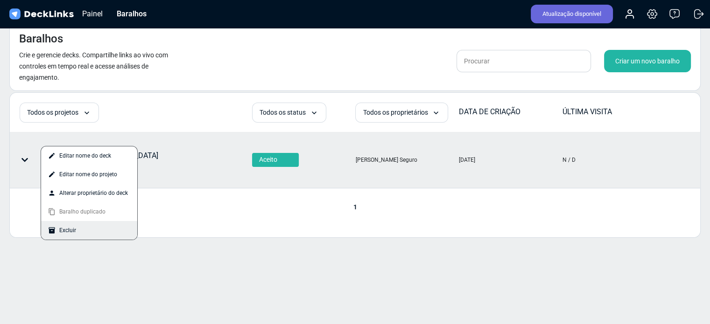
click at [89, 226] on div "Excluir" at bounding box center [89, 230] width 96 height 19
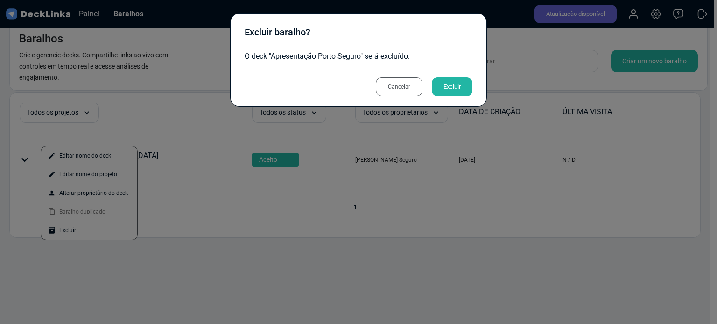
click at [450, 87] on font "Excluir" at bounding box center [451, 86] width 17 height 7
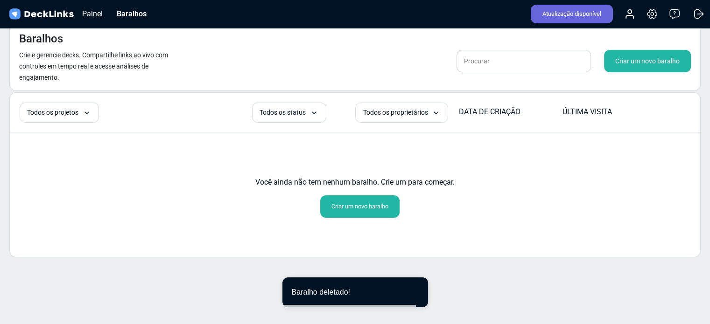
click at [372, 206] on font "Criar um novo baralho" at bounding box center [359, 206] width 57 height 7
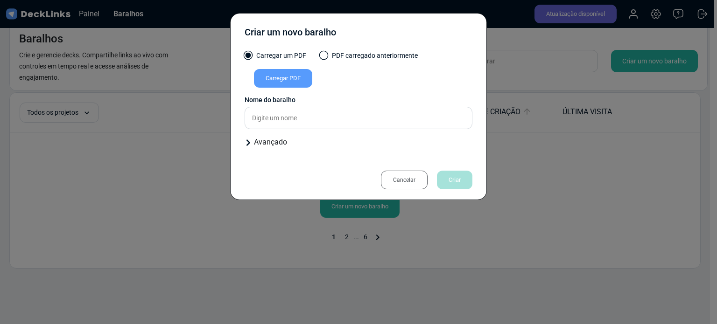
click at [289, 76] on font "Carregar PDF" at bounding box center [283, 78] width 35 height 7
click at [0, 0] on input "Carregar PDF" at bounding box center [0, 0] width 0 height 0
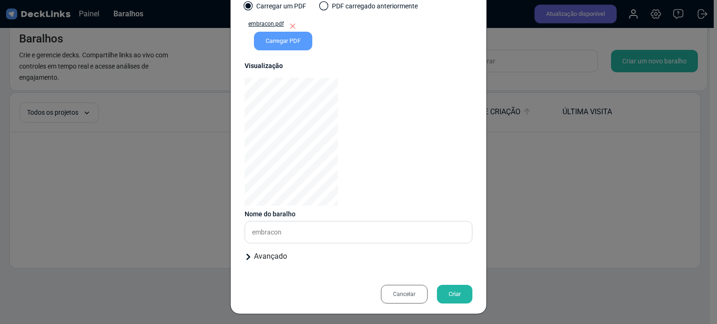
scroll to position [52, 0]
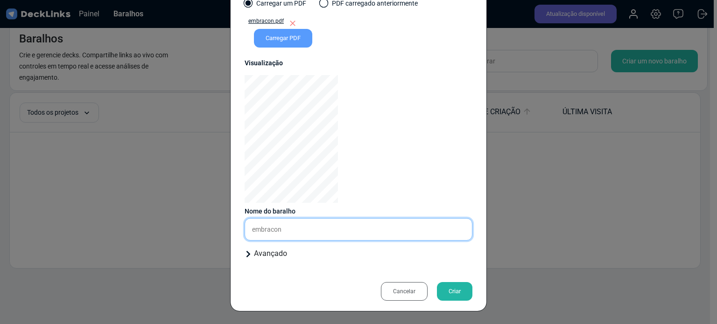
click at [304, 235] on input "embracon" at bounding box center [359, 229] width 228 height 22
click at [223, 232] on div "Criar um novo baralho Carregar um PDF PDF carregado anteriormente embracon.pdf …" at bounding box center [358, 162] width 717 height 324
type input "123"
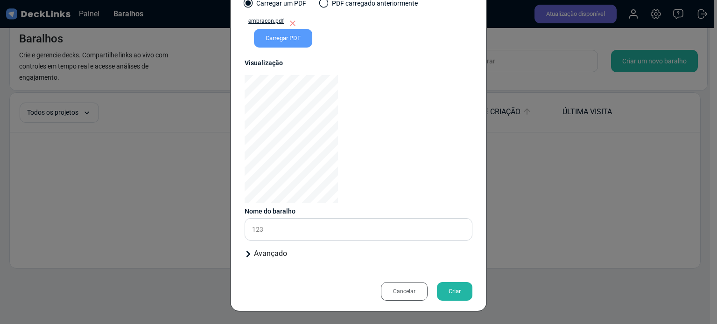
click at [454, 295] on font "Criar" at bounding box center [454, 292] width 12 height 14
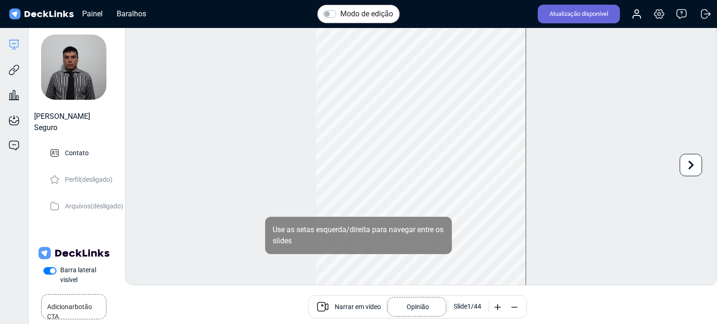
click at [359, 309] on font "Narrar em vídeo" at bounding box center [358, 306] width 46 height 7
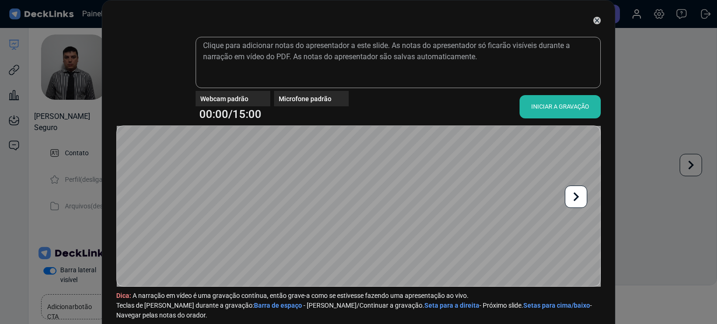
click at [233, 98] on font "Webcam padrão" at bounding box center [224, 98] width 48 height 7
click at [244, 134] on font "Webcam integrada (0bda:567e)" at bounding box center [226, 136] width 56 height 17
click at [556, 98] on div "INICIAR A GRAVAÇÃO" at bounding box center [559, 106] width 81 height 23
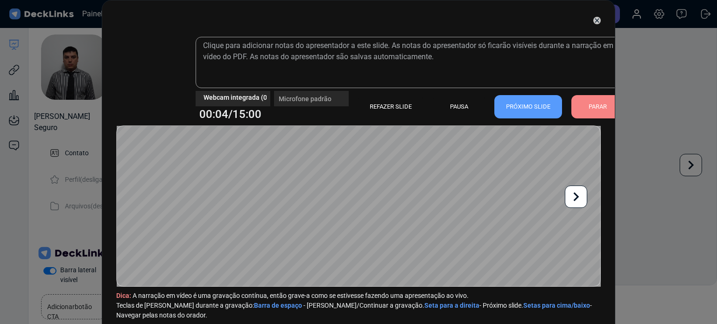
click at [402, 126] on div at bounding box center [358, 206] width 484 height 161
click at [593, 21] on icon at bounding box center [596, 20] width 7 height 7
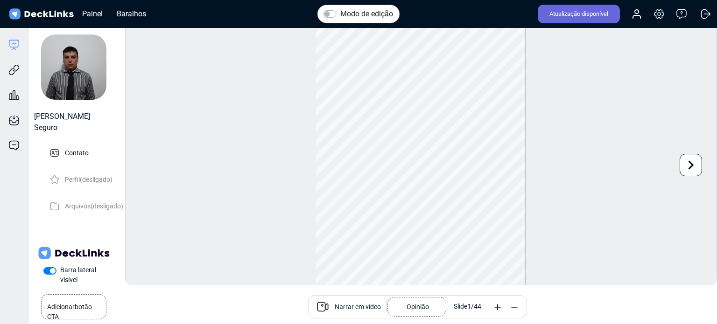
click at [374, 306] on font "Narrar em vídeo" at bounding box center [358, 306] width 46 height 7
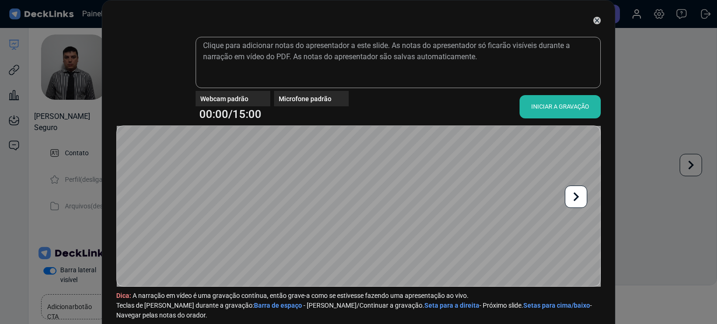
click at [576, 106] on font "INICIAR A GRAVAÇÃO" at bounding box center [560, 106] width 58 height 7
click at [638, 102] on div "Webcam padrão Microfone padrão 00:00/15:00 INICIAR A GRAVAÇÃO Dica: A narração …" at bounding box center [358, 162] width 717 height 324
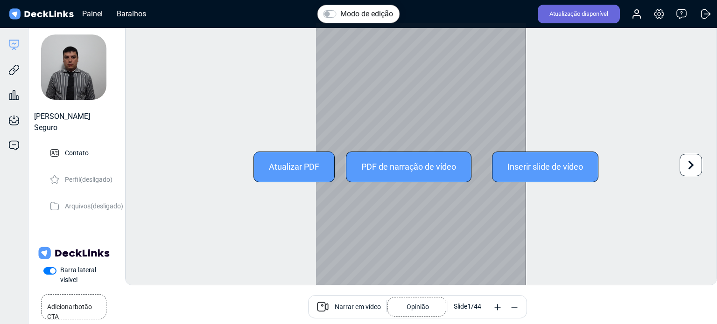
click at [544, 169] on font "Inserir slide de vídeo" at bounding box center [545, 167] width 76 height 10
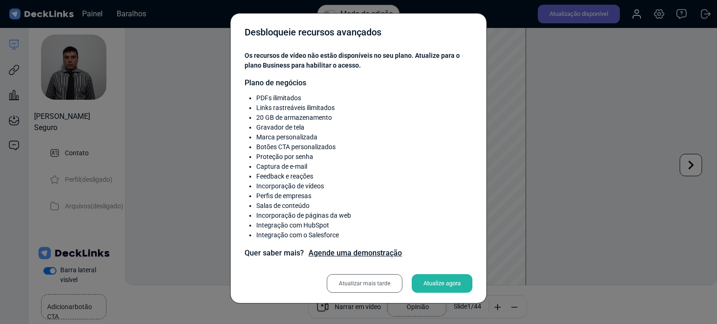
click at [376, 285] on font "Atualizar mais tarde" at bounding box center [364, 283] width 51 height 7
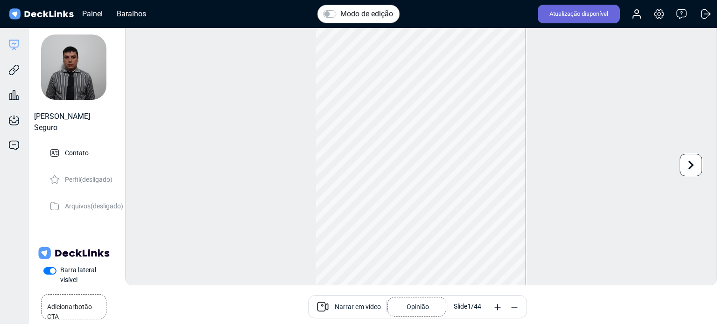
click at [333, 314] on div "Narrar em vídeo Opinião Slide 1 / 44" at bounding box center [417, 306] width 219 height 23
drag, startPoint x: 296, startPoint y: 165, endPoint x: 310, endPoint y: 167, distance: 13.7
click at [309, 168] on div "Modo de edição Alterar foto A atualização desta imagem será aplicada imediatame…" at bounding box center [421, 153] width 592 height 263
click at [317, 167] on div "Modo de edição Alterar foto A atualização desta imagem será aplicada imediatame…" at bounding box center [421, 153] width 592 height 263
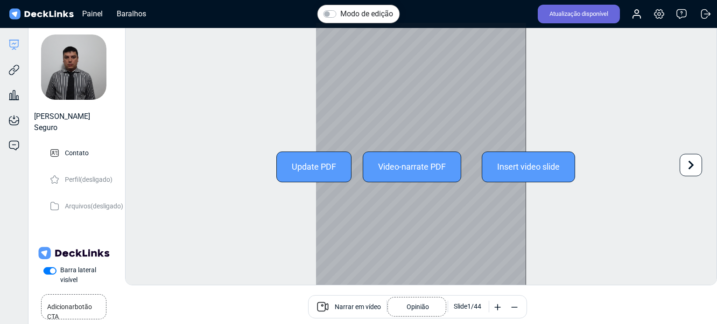
click at [338, 167] on div "Update PDF Video-narrate PDF Insert video slide" at bounding box center [421, 167] width 210 height 31
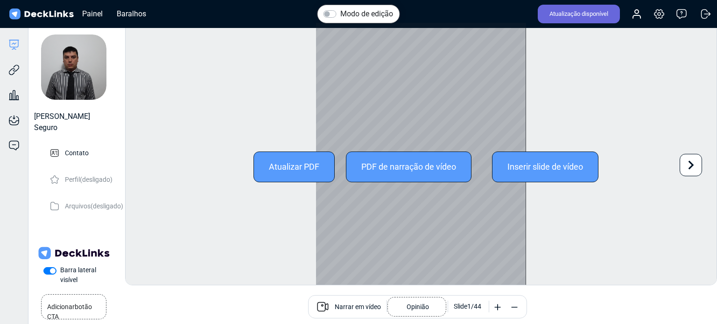
click at [293, 171] on font "Atualizar PDF" at bounding box center [294, 167] width 50 height 10
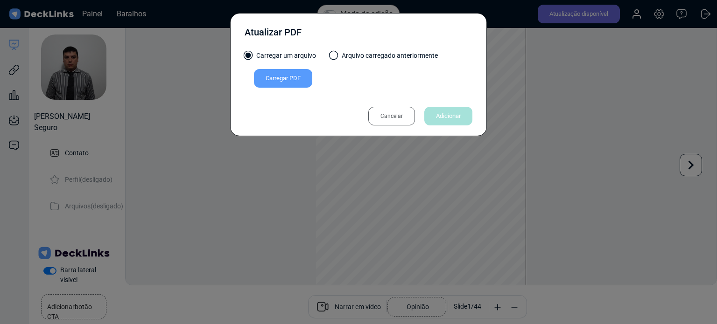
click at [388, 118] on font "Cancelar" at bounding box center [391, 116] width 22 height 7
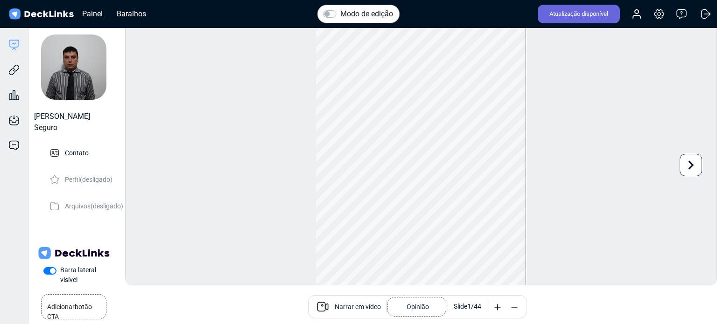
click at [358, 307] on font "Narrar em vídeo" at bounding box center [358, 306] width 46 height 7
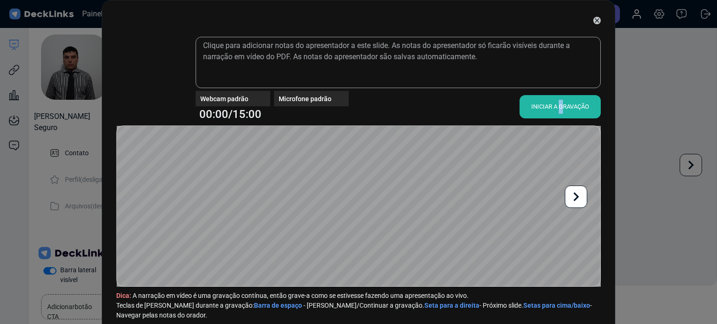
click at [556, 112] on font "INICIAR A GRAVAÇÃO" at bounding box center [560, 107] width 58 height 14
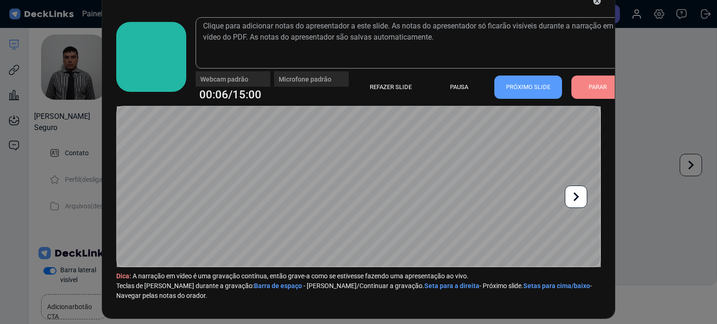
scroll to position [28, 0]
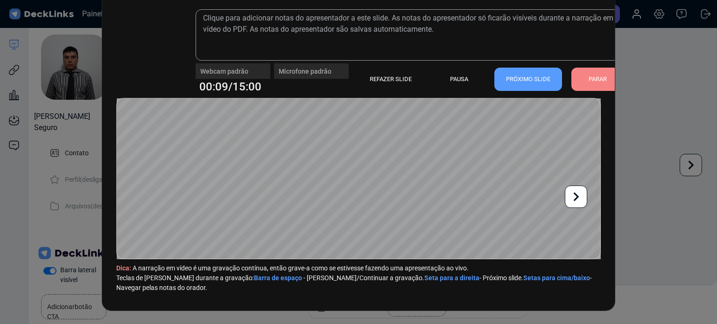
click at [588, 81] on font "PARAR" at bounding box center [597, 79] width 18 height 7
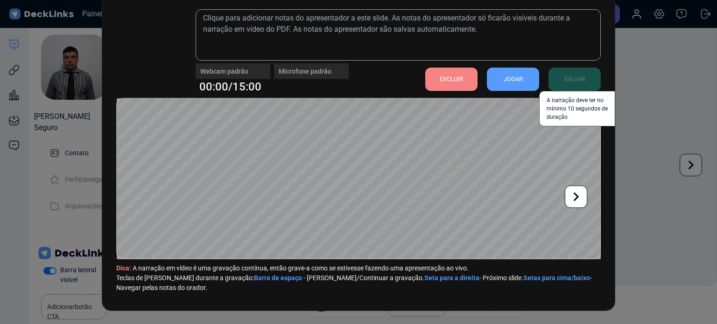
click at [569, 81] on div "SALVAR A narração deve ter no mínimo 10 segundos de duração" at bounding box center [570, 79] width 62 height 23
click at [573, 84] on div "SALVAR A narração deve ter no mínimo 10 segundos de duração" at bounding box center [570, 79] width 62 height 23
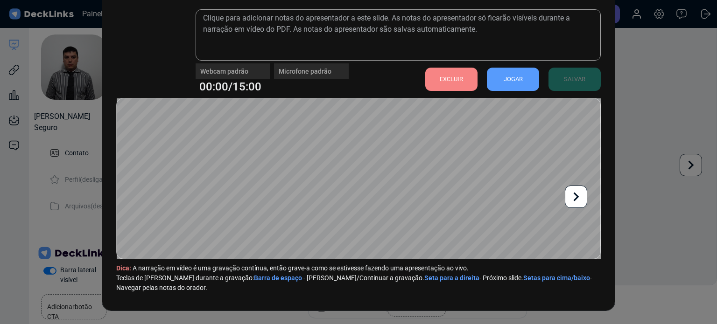
click at [513, 82] on font "JOGAR" at bounding box center [513, 79] width 19 height 7
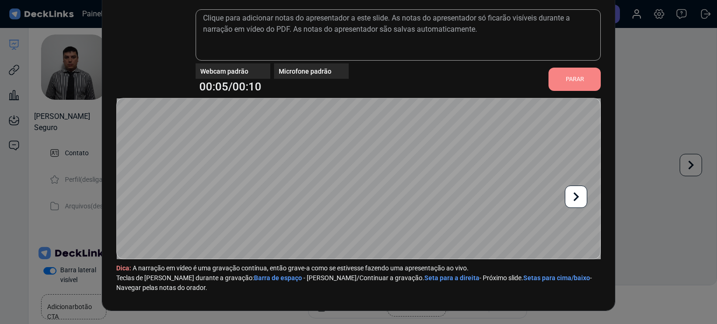
click at [571, 79] on font "PARAR" at bounding box center [575, 79] width 18 height 7
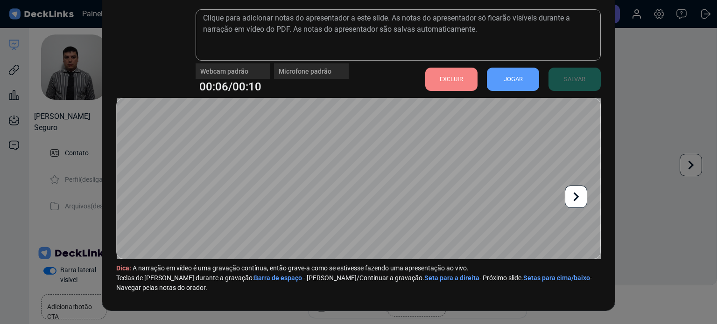
click at [498, 79] on div "JOGAR" at bounding box center [513, 79] width 52 height 23
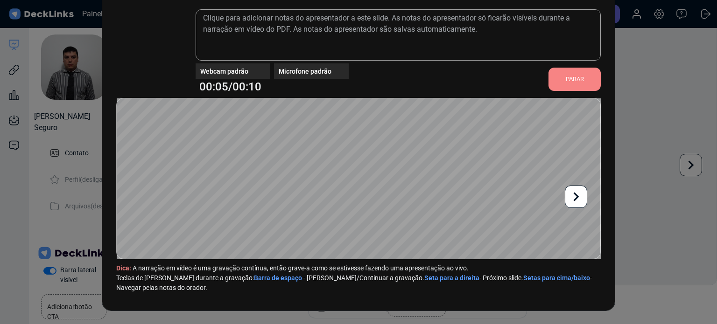
click at [555, 75] on div "PARAR" at bounding box center [574, 79] width 52 height 23
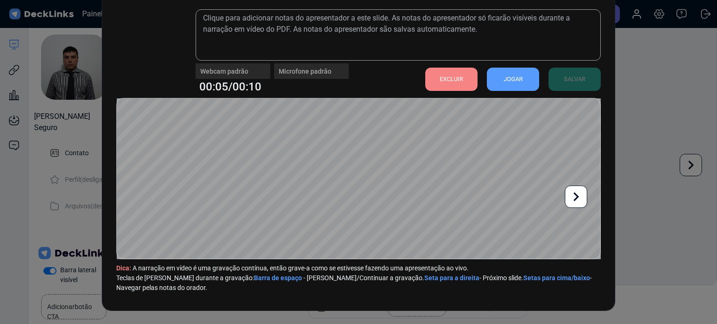
click at [509, 79] on font "JOGAR" at bounding box center [513, 79] width 19 height 7
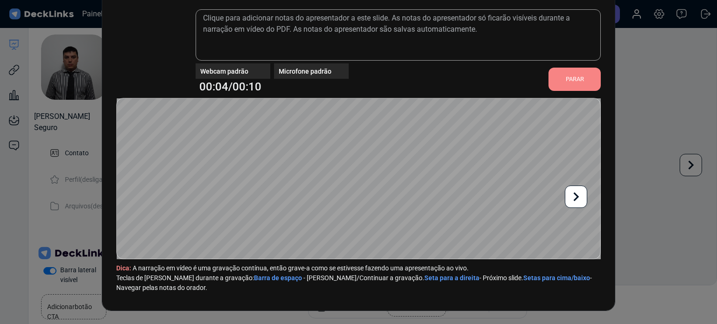
click at [161, 35] on video at bounding box center [151, 48] width 65 height 65
click at [143, 49] on video at bounding box center [151, 48] width 65 height 65
click at [571, 199] on icon at bounding box center [576, 197] width 18 height 18
click at [575, 197] on icon at bounding box center [576, 197] width 18 height 18
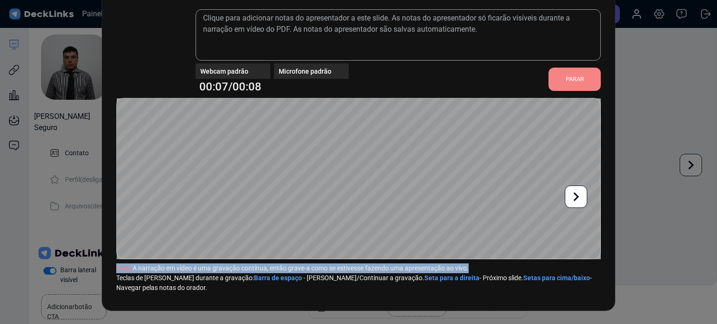
click at [575, 197] on icon at bounding box center [576, 197] width 18 height 18
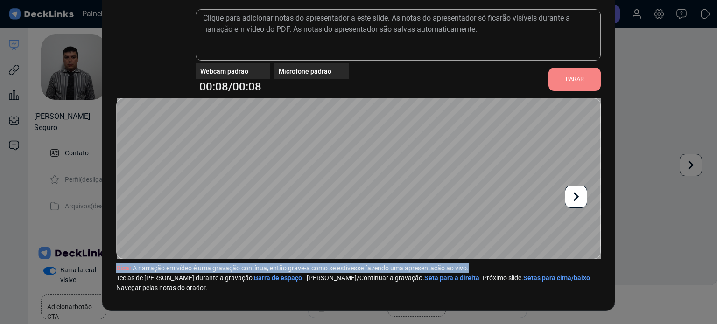
click at [575, 197] on icon at bounding box center [576, 197] width 18 height 18
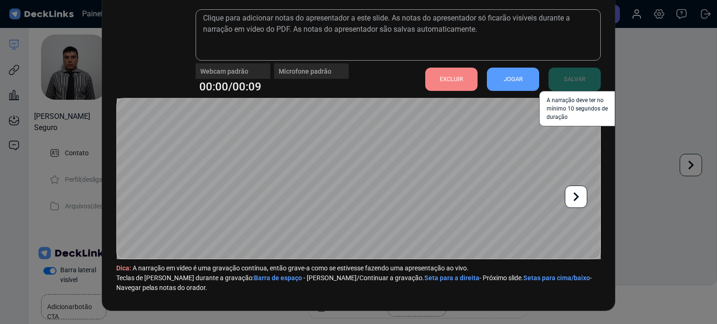
click at [567, 82] on div "SALVAR A narração deve ter no mínimo 10 segundos de duração" at bounding box center [570, 79] width 62 height 23
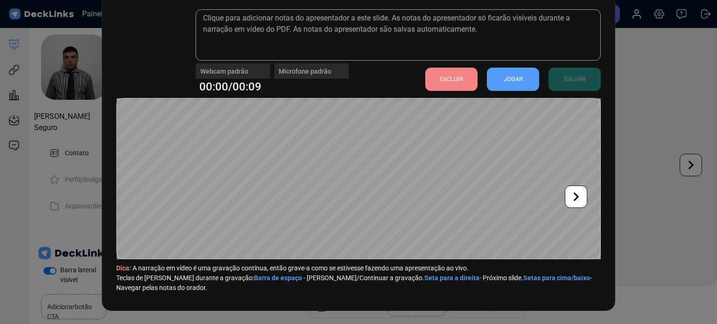
click at [453, 81] on font "EXCLUIR" at bounding box center [451, 79] width 23 height 7
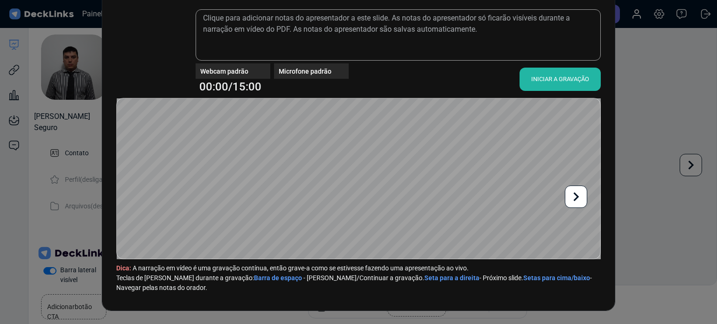
click at [568, 70] on div "INICIAR A GRAVAÇÃO" at bounding box center [559, 79] width 81 height 23
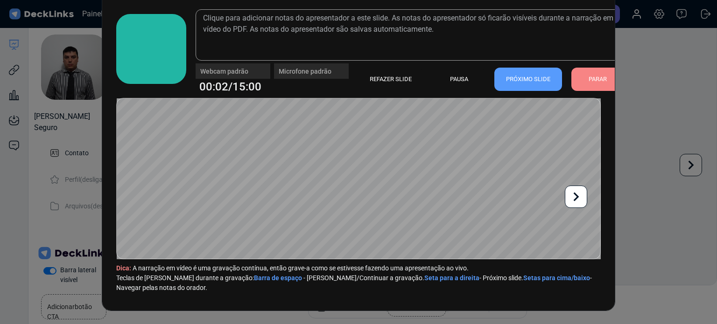
click at [575, 197] on icon at bounding box center [576, 197] width 18 height 18
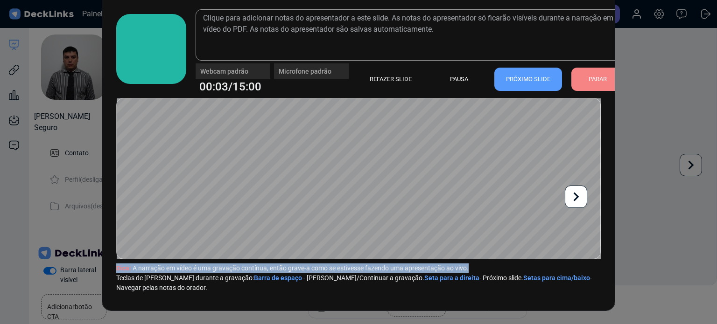
click at [575, 197] on icon at bounding box center [576, 197] width 18 height 18
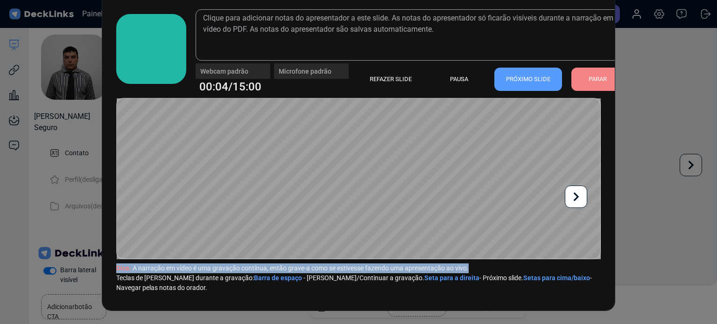
click at [575, 197] on icon at bounding box center [576, 197] width 18 height 18
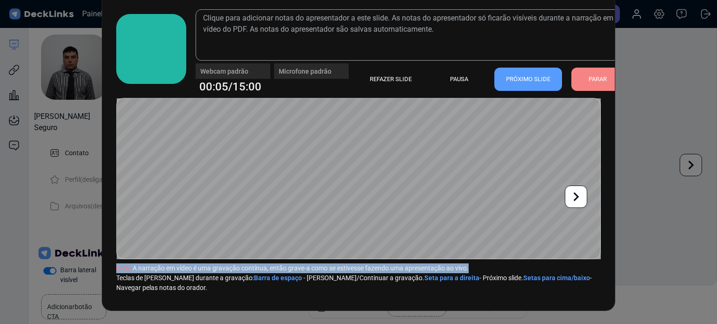
click at [575, 197] on icon at bounding box center [576, 197] width 18 height 18
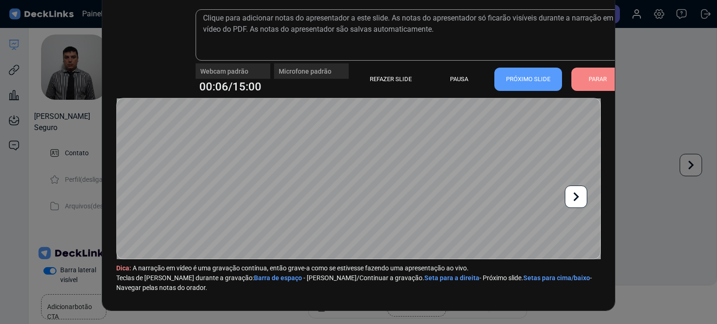
click at [575, 197] on icon at bounding box center [576, 197] width 18 height 18
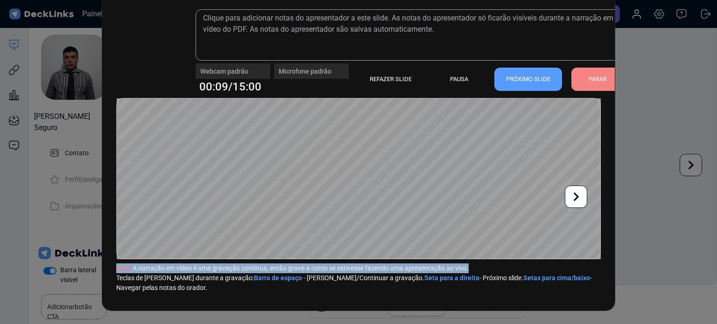
click at [575, 197] on icon at bounding box center [576, 197] width 18 height 18
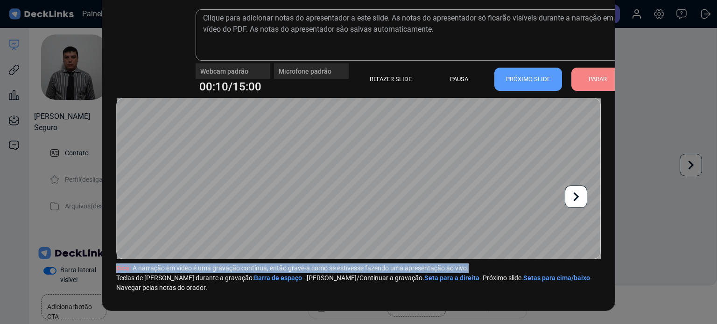
click at [575, 197] on icon at bounding box center [576, 197] width 18 height 18
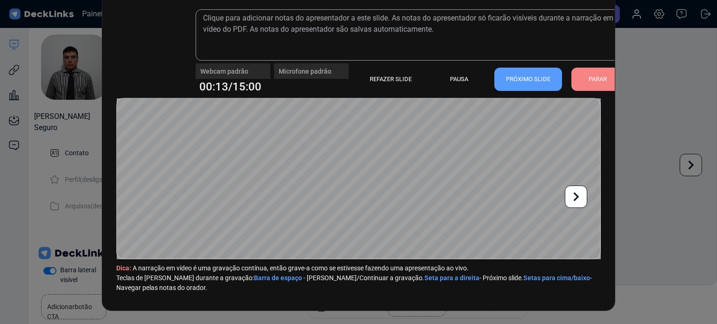
click at [593, 83] on font "PARAR" at bounding box center [597, 79] width 18 height 14
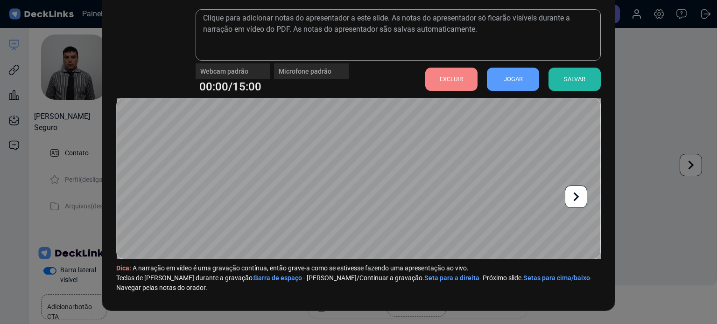
click at [569, 80] on font "SALVAR" at bounding box center [574, 79] width 21 height 7
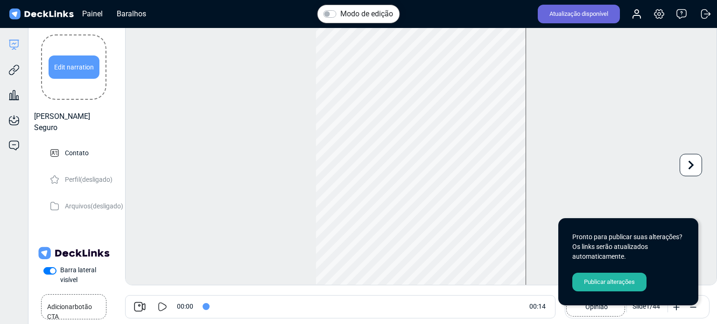
click at [83, 68] on div "Edit narration" at bounding box center [74, 67] width 51 height 23
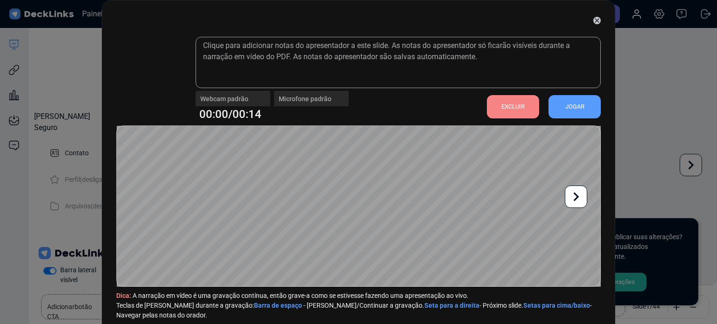
click at [581, 194] on icon at bounding box center [576, 197] width 18 height 18
click at [577, 195] on icon at bounding box center [577, 196] width 6 height 9
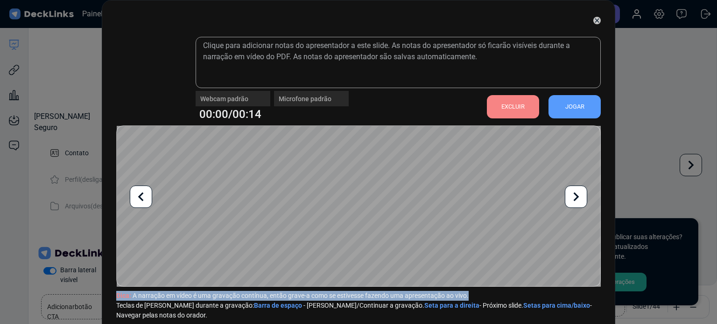
click at [577, 195] on icon at bounding box center [577, 196] width 6 height 9
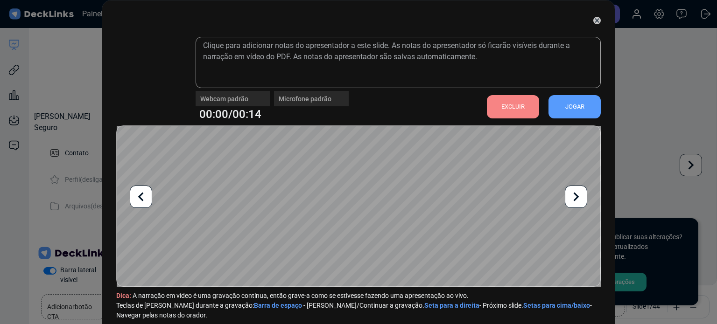
click at [567, 111] on font "JOGAR" at bounding box center [574, 107] width 19 height 14
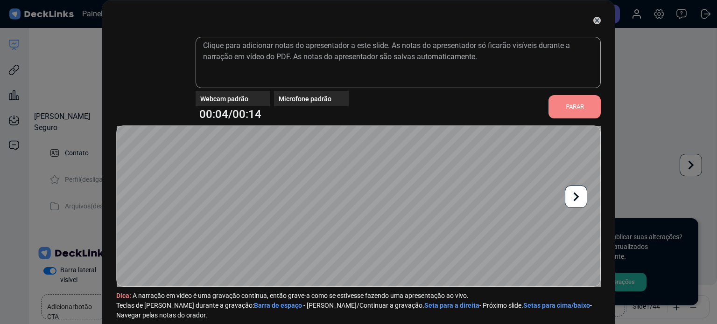
click at [569, 107] on font "PARAR" at bounding box center [575, 106] width 18 height 7
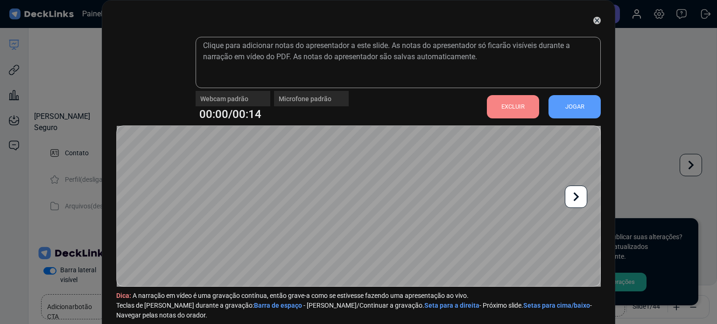
click at [595, 21] on icon at bounding box center [596, 20] width 7 height 7
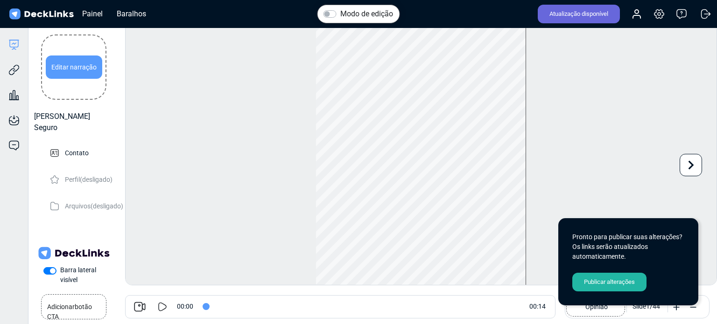
click at [71, 74] on div "Editar narração" at bounding box center [74, 67] width 56 height 23
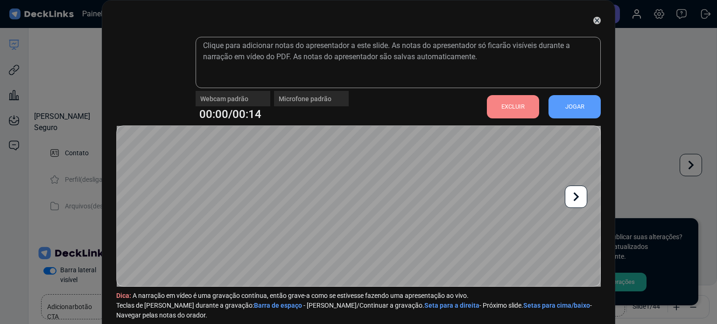
click at [593, 20] on icon at bounding box center [596, 20] width 7 height 7
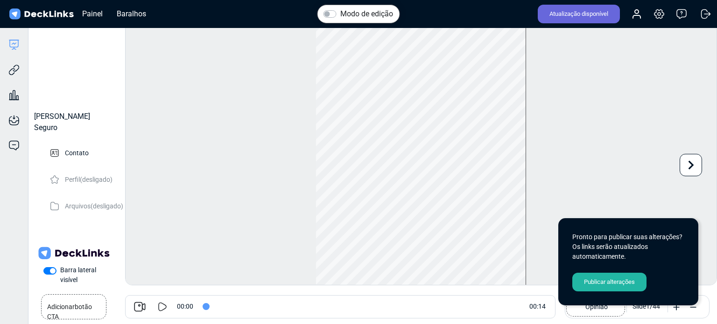
click at [164, 306] on icon at bounding box center [162, 306] width 11 height 11
click at [140, 306] on icon at bounding box center [139, 307] width 13 height 13
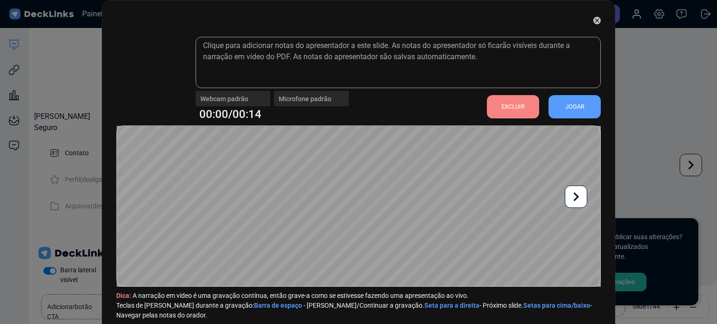
click at [509, 103] on font "EXCLUIR" at bounding box center [512, 106] width 23 height 7
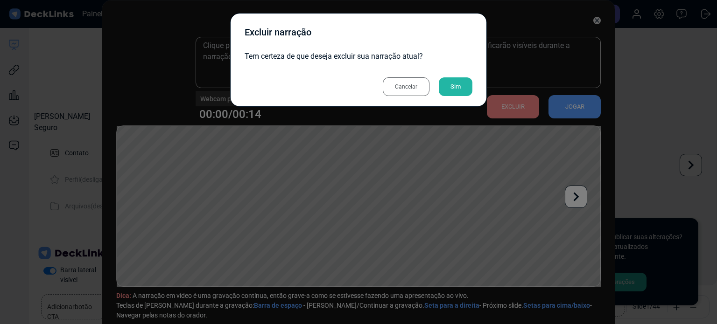
click at [463, 79] on div "Sim" at bounding box center [456, 86] width 34 height 19
type input "6"
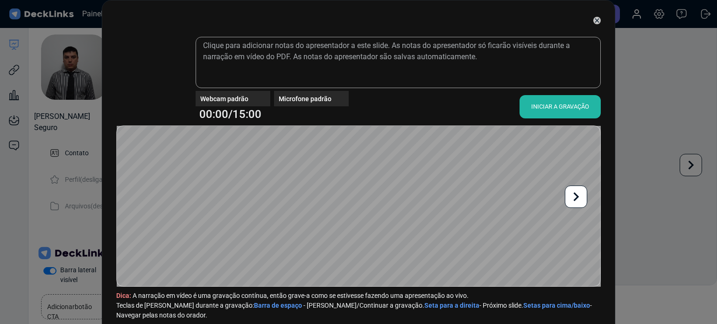
click at [595, 20] on icon at bounding box center [596, 20] width 7 height 7
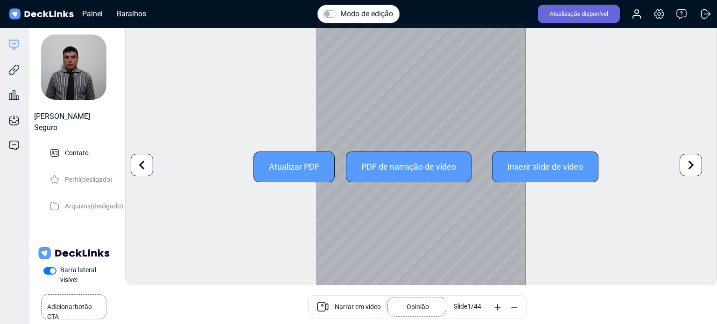
click at [690, 168] on icon at bounding box center [691, 165] width 6 height 9
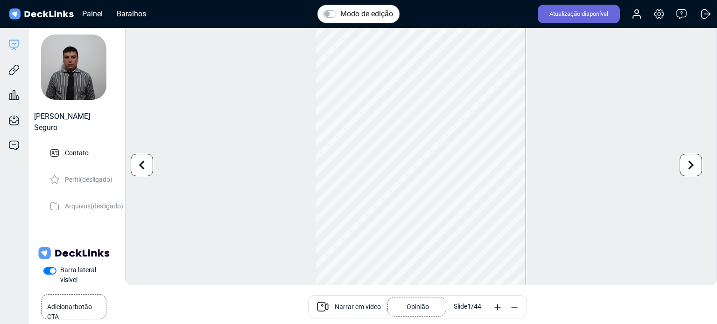
drag, startPoint x: 573, startPoint y: 174, endPoint x: 532, endPoint y: 172, distance: 40.7
click at [569, 174] on div "Modo de edição Alterar foto A atualização desta imagem será aplicada imediatame…" at bounding box center [421, 153] width 592 height 263
click at [127, 11] on font "Baralhos" at bounding box center [131, 13] width 29 height 9
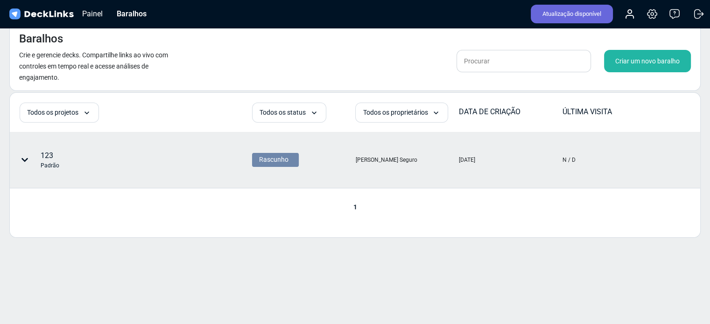
click at [29, 161] on div at bounding box center [27, 160] width 28 height 28
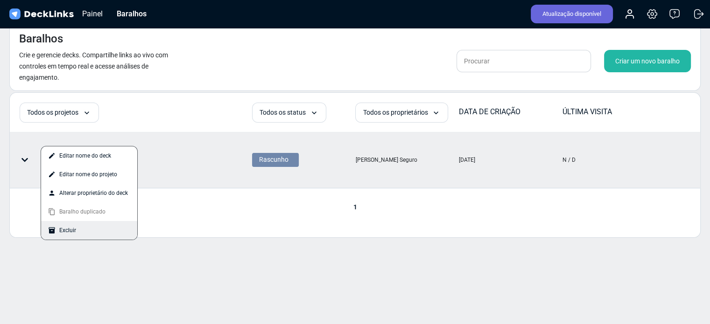
click at [78, 231] on div "Excluir" at bounding box center [89, 230] width 96 height 19
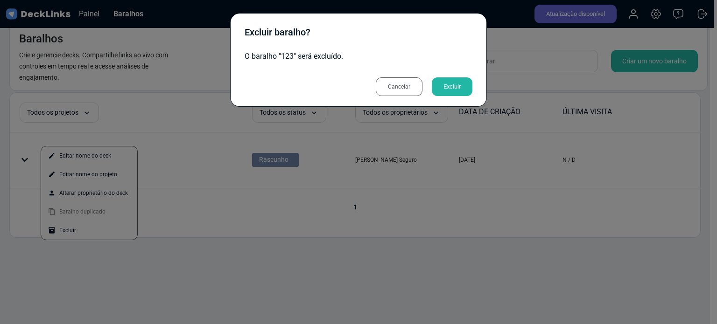
click at [452, 86] on font "Excluir" at bounding box center [451, 86] width 17 height 7
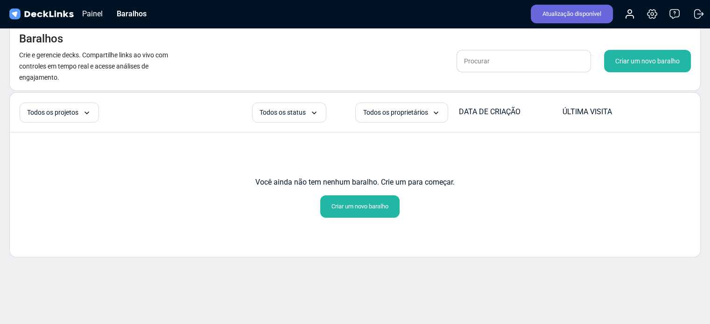
click at [368, 213] on font "Criar um novo baralho" at bounding box center [359, 207] width 57 height 14
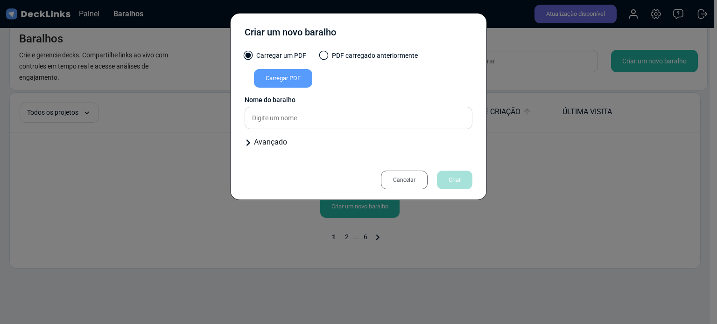
click at [288, 75] on font "Carregar PDF" at bounding box center [283, 78] width 35 height 7
click at [0, 0] on input "Carregar PDF" at bounding box center [0, 0] width 0 height 0
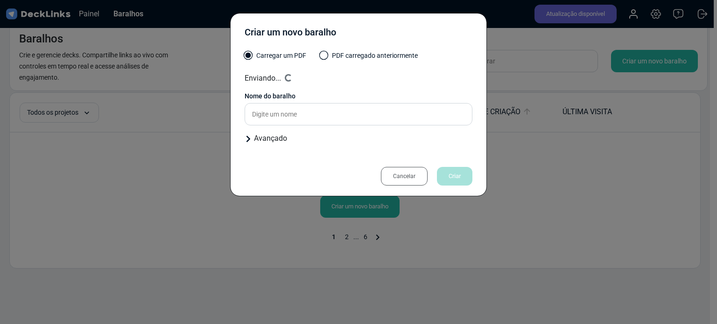
type input "embracon"
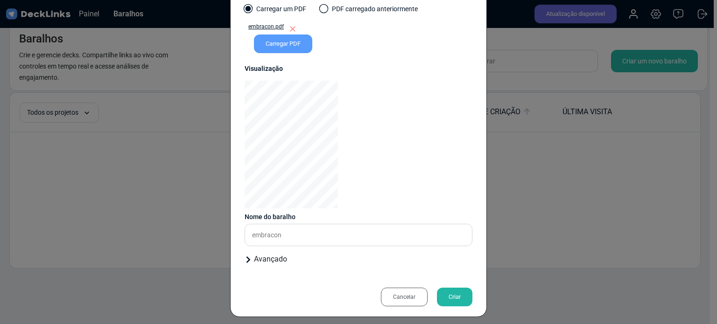
scroll to position [52, 0]
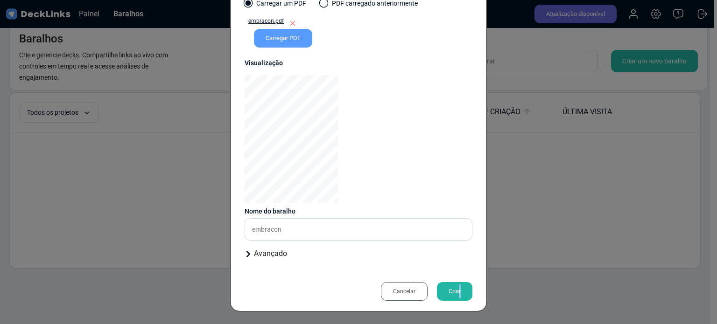
click at [455, 290] on div "Criar" at bounding box center [454, 291] width 35 height 19
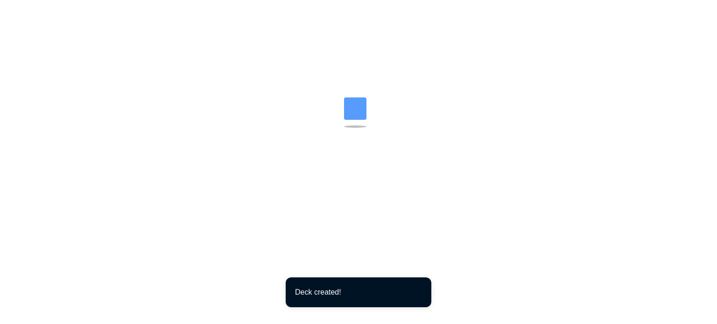
click at [455, 11] on html "Mensageiro [PERSON_NAME] conversas irão aqui Selecione uma conversa Notificaçõe…" at bounding box center [358, 5] width 717 height 11
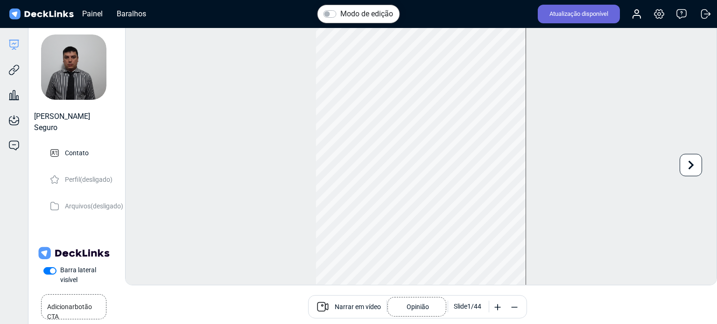
click at [495, 306] on icon at bounding box center [497, 307] width 9 height 9
click at [516, 308] on line at bounding box center [514, 308] width 6 height 0
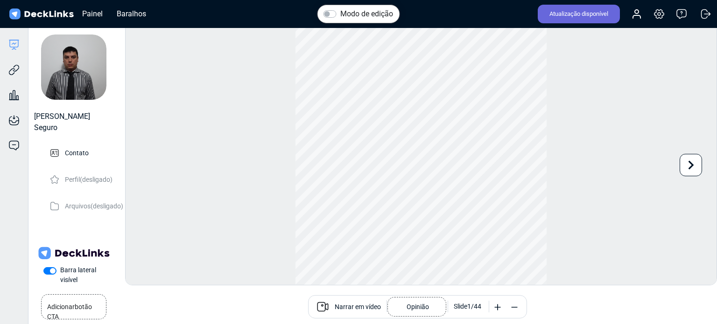
click at [516, 308] on line at bounding box center [514, 308] width 6 height 0
click at [350, 6] on div "Modo de edição" at bounding box center [358, 14] width 83 height 19
click at [343, 7] on div "Modo de edição" at bounding box center [358, 14] width 83 height 19
click at [340, 12] on label "Modo de edição" at bounding box center [366, 13] width 53 height 11
click at [324, 12] on input "Modo de edição" at bounding box center [326, 12] width 7 height 9
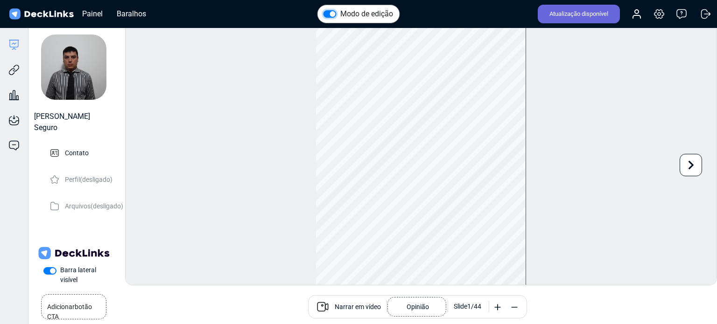
checkbox input "true"
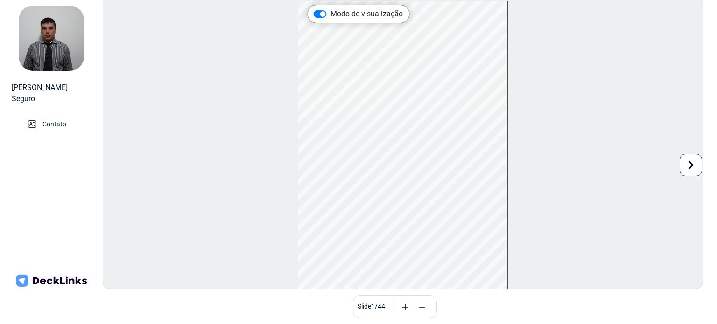
click at [696, 162] on icon at bounding box center [691, 165] width 18 height 18
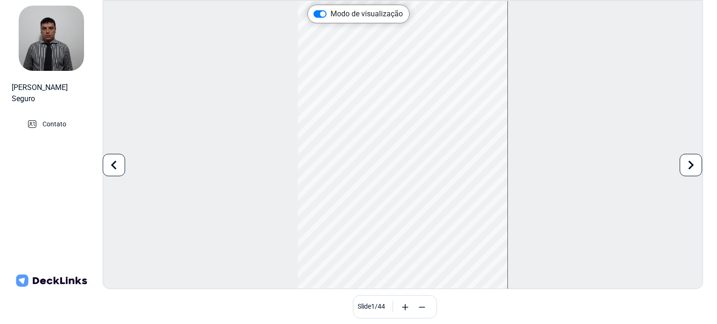
click at [696, 162] on icon at bounding box center [691, 165] width 18 height 18
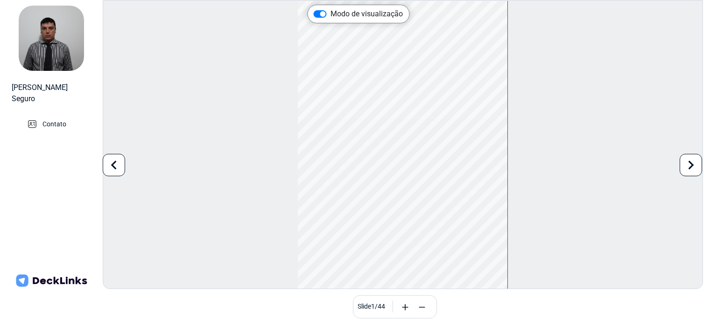
click at [409, 308] on icon at bounding box center [404, 307] width 9 height 9
click at [71, 277] on img at bounding box center [51, 281] width 75 height 17
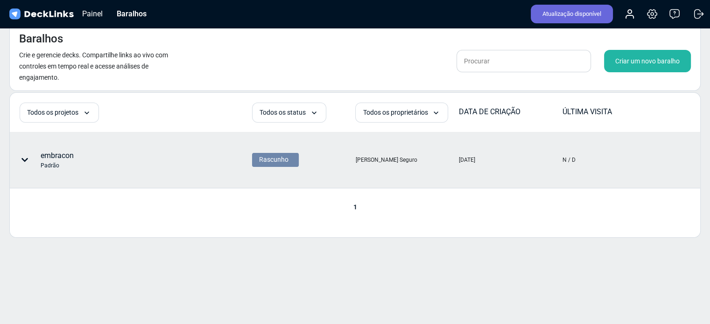
click at [52, 155] on font "embracon" at bounding box center [57, 155] width 33 height 9
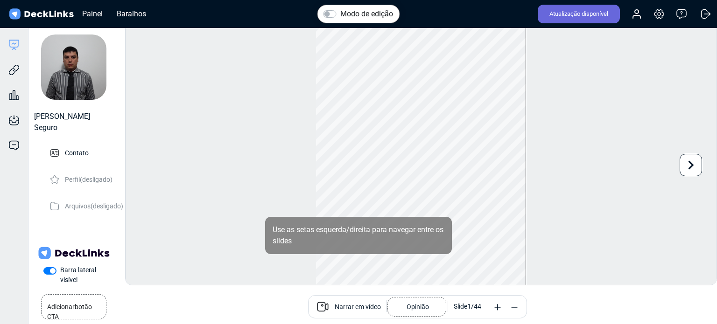
click at [327, 306] on icon at bounding box center [326, 306] width 4 height 7
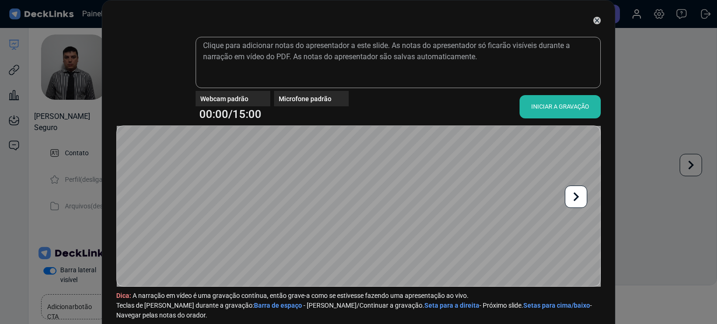
click at [321, 93] on div "Microfone padrão" at bounding box center [309, 98] width 70 height 15
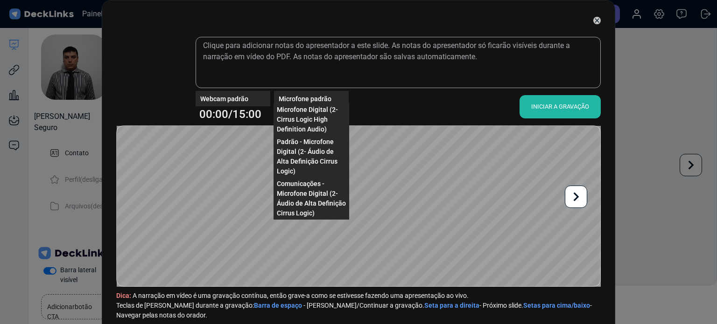
click at [298, 112] on font "Microfone Digital (2- Cirrus Logic High Definition Audio)" at bounding box center [307, 119] width 61 height 27
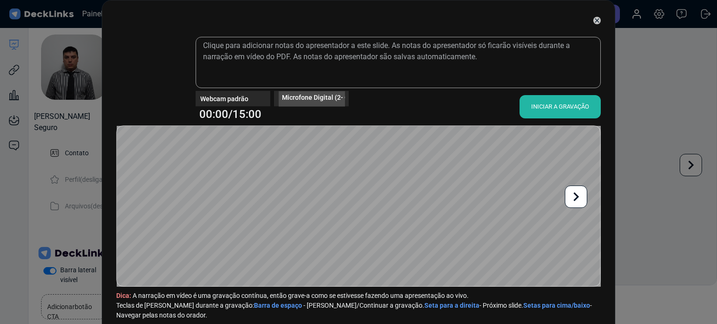
click at [307, 96] on font "Microfone Digital (2- Cirrus Logic High Definition Audio)" at bounding box center [364, 96] width 165 height 7
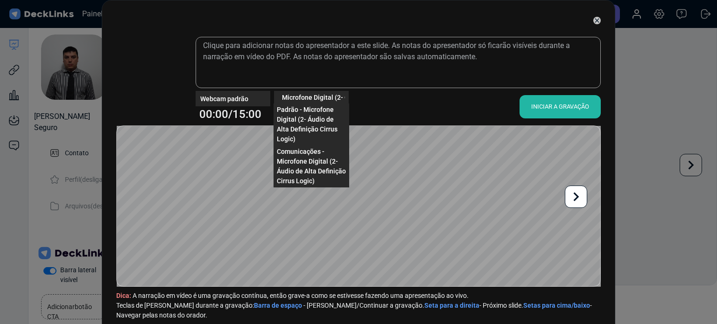
click at [313, 118] on font "Padrão - Microfone Digital (2- Áudio de Alta Definição Cirrus Logic)" at bounding box center [307, 124] width 61 height 37
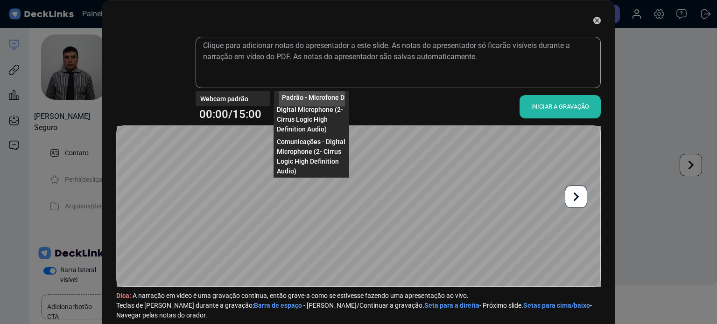
click at [317, 99] on font "Padrão - Microfone Digital (2- Áudio de Alta Definição Cirrus Logic)" at bounding box center [380, 96] width 197 height 7
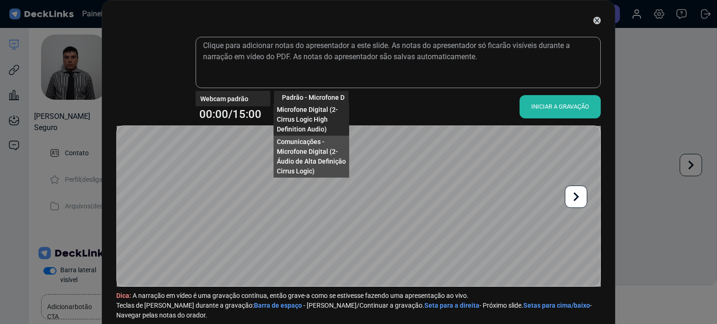
click at [314, 162] on font "Comunicações - Microfone Digital (2- Áudio de Alta Definição Cirrus Logic)" at bounding box center [311, 156] width 69 height 37
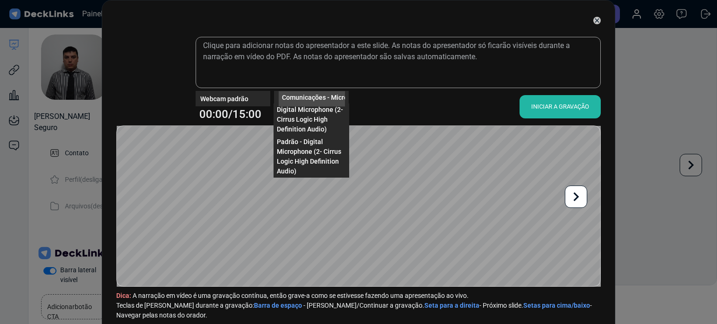
click at [315, 98] on font "Comunicações - Microfone Digital (2- Áudio de Alta Definição Cirrus Logic)" at bounding box center [392, 96] width 220 height 7
click at [322, 105] on div "Comunicações - Microfone Digital (2- Áudio de Alta Definição Cirrus Logic)" at bounding box center [312, 98] width 66 height 15
click at [336, 95] on font "Comunicações - Microfone Digital (2- Áudio de Alta Definição Cirrus Logic)" at bounding box center [392, 96] width 220 height 7
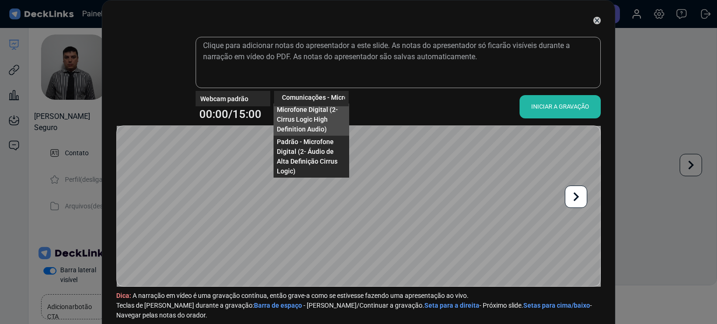
click at [326, 113] on span "Microfone Digital (2- Cirrus Logic High Definition Audio)" at bounding box center [311, 119] width 69 height 29
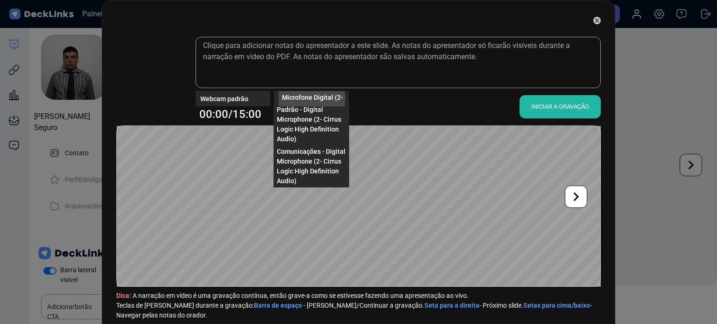
click at [331, 95] on font "Microfone Digital (2- Cirrus Logic High Definition Audio)" at bounding box center [364, 96] width 165 height 7
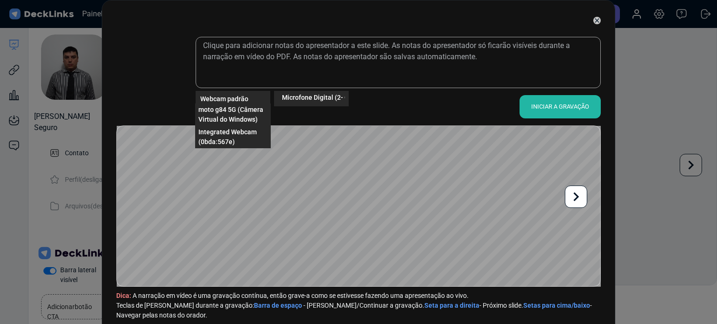
click at [256, 96] on div "Webcam padrão" at bounding box center [235, 99] width 70 height 10
click at [251, 108] on font "moto g84 5G (Câmera Virtual do Windows)" at bounding box center [230, 114] width 65 height 17
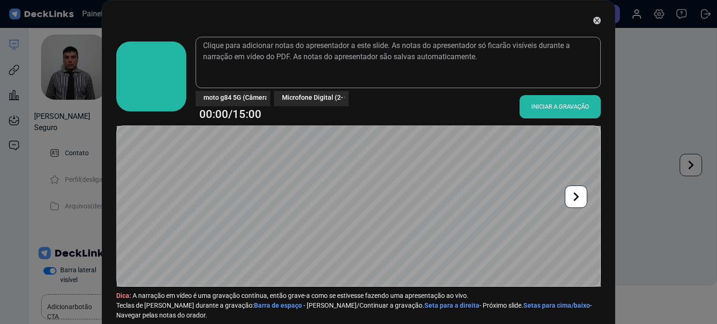
drag, startPoint x: 127, startPoint y: 87, endPoint x: 137, endPoint y: 78, distance: 13.6
click at [129, 78] on video at bounding box center [151, 76] width 65 height 65
click at [137, 78] on video at bounding box center [151, 76] width 65 height 65
click at [545, 104] on font "INICIAR A GRAVAÇÃO" at bounding box center [560, 106] width 58 height 7
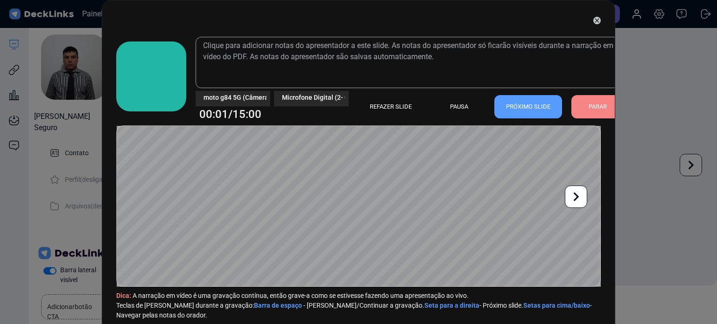
click at [595, 21] on icon at bounding box center [596, 20] width 7 height 7
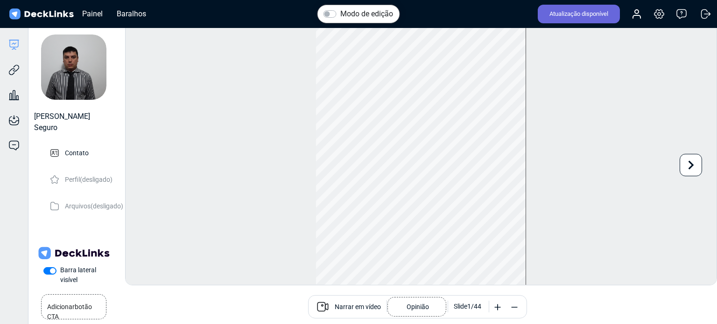
click at [194, 105] on div "Modo de edição Alterar foto A atualização desta imagem será aplicada imediatame…" at bounding box center [421, 153] width 592 height 263
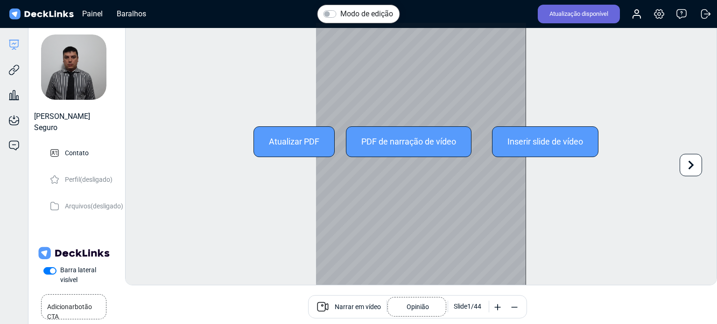
click at [317, 148] on div "Atualizar PDF" at bounding box center [293, 141] width 81 height 31
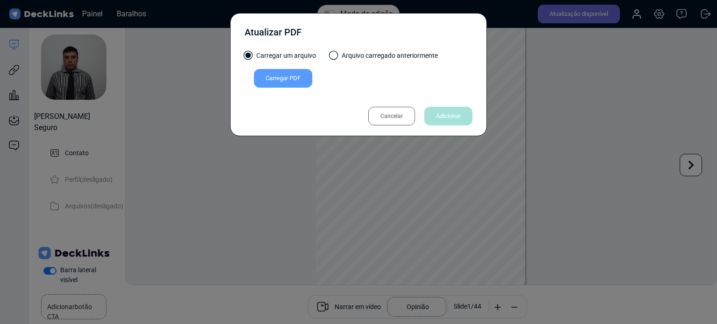
click at [397, 118] on font "Cancelar" at bounding box center [391, 116] width 22 height 7
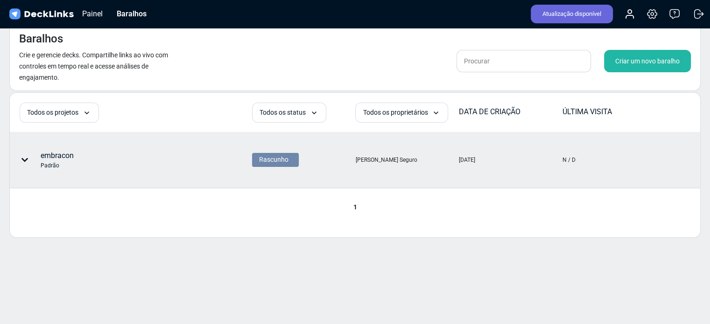
click at [62, 157] on font "embracon" at bounding box center [57, 155] width 33 height 9
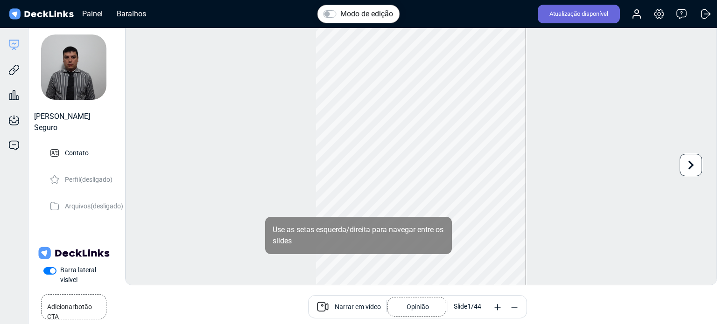
click at [424, 308] on font "Opinião" at bounding box center [417, 306] width 22 height 7
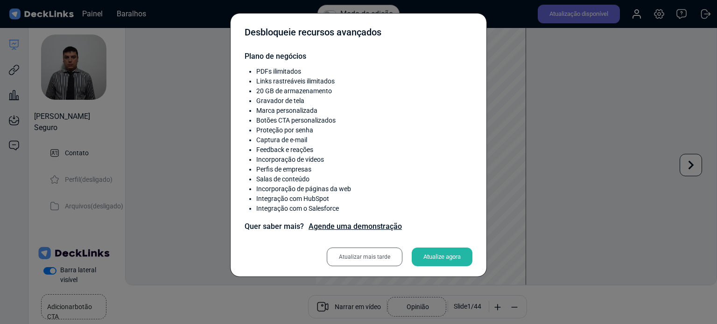
click at [371, 259] on font "Atualizar mais tarde" at bounding box center [364, 257] width 51 height 7
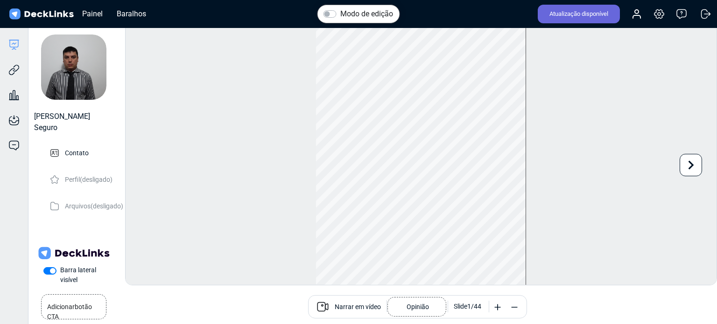
click at [362, 305] on font "Narrar em vídeo" at bounding box center [358, 306] width 46 height 7
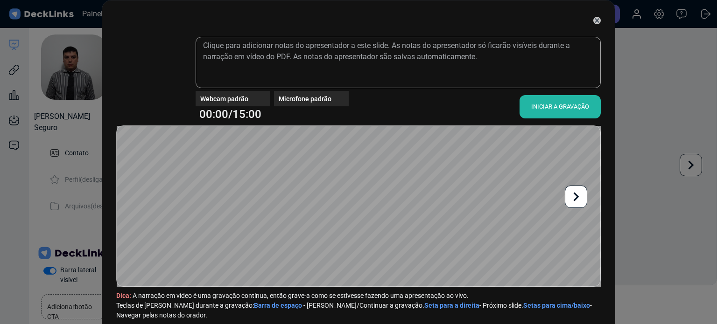
click at [120, 70] on video at bounding box center [151, 76] width 65 height 65
click at [134, 65] on video at bounding box center [151, 76] width 65 height 65
drag, startPoint x: 141, startPoint y: 65, endPoint x: 178, endPoint y: 62, distance: 37.4
click at [146, 65] on video at bounding box center [151, 76] width 65 height 65
click at [178, 62] on video at bounding box center [151, 76] width 65 height 65
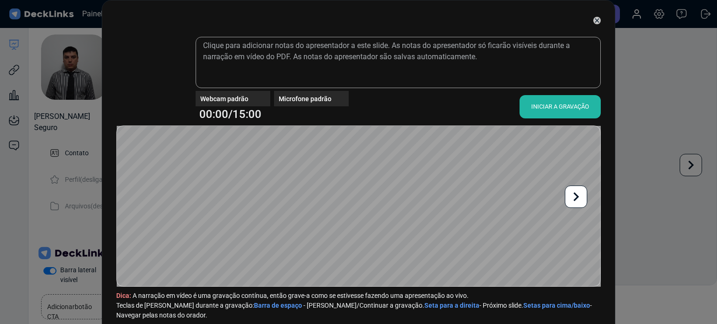
drag, startPoint x: 178, startPoint y: 62, endPoint x: 139, endPoint y: 69, distance: 39.7
click at [159, 69] on video at bounding box center [151, 76] width 65 height 65
click at [141, 69] on video at bounding box center [151, 76] width 65 height 65
click at [143, 71] on video at bounding box center [151, 76] width 65 height 65
click at [147, 76] on video at bounding box center [151, 76] width 65 height 65
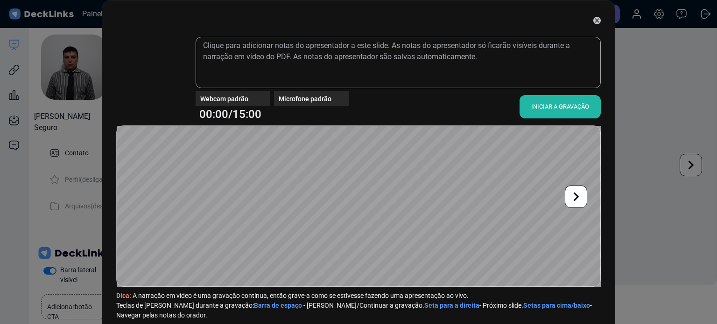
click at [147, 76] on video at bounding box center [151, 76] width 65 height 65
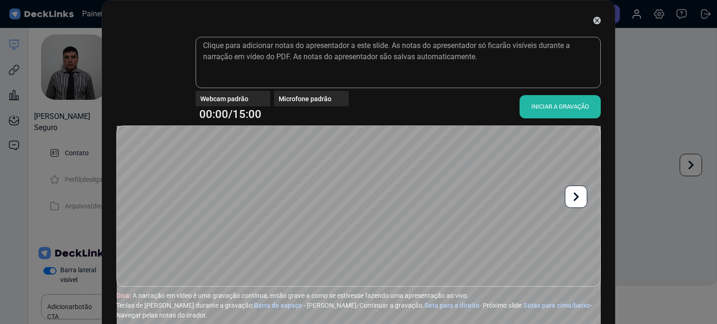
click at [170, 150] on video at bounding box center [358, 162] width 717 height 324
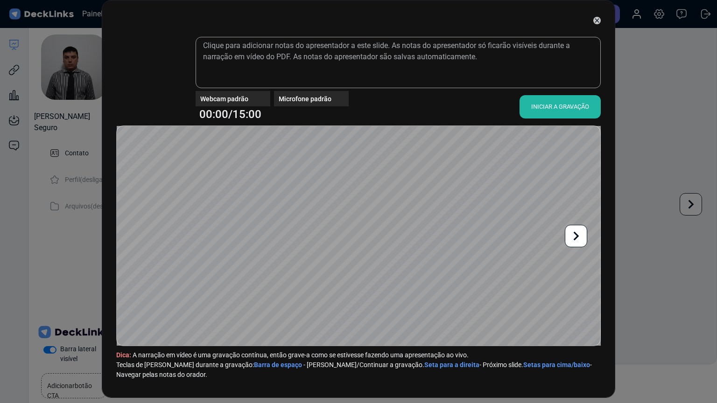
click at [79, 324] on video at bounding box center [358, 201] width 717 height 403
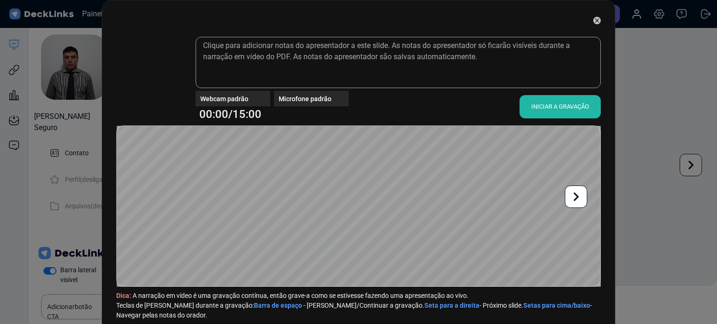
click at [146, 76] on video at bounding box center [151, 76] width 65 height 65
click at [150, 79] on video at bounding box center [151, 76] width 65 height 65
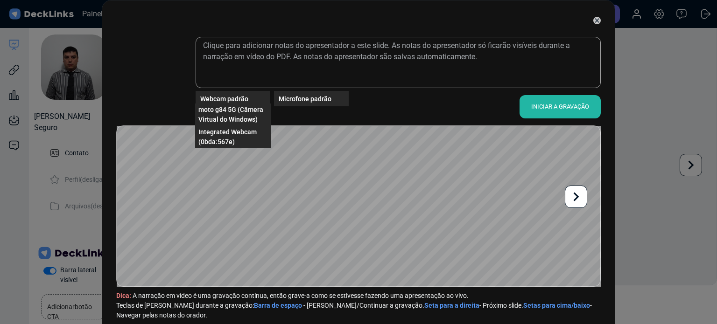
click at [233, 98] on font "Webcam padrão" at bounding box center [224, 98] width 48 height 7
click at [238, 107] on font "moto g84 5G (Câmera Virtual do Windows)" at bounding box center [230, 114] width 65 height 17
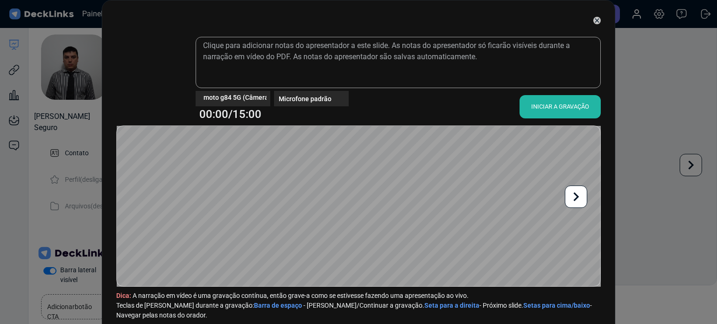
click at [545, 106] on font "INICIAR A GRAVAÇÃO" at bounding box center [560, 106] width 58 height 7
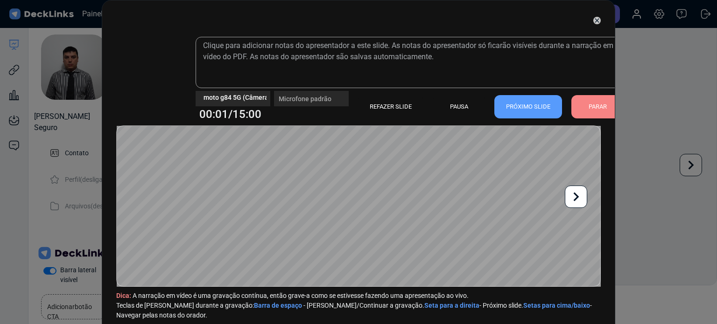
click at [593, 20] on icon at bounding box center [596, 20] width 7 height 7
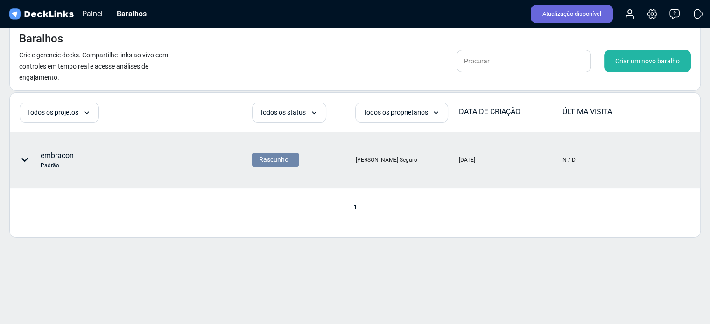
click at [19, 161] on div at bounding box center [27, 160] width 28 height 28
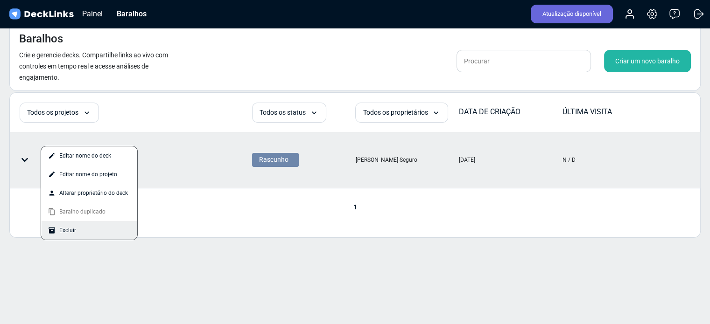
click at [86, 231] on div "Excluir" at bounding box center [89, 230] width 96 height 19
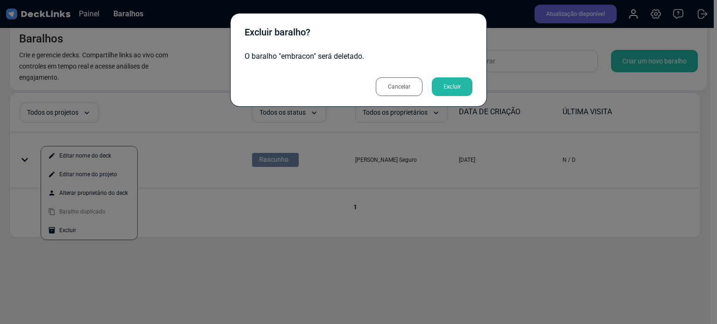
click at [451, 89] on font "Excluir" at bounding box center [451, 86] width 17 height 7
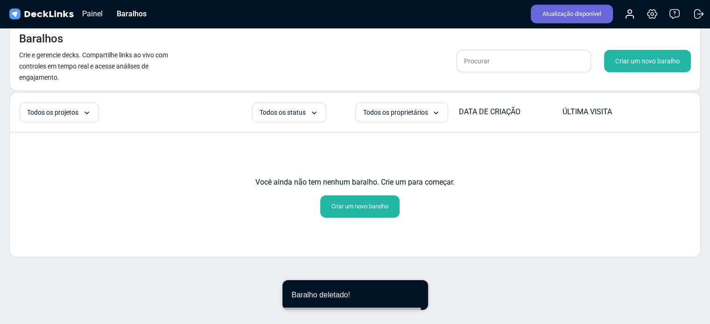
click at [367, 207] on font "Criar um novo baralho" at bounding box center [359, 206] width 57 height 7
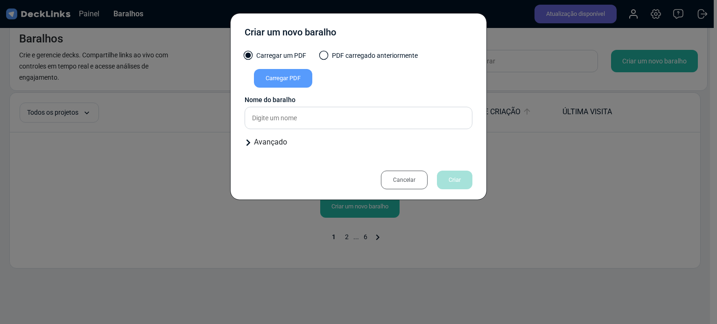
click at [267, 75] on font "Carregar PDF" at bounding box center [283, 78] width 35 height 7
click at [0, 0] on input "Carregar PDF" at bounding box center [0, 0] width 0 height 0
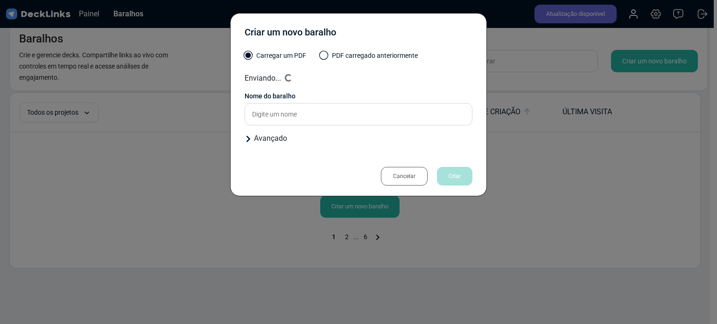
type input "PortoBank_R$30M"
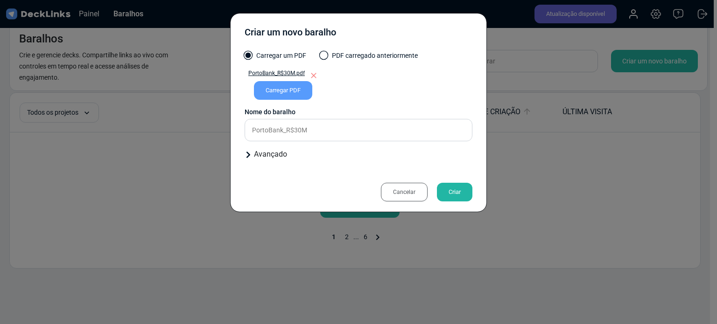
click at [450, 185] on font "Criar" at bounding box center [454, 192] width 12 height 14
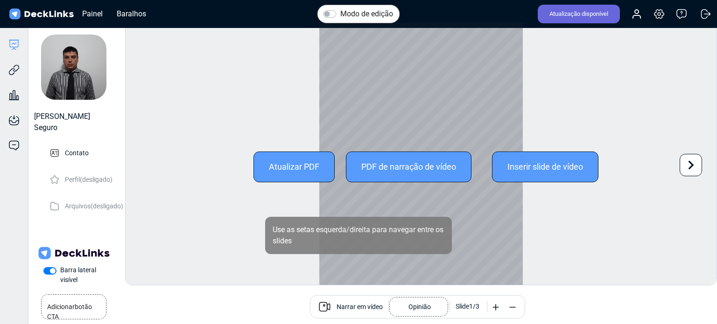
click at [426, 71] on div at bounding box center [420, 167] width 203 height 288
click at [341, 64] on div at bounding box center [420, 167] width 203 height 288
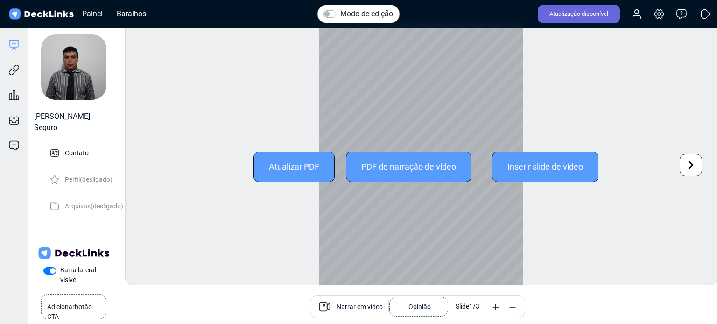
click at [305, 168] on font "Atualizar PDF" at bounding box center [294, 167] width 50 height 10
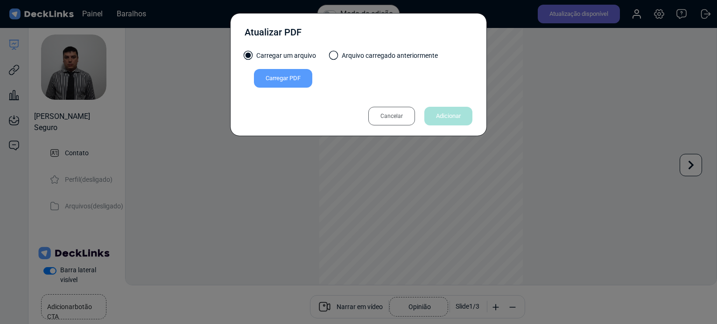
drag, startPoint x: 420, startPoint y: 110, endPoint x: 414, endPoint y: 113, distance: 6.7
click at [417, 112] on div "Cancelar Adicionar" at bounding box center [415, 116] width 113 height 19
click at [408, 115] on div "Cancelar" at bounding box center [391, 116] width 47 height 19
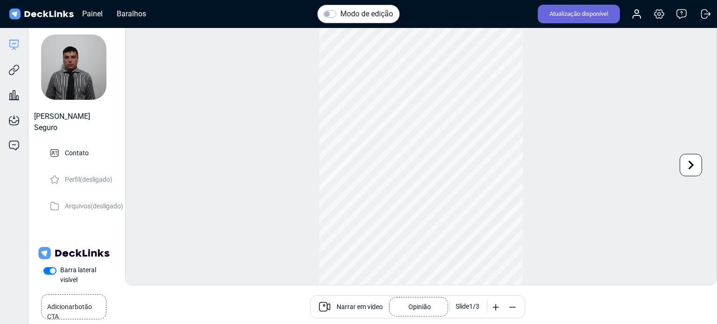
click at [362, 309] on font "Narrar em vídeo" at bounding box center [359, 306] width 46 height 7
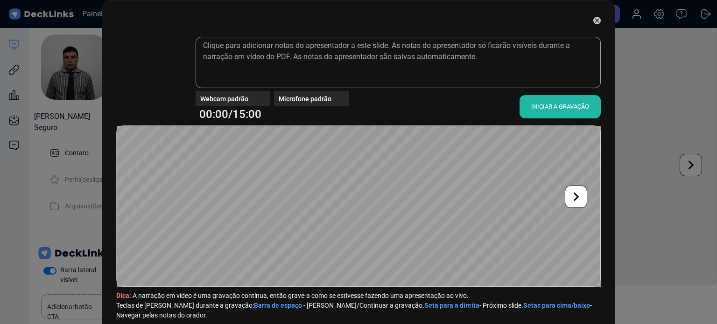
click at [147, 73] on video at bounding box center [151, 76] width 65 height 65
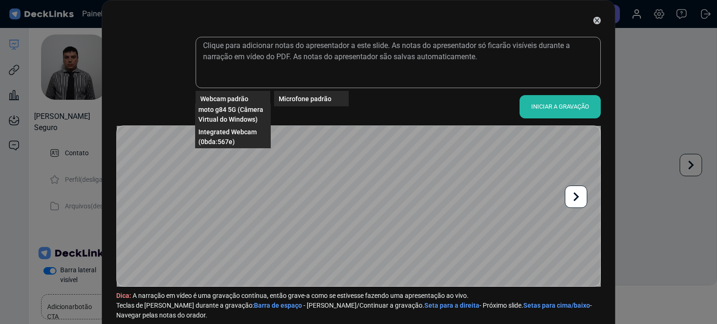
click at [231, 103] on div "Webcam padrão" at bounding box center [235, 99] width 70 height 10
click at [233, 116] on font "moto g84 5G (Câmera Virtual do Windows)" at bounding box center [230, 114] width 65 height 17
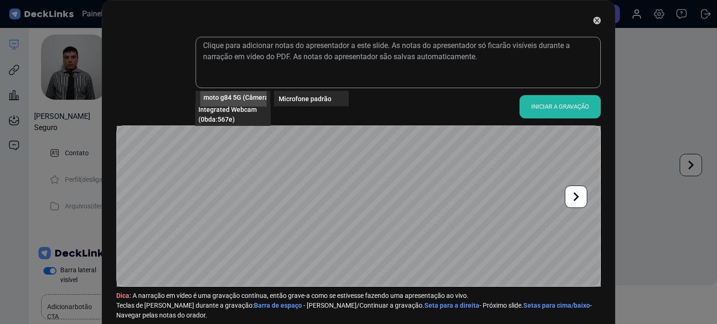
click at [224, 95] on font "moto g84 5G (Câmera Virtual do Windows)" at bounding box center [266, 96] width 126 height 7
click at [224, 112] on font "Webcam integrada (0bda:567e)" at bounding box center [226, 114] width 56 height 17
click at [536, 102] on font "INICIAR A GRAVAÇÃO" at bounding box center [560, 107] width 58 height 14
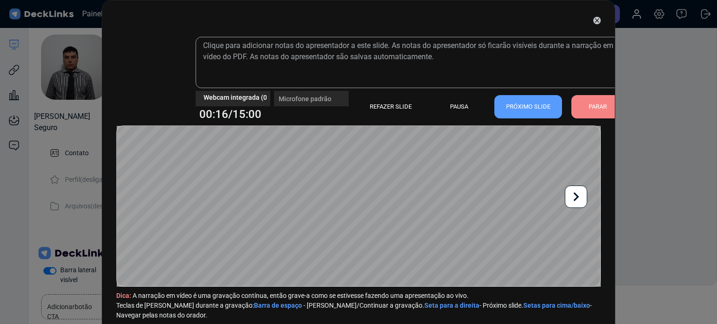
drag, startPoint x: 592, startPoint y: 44, endPoint x: 650, endPoint y: 67, distance: 61.8
click at [650, 67] on div "Webcam integrada (0bda:567e) Microfone padrão 00:16/15:00 REFAZER SLIDE PAUSA P…" at bounding box center [358, 162] width 717 height 324
click at [165, 83] on video at bounding box center [151, 76] width 65 height 65
click at [155, 79] on video at bounding box center [151, 76] width 65 height 65
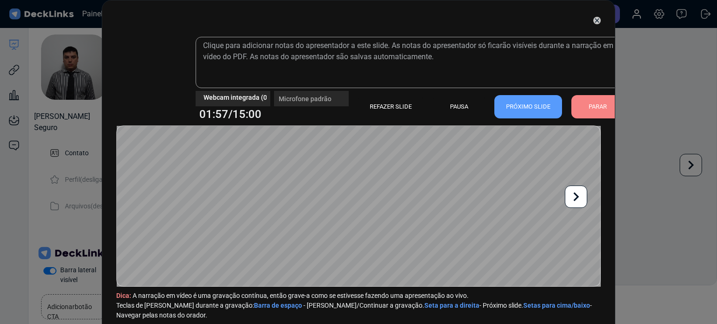
click at [223, 93] on div "Webcam integrada (0bda:567e)" at bounding box center [233, 94] width 75 height 7
click at [229, 93] on div "Webcam integrada (0bda:567e)" at bounding box center [233, 94] width 75 height 7
drag, startPoint x: 236, startPoint y: 93, endPoint x: 256, endPoint y: 92, distance: 20.1
click at [242, 93] on div "Webcam integrada (0bda:567e)" at bounding box center [233, 94] width 75 height 7
click at [256, 92] on div "Webcam integrada (0bda:567e)" at bounding box center [233, 94] width 75 height 7
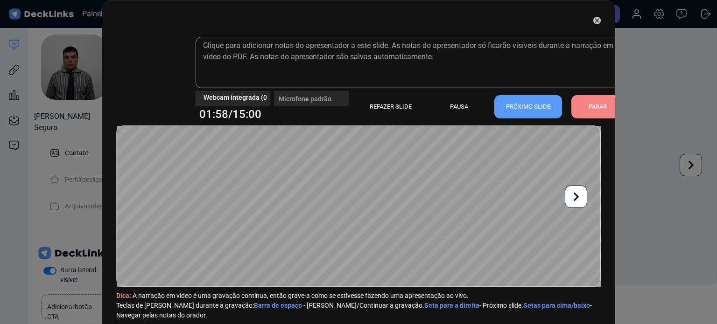
drag, startPoint x: 258, startPoint y: 92, endPoint x: 288, endPoint y: 61, distance: 43.2
click at [264, 84] on div "Webcam integrada (0bda:567e) Microfone padrão 01:58/15:00 REFAZER SLIDE PAUSA P…" at bounding box center [410, 76] width 428 height 79
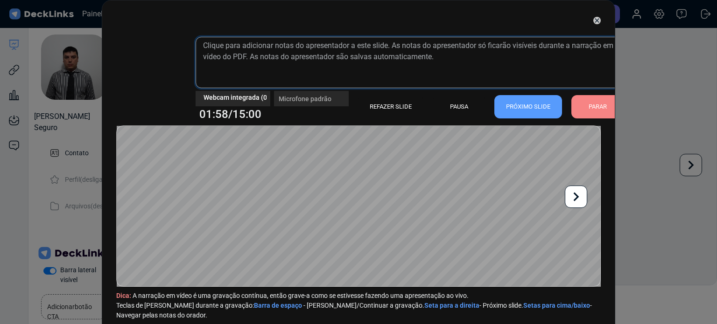
drag, startPoint x: 291, startPoint y: 59, endPoint x: 310, endPoint y: 54, distance: 19.9
click at [293, 57] on textarea at bounding box center [410, 62] width 428 height 51
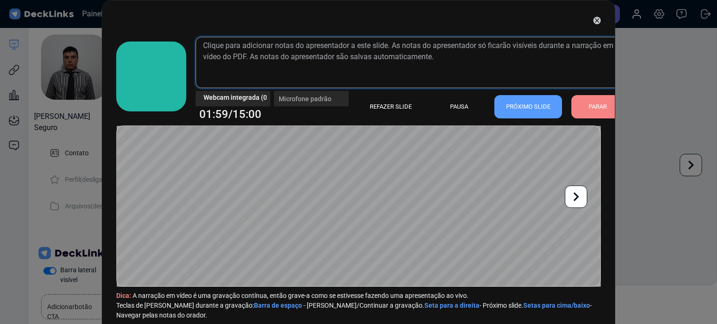
click at [448, 44] on textarea at bounding box center [410, 62] width 428 height 51
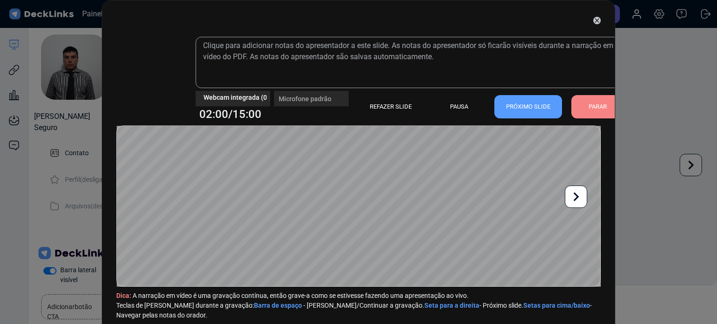
click at [595, 21] on icon at bounding box center [596, 20] width 7 height 7
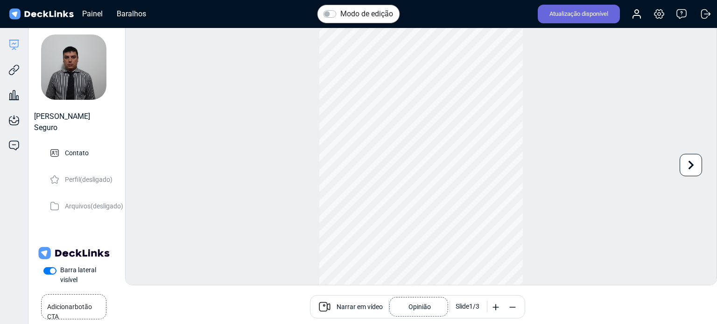
click at [259, 65] on div "Modo de edição Alterar foto A atualização desta imagem será aplicada imediatame…" at bounding box center [421, 153] width 592 height 263
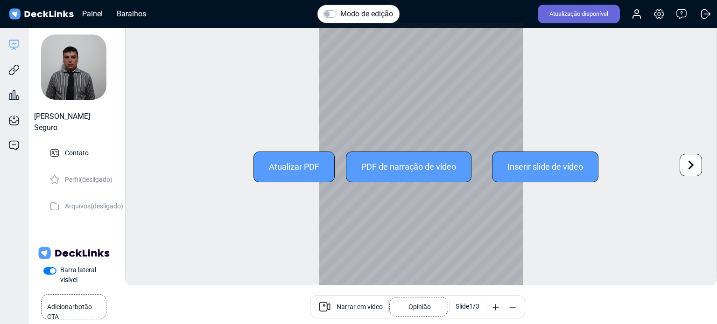
click at [399, 222] on div at bounding box center [420, 167] width 203 height 288
click at [445, 209] on div at bounding box center [420, 167] width 203 height 288
drag, startPoint x: 445, startPoint y: 213, endPoint x: 434, endPoint y: 247, distance: 36.2
click at [444, 217] on div at bounding box center [420, 167] width 203 height 288
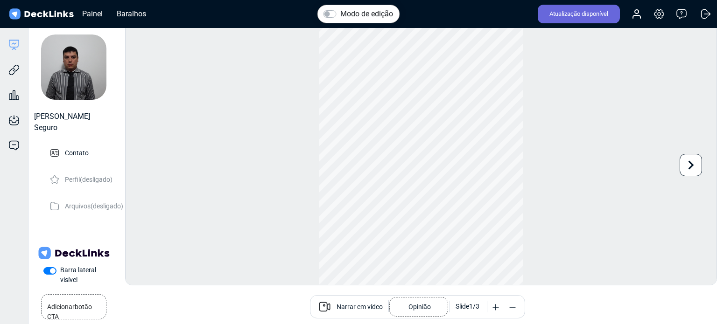
click at [511, 306] on icon at bounding box center [512, 307] width 9 height 9
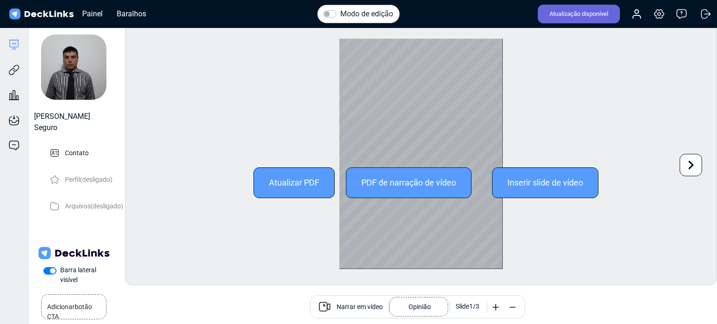
click at [433, 180] on font "PDF de narração de vídeo" at bounding box center [408, 183] width 95 height 10
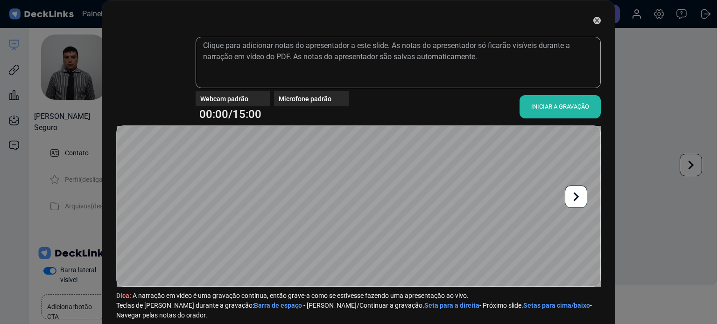
click at [569, 196] on icon at bounding box center [576, 197] width 18 height 18
click at [572, 198] on icon at bounding box center [576, 197] width 18 height 18
click at [547, 105] on font "INICIAR A GRAVAÇÃO" at bounding box center [560, 106] width 58 height 7
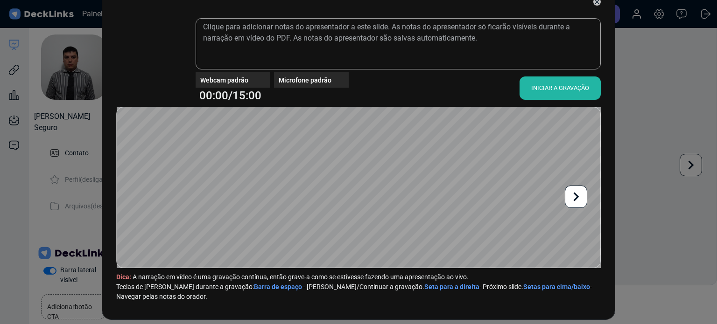
scroll to position [28, 0]
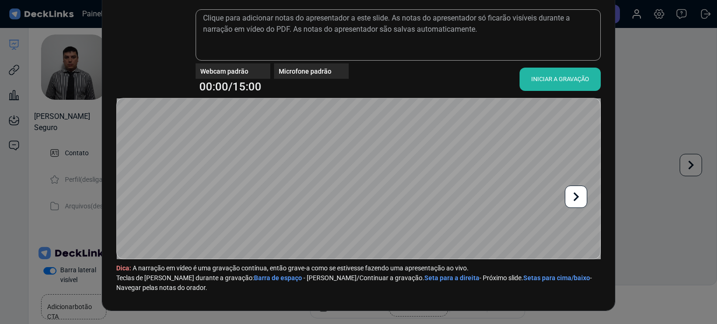
click at [574, 194] on icon at bounding box center [577, 196] width 6 height 9
click at [579, 196] on div at bounding box center [358, 178] width 483 height 161
click at [559, 76] on font "INICIAR A GRAVAÇÃO" at bounding box center [560, 79] width 58 height 7
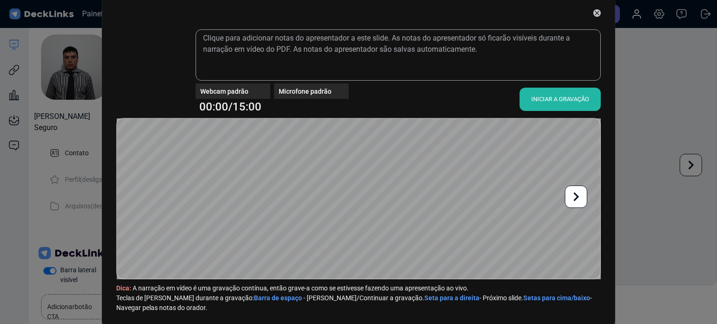
scroll to position [0, 0]
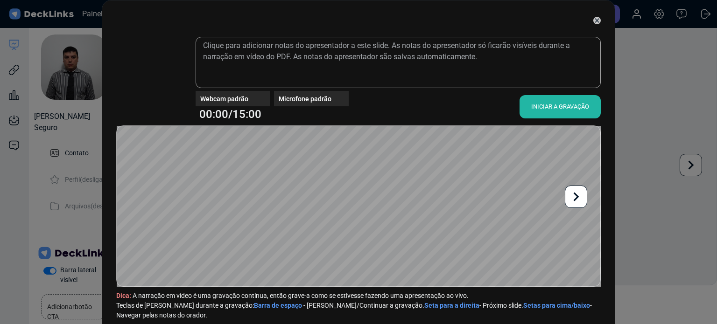
click at [594, 23] on icon at bounding box center [596, 20] width 7 height 7
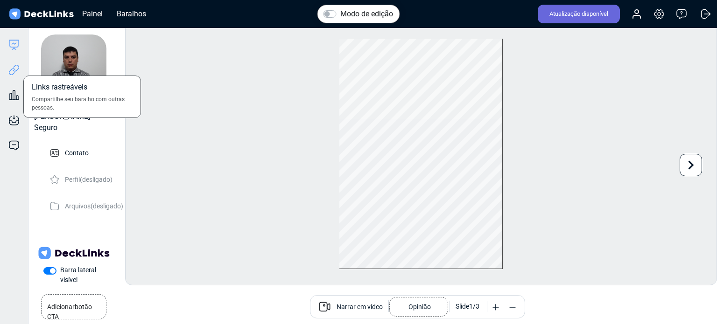
click at [17, 70] on icon at bounding box center [16, 68] width 7 height 7
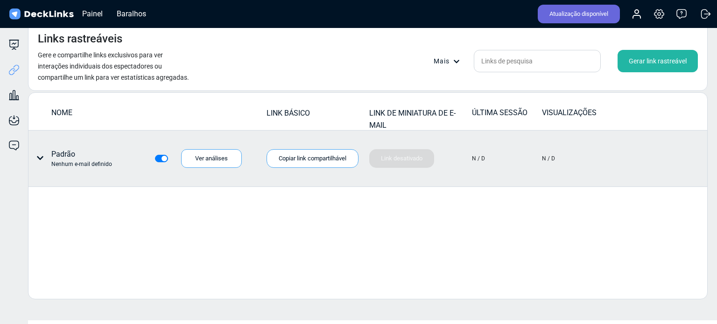
click at [40, 155] on icon at bounding box center [39, 157] width 7 height 7
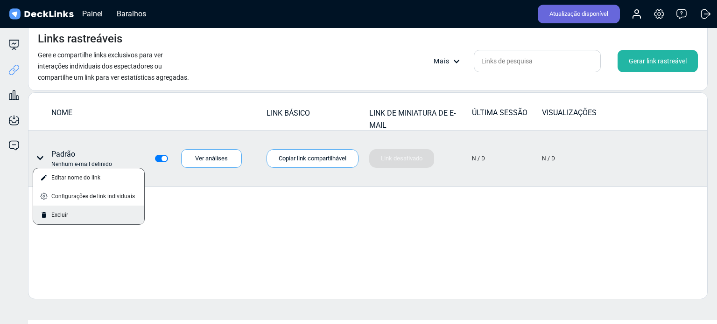
click at [63, 219] on font "Excluir" at bounding box center [59, 215] width 17 height 14
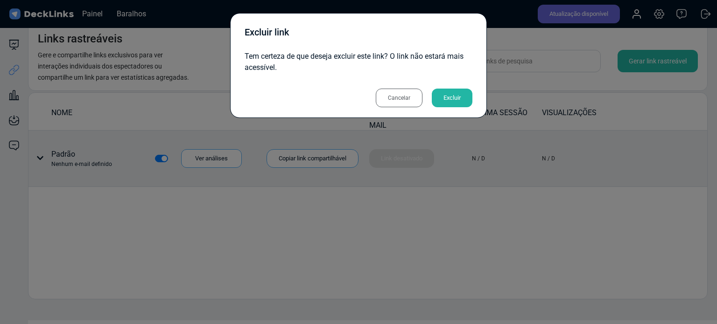
click at [445, 96] on font "Excluir" at bounding box center [451, 97] width 17 height 7
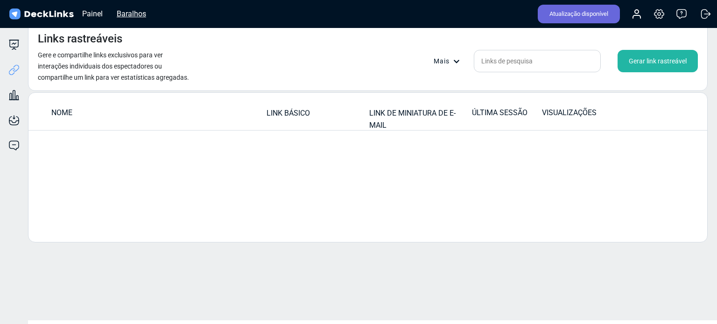
click at [126, 14] on font "Baralhos" at bounding box center [131, 13] width 29 height 9
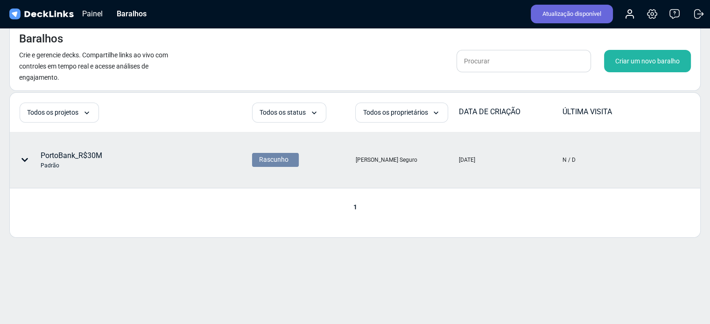
click at [70, 149] on div "PortoBank_R$30M Padrão" at bounding box center [58, 160] width 90 height 28
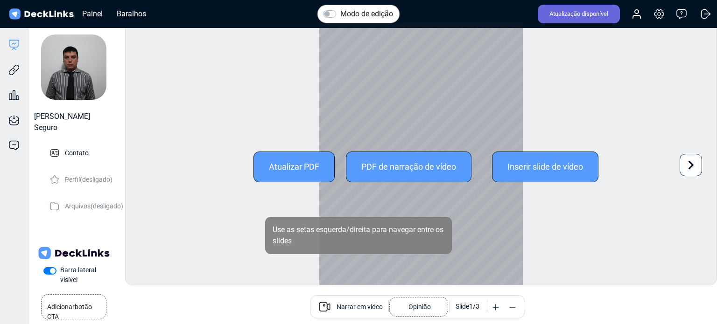
click at [347, 182] on div at bounding box center [420, 167] width 203 height 288
drag, startPoint x: 309, startPoint y: 173, endPoint x: 341, endPoint y: 185, distance: 33.8
click at [342, 185] on div at bounding box center [420, 167] width 203 height 288
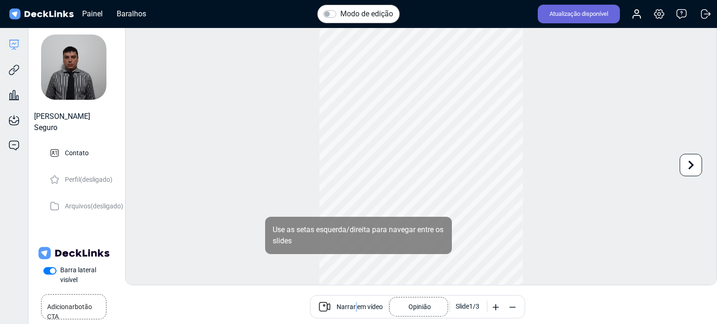
scroll to position [25, 0]
click at [356, 308] on font "Narrar em vídeo" at bounding box center [359, 306] width 46 height 7
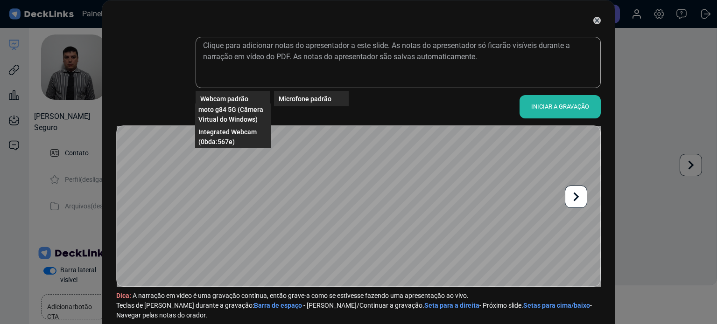
click at [245, 94] on div "Webcam padrão" at bounding box center [235, 99] width 70 height 10
click at [227, 108] on font "moto g84 5G (Câmera Virtual do Windows)" at bounding box center [230, 114] width 65 height 17
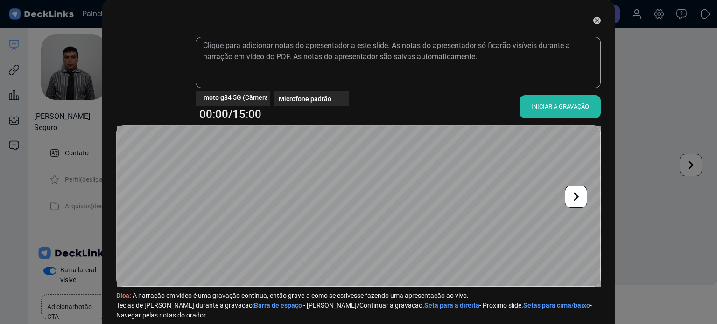
click at [166, 79] on video at bounding box center [151, 76] width 65 height 65
click at [157, 78] on video at bounding box center [151, 76] width 65 height 65
click at [151, 76] on video at bounding box center [151, 76] width 65 height 65
click at [206, 97] on font "moto g84 5G (Câmera Virtual do Windows)" at bounding box center [266, 96] width 126 height 7
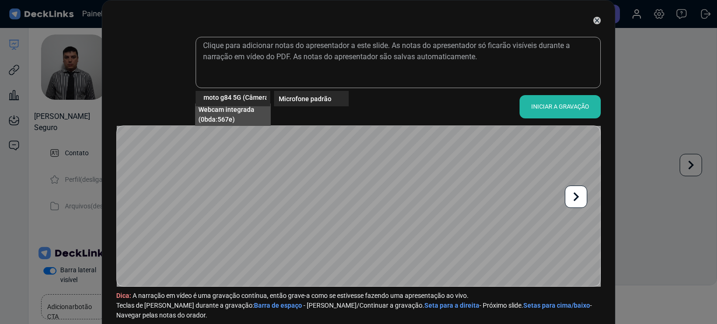
click at [230, 114] on span "Webcam integrada (0bda:567e)" at bounding box center [232, 115] width 69 height 20
click at [246, 93] on font "Webcam integrada (0bda:567e)" at bounding box center [250, 96] width 94 height 7
click at [239, 114] on span "moto g84 5G (Câmera Virtual do Windows)" at bounding box center [232, 115] width 69 height 20
click at [235, 99] on font "moto g84 5G (Câmera Virtual do Windows)" at bounding box center [266, 96] width 126 height 7
click at [228, 115] on span "Webcam integrada (0bda:567e)" at bounding box center [232, 115] width 69 height 20
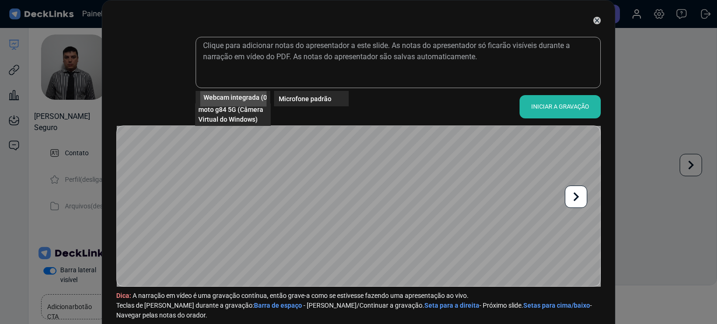
click at [239, 93] on font "Webcam integrada (0bda:567e)" at bounding box center [250, 96] width 94 height 7
click at [217, 113] on font "moto g84 5G (Câmera Virtual do Windows)" at bounding box center [230, 114] width 65 height 17
click at [245, 95] on font "moto g84 5G (Câmera Virtual do Windows)" at bounding box center [266, 96] width 126 height 7
click at [222, 105] on div "moto g84 5G (Câmera Virtual do Windows)" at bounding box center [233, 98] width 66 height 15
click at [239, 98] on font "moto g84 5G (Câmera Virtual do Windows)" at bounding box center [266, 96] width 126 height 7
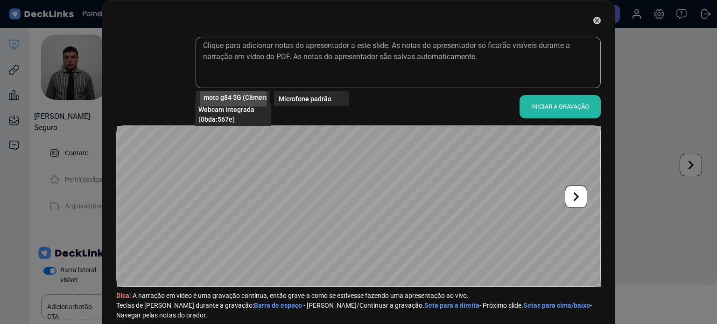
click at [211, 109] on font "Webcam integrada (0bda:567e)" at bounding box center [226, 114] width 56 height 17
click at [239, 98] on span "Integrated Webcam (0bda:567e)" at bounding box center [251, 97] width 96 height 10
click at [218, 106] on font "moto g84 5G (Câmera Virtual do Windows)" at bounding box center [230, 114] width 65 height 17
click at [258, 100] on span "moto g84 5G (Câmera Virtual do Windows)" at bounding box center [266, 97] width 126 height 10
click at [218, 116] on font "Webcam integrada (0bda:567e)" at bounding box center [226, 114] width 56 height 17
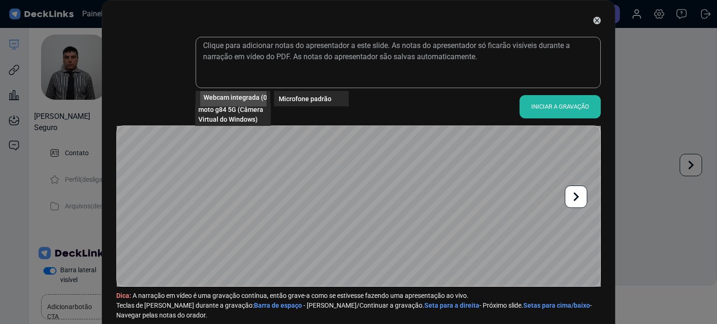
click at [241, 94] on span "Webcam integrada (0bda:567e)" at bounding box center [250, 97] width 94 height 10
click at [220, 114] on span "moto g84 5G (Câmera Virtual do Windows)" at bounding box center [232, 115] width 69 height 20
click at [234, 99] on span "moto g84 5G (Câmera Virtual do Windows)" at bounding box center [266, 97] width 126 height 10
click at [219, 115] on font "Webcam integrada (0bda:567e)" at bounding box center [226, 114] width 56 height 17
click at [222, 126] on div "Opção Webcam Integrada (0bda:567e), selecionada. Opção moto g84 5G (Câmera Virt…" at bounding box center [358, 180] width 484 height 287
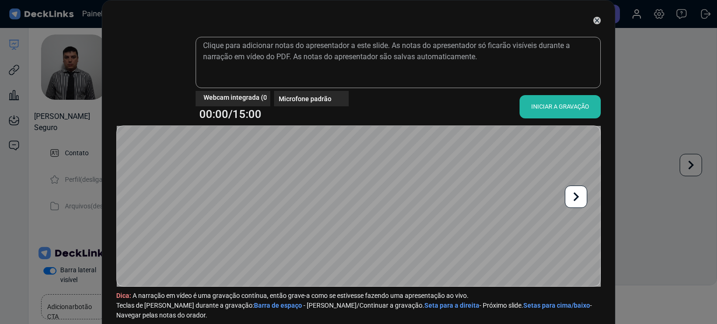
click at [582, 196] on icon at bounding box center [576, 197] width 18 height 18
click at [581, 196] on icon at bounding box center [576, 197] width 18 height 18
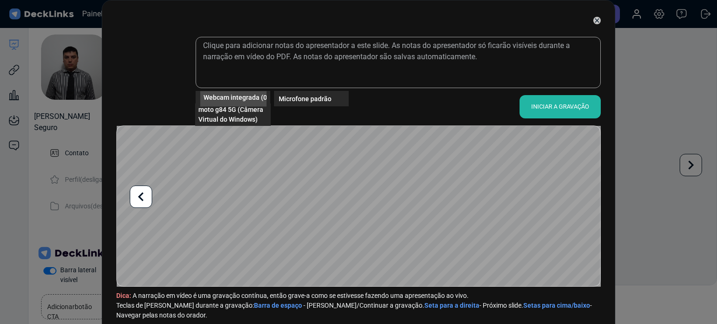
click at [245, 104] on div "Webcam integrada (0bda:567e)" at bounding box center [233, 98] width 66 height 15
click at [219, 119] on font "moto g84 5G (Câmera Virtual do Windows)" at bounding box center [230, 114] width 65 height 17
click at [241, 95] on font "moto g84 5G (Câmera Virtual do Windows)" at bounding box center [266, 96] width 126 height 7
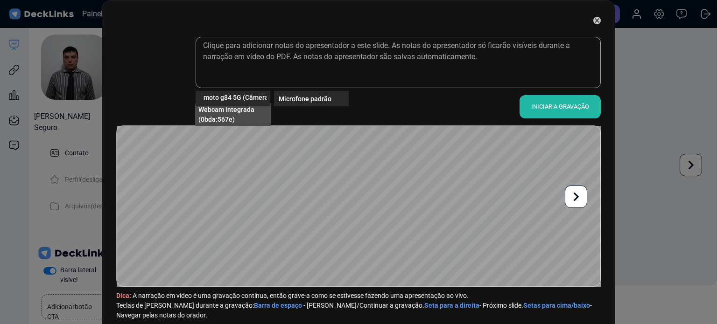
click at [208, 109] on font "Webcam integrada (0bda:567e)" at bounding box center [226, 114] width 56 height 17
click at [153, 72] on video at bounding box center [151, 76] width 65 height 65
click at [136, 81] on video at bounding box center [151, 76] width 65 height 65
click at [573, 194] on icon at bounding box center [576, 197] width 18 height 18
click at [579, 198] on icon at bounding box center [576, 197] width 18 height 18
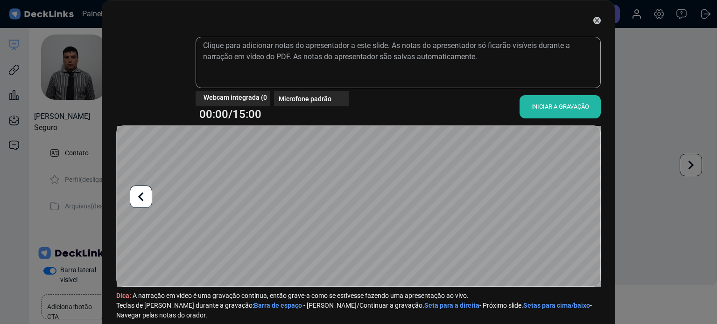
click at [558, 106] on font "INICIAR A GRAVAÇÃO" at bounding box center [560, 106] width 58 height 7
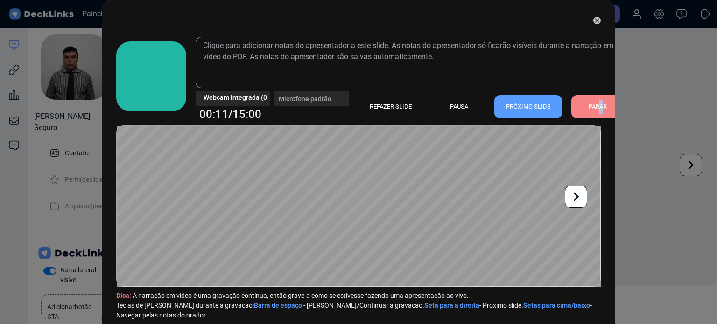
click at [596, 102] on font "PARAR" at bounding box center [597, 107] width 18 height 14
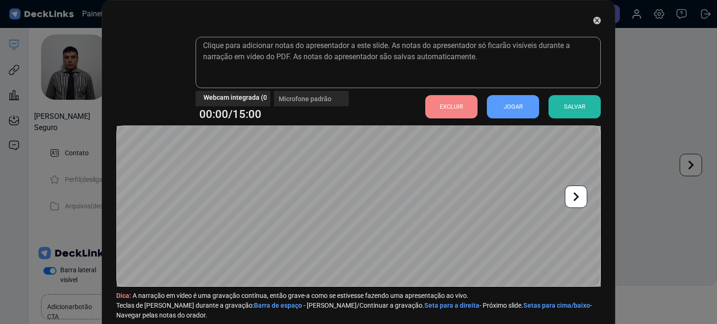
click at [569, 108] on font "SALVAR" at bounding box center [574, 106] width 21 height 7
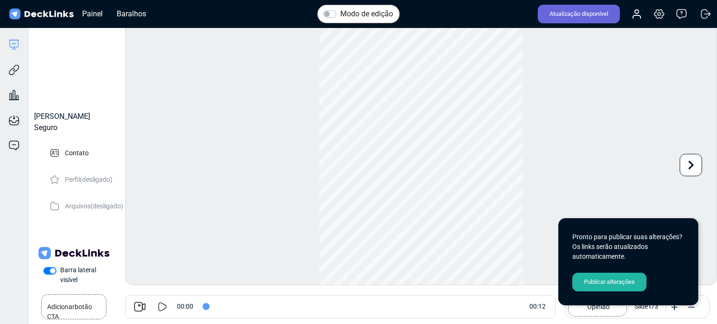
click at [613, 284] on font "Publicar alterações" at bounding box center [609, 282] width 51 height 7
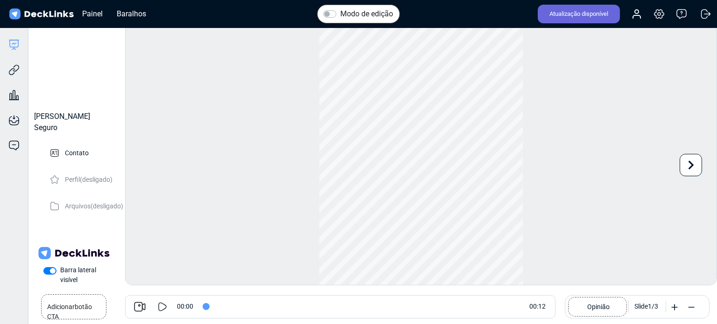
click at [153, 306] on div at bounding box center [162, 306] width 29 height 11
click at [158, 309] on icon at bounding box center [162, 306] width 11 height 11
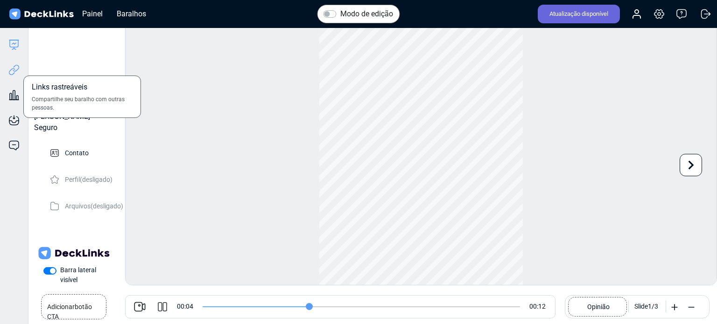
type input "4"
click at [13, 67] on icon at bounding box center [13, 69] width 11 height 11
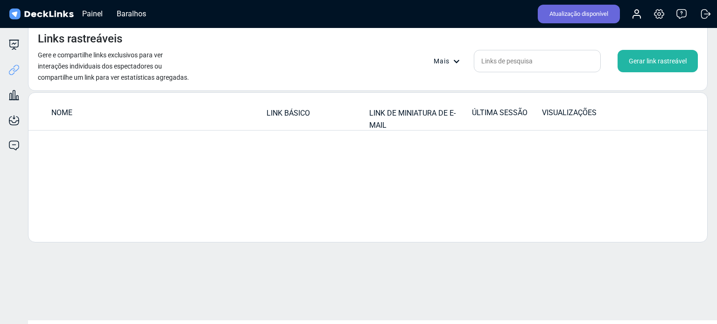
click at [349, 119] on td "LINK BÁSICO" at bounding box center [317, 115] width 103 height 16
click at [420, 117] on font "LINK DE MINIATURA DE E-MAIL" at bounding box center [412, 119] width 86 height 21
click at [478, 121] on td "ÚLTIMA SESSÃO" at bounding box center [506, 115] width 70 height 16
click at [508, 114] on font "ÚLTIMA SESSÃO" at bounding box center [500, 112] width 56 height 9
click at [130, 14] on font "Baralhos" at bounding box center [131, 13] width 29 height 9
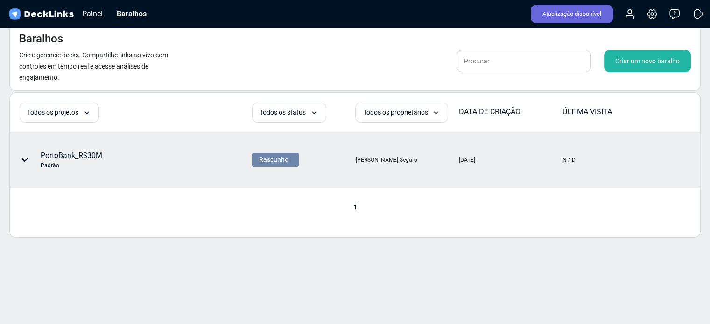
click at [67, 157] on font "PortoBank_R$30M" at bounding box center [72, 155] width 62 height 9
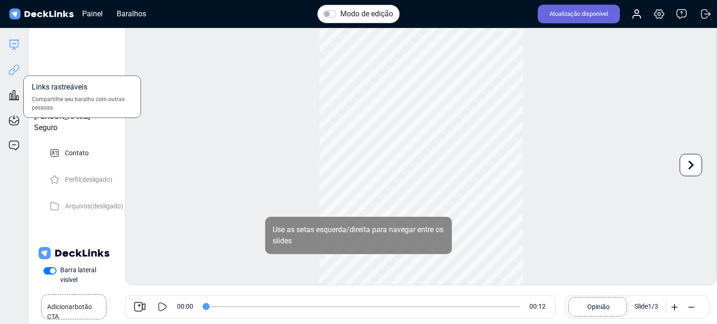
click at [14, 72] on icon at bounding box center [13, 69] width 11 height 11
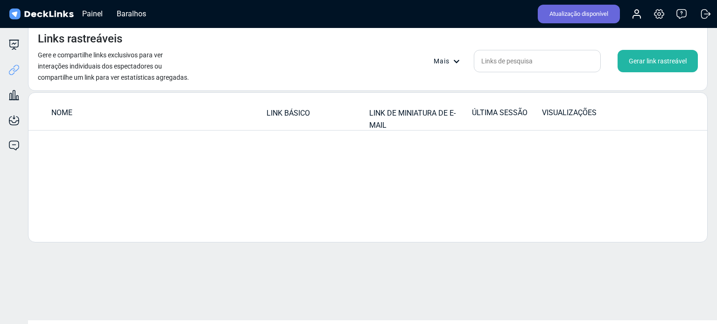
click at [478, 118] on div "ÚLTIMA SESSÃO" at bounding box center [506, 112] width 69 height 11
drag, startPoint x: 532, startPoint y: 119, endPoint x: 537, endPoint y: 119, distance: 5.6
click at [532, 119] on td "ÚLTIMA SESSÃO" at bounding box center [506, 115] width 70 height 16
click at [563, 119] on td "VISUALIZAÇÕES" at bounding box center [576, 115] width 70 height 16
drag, startPoint x: 561, startPoint y: 114, endPoint x: 522, endPoint y: 112, distance: 39.2
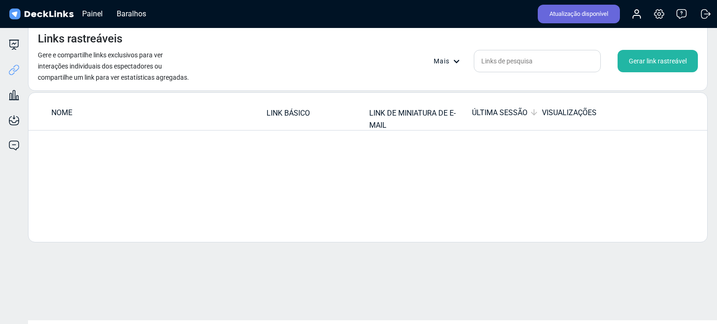
click at [558, 114] on font "VISUALIZAÇÕES" at bounding box center [569, 112] width 55 height 9
click at [522, 112] on font "ÚLTIMA SESSÃO" at bounding box center [500, 112] width 56 height 9
click at [587, 119] on td "VISUALIZAÇÕES" at bounding box center [576, 115] width 70 height 16
click at [590, 119] on td "VISUALIZAÇÕES" at bounding box center [576, 115] width 70 height 16
click at [652, 65] on font "Gerar link rastreável" at bounding box center [658, 60] width 58 height 7
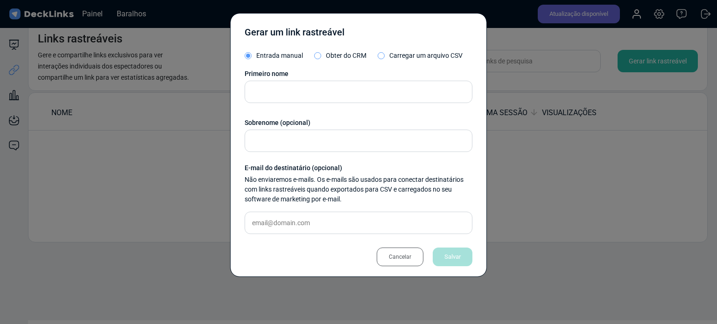
click at [405, 254] on font "Cancelar" at bounding box center [400, 257] width 22 height 7
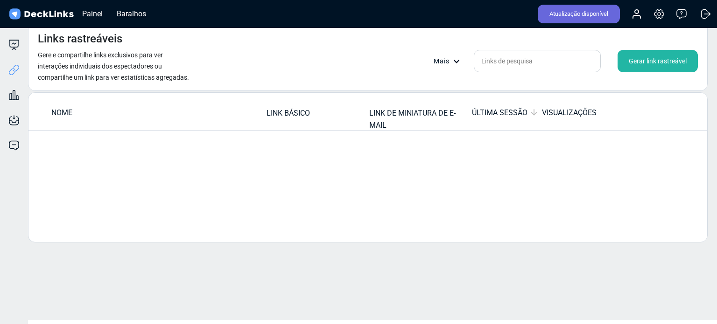
click at [127, 15] on font "Baralhos" at bounding box center [131, 13] width 29 height 9
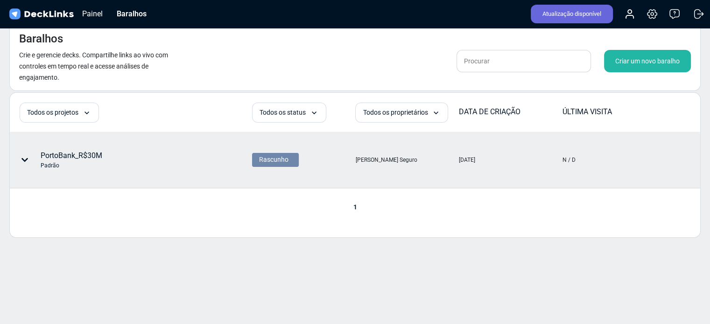
click at [28, 161] on icon at bounding box center [24, 159] width 7 height 7
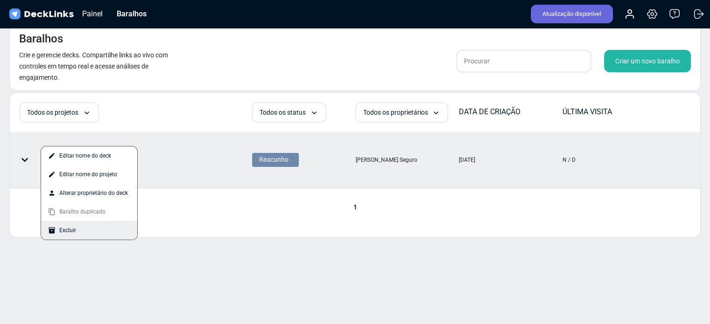
click at [77, 226] on div "Excluir" at bounding box center [89, 230] width 96 height 19
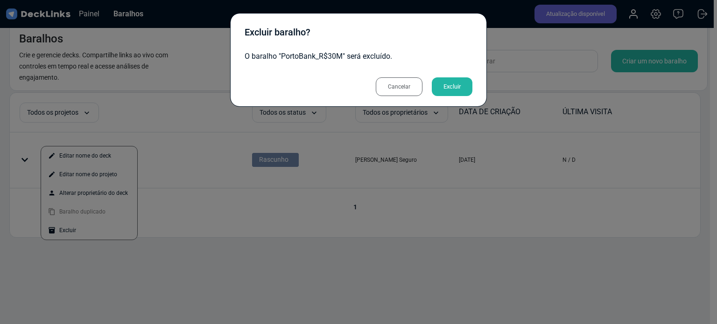
click at [459, 87] on font "Excluir" at bounding box center [451, 86] width 17 height 7
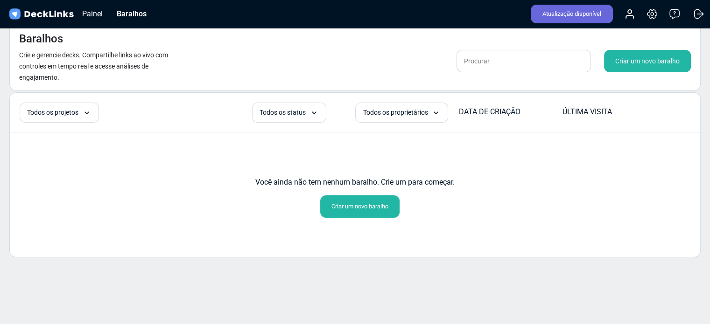
click at [360, 204] on font "Criar um novo baralho" at bounding box center [359, 206] width 57 height 7
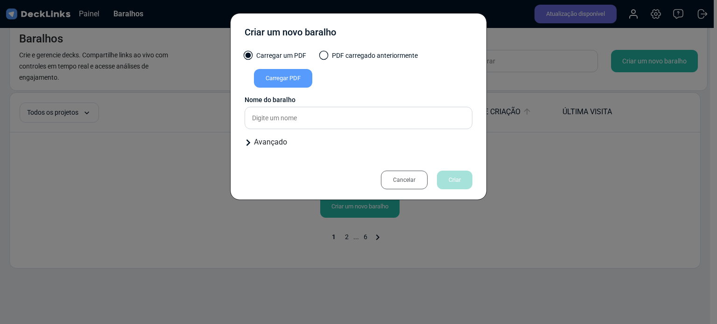
click at [297, 81] on font "Carregar PDF" at bounding box center [283, 78] width 35 height 7
click at [0, 0] on input "Carregar PDF" at bounding box center [0, 0] width 0 height 0
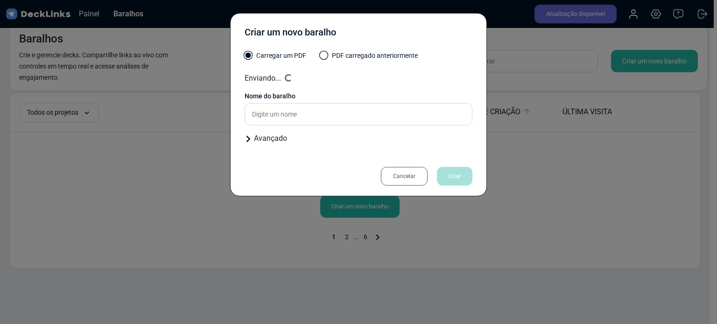
type input "PortoBank_R$30M"
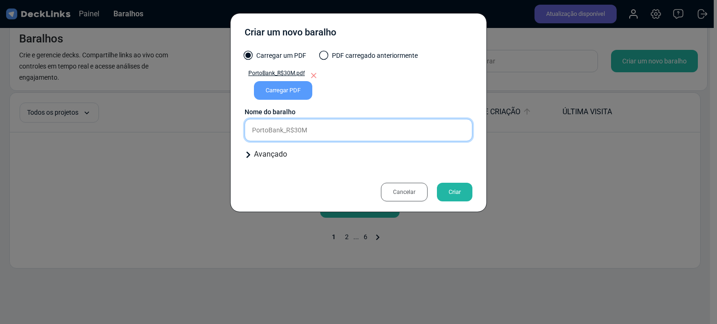
click at [284, 124] on input "PortoBank_R$30M" at bounding box center [359, 130] width 228 height 22
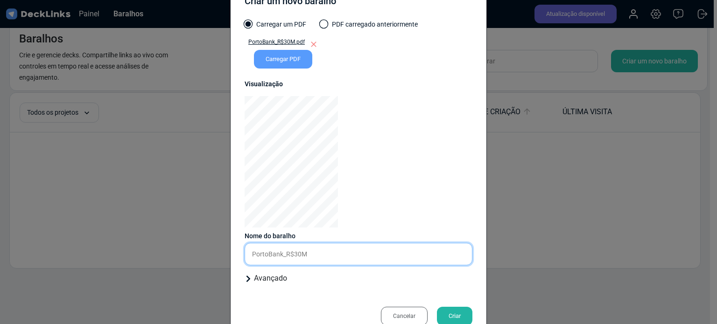
scroll to position [56, 0]
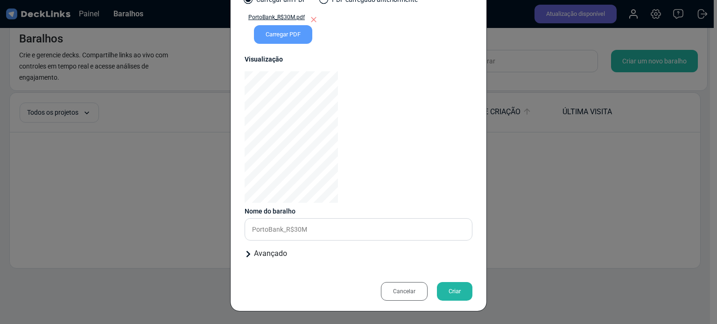
click at [451, 296] on font "Criar" at bounding box center [454, 292] width 12 height 14
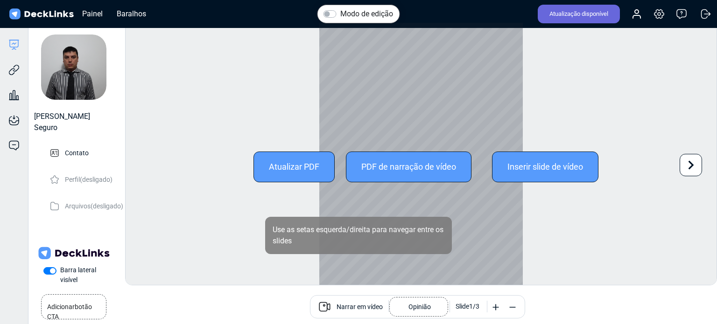
click at [434, 167] on font "PDF de narração de vídeo" at bounding box center [408, 167] width 95 height 10
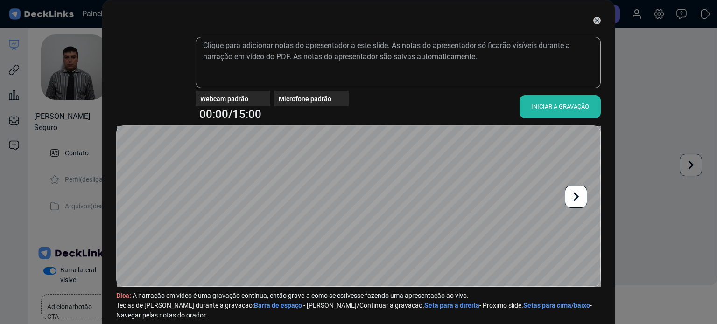
click at [574, 106] on font "INICIAR A GRAVAÇÃO" at bounding box center [560, 106] width 58 height 7
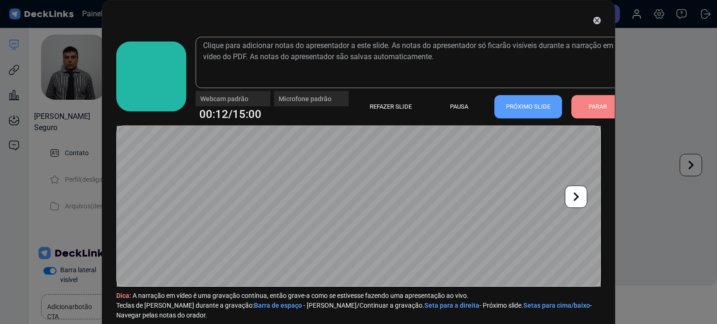
click at [593, 17] on icon at bounding box center [596, 20] width 7 height 7
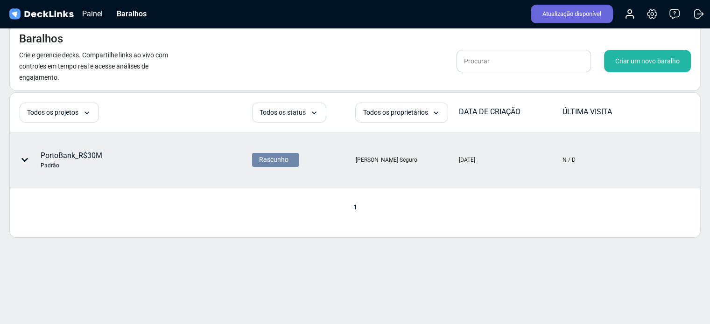
click at [28, 161] on div at bounding box center [27, 160] width 28 height 28
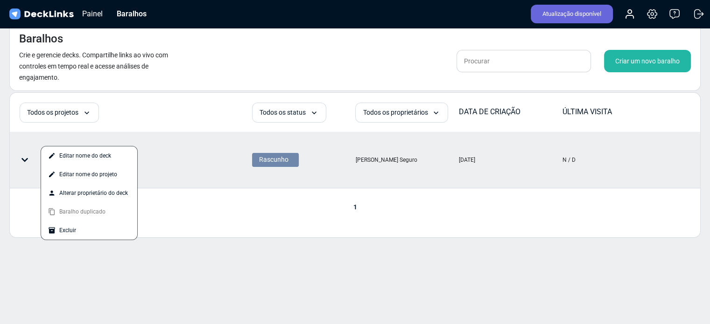
click at [206, 195] on div at bounding box center [355, 162] width 710 height 324
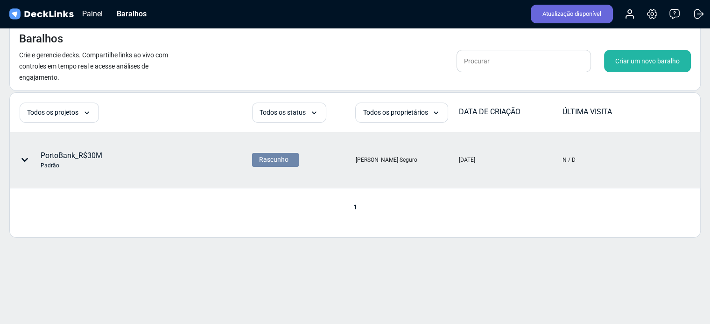
click at [79, 152] on font "PortoBank_R$30M" at bounding box center [72, 155] width 62 height 9
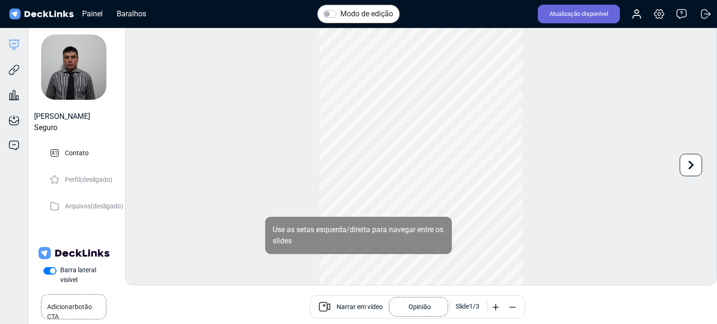
click at [350, 305] on font "Narrar em vídeo" at bounding box center [359, 306] width 46 height 7
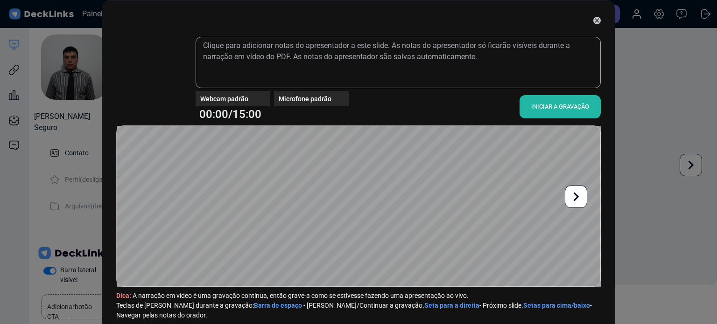
click at [241, 98] on font "Webcam padrão" at bounding box center [224, 98] width 48 height 7
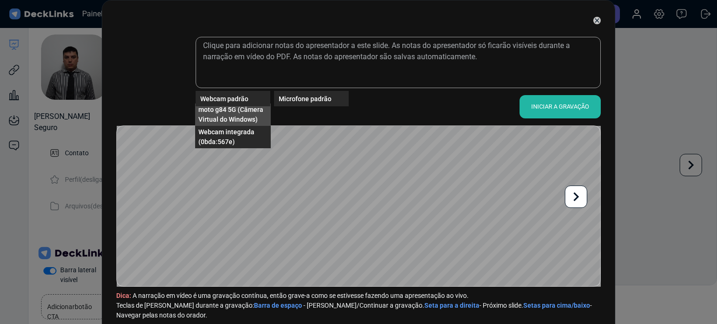
click at [232, 106] on font "moto g84 5G (Câmera Virtual do Windows)" at bounding box center [230, 114] width 65 height 17
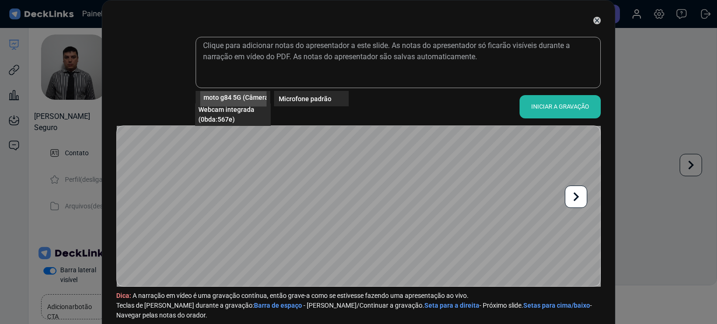
click at [242, 100] on font "moto g84 5G (Câmera Virtual do Windows)" at bounding box center [266, 96] width 126 height 7
click at [233, 109] on font "Webcam integrada (0bda:567e)" at bounding box center [226, 114] width 56 height 17
drag, startPoint x: 185, startPoint y: 0, endPoint x: 106, endPoint y: 1, distance: 78.9
click at [107, 3] on div "Webcam integrada (0bda:567e) Microfone padrão 00:00/15:00 INICIAR A GRAVAÇÃO Di…" at bounding box center [358, 169] width 513 height 339
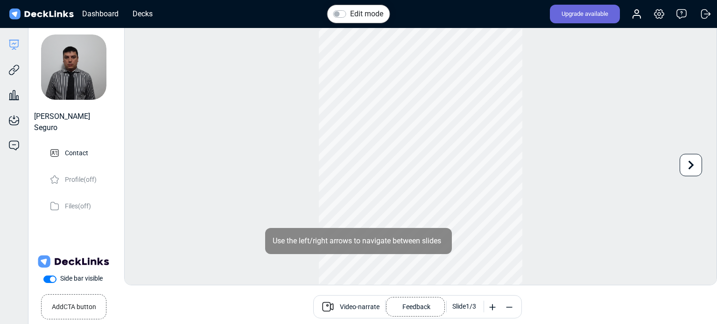
click at [350, 11] on label "Edit mode" at bounding box center [366, 13] width 33 height 11
click at [334, 11] on input "Edit mode" at bounding box center [336, 12] width 7 height 9
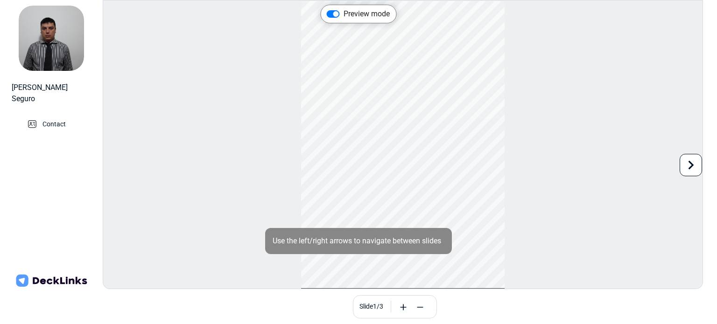
click at [360, 251] on div "Use the left/right arrows to navigate between slides" at bounding box center [358, 241] width 187 height 26
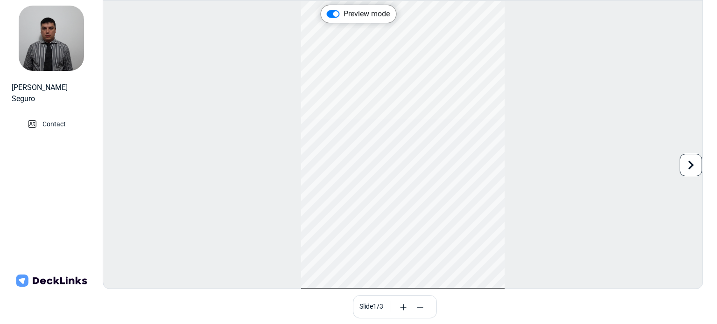
click at [687, 165] on icon at bounding box center [691, 165] width 18 height 18
click at [688, 160] on icon at bounding box center [691, 165] width 18 height 18
click at [688, 163] on div "Preview mode Use the left/right arrows to navigate between slides Book a call S…" at bounding box center [403, 144] width 600 height 289
click at [108, 171] on icon at bounding box center [114, 165] width 18 height 18
click at [110, 171] on icon at bounding box center [114, 165] width 18 height 18
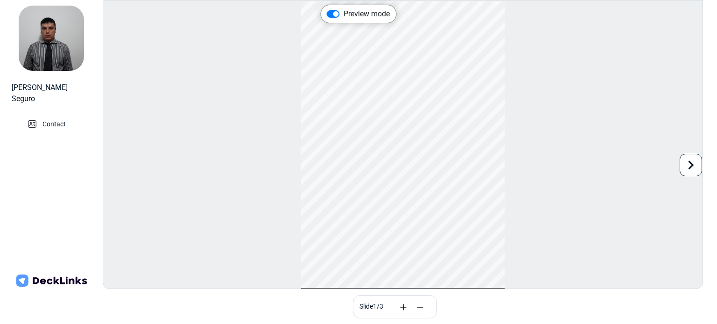
click at [111, 171] on div "Preview mode Use the left/right arrows to navigate between slides Book a call S…" at bounding box center [403, 144] width 600 height 289
click at [354, 13] on label "Preview mode" at bounding box center [366, 13] width 46 height 11
click at [334, 13] on input "Preview mode" at bounding box center [330, 12] width 7 height 9
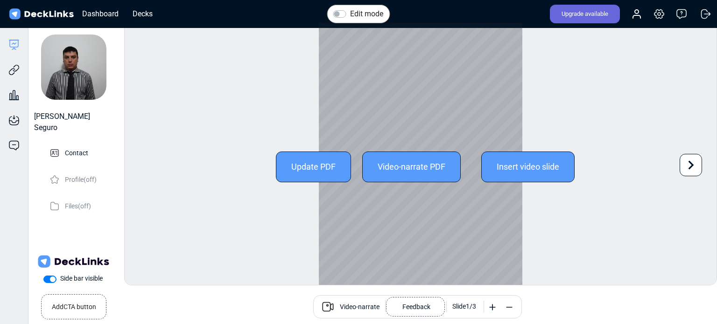
drag, startPoint x: 518, startPoint y: 67, endPoint x: 515, endPoint y: 58, distance: 9.2
click at [515, 58] on div at bounding box center [420, 167] width 203 height 288
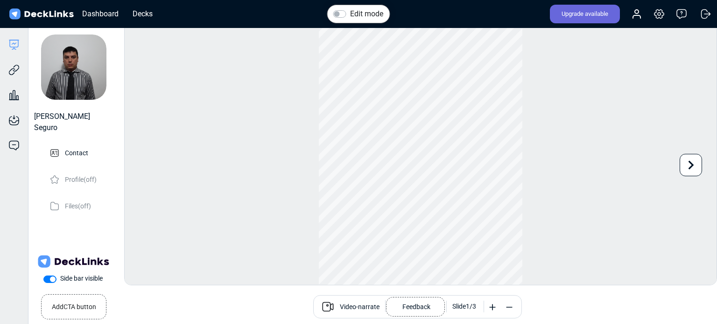
drag, startPoint x: 501, startPoint y: 0, endPoint x: 166, endPoint y: 19, distance: 335.6
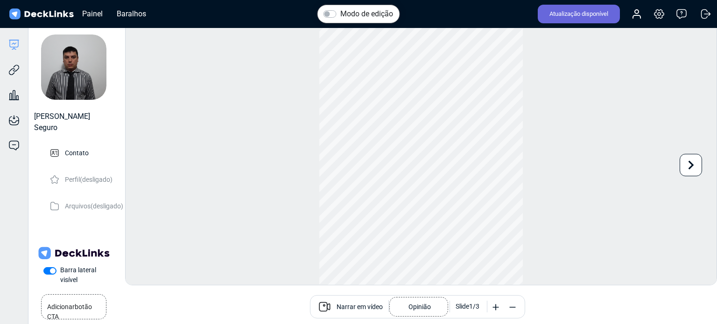
click at [340, 14] on label "Modo de edição" at bounding box center [366, 13] width 53 height 11
click at [326, 14] on input "Modo de edição" at bounding box center [326, 12] width 7 height 9
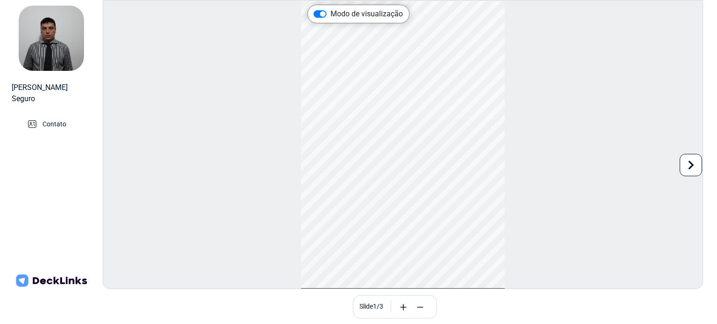
click at [330, 16] on label "Modo de visualização" at bounding box center [366, 13] width 72 height 11
click at [321, 16] on input "Modo de visualização" at bounding box center [317, 12] width 7 height 9
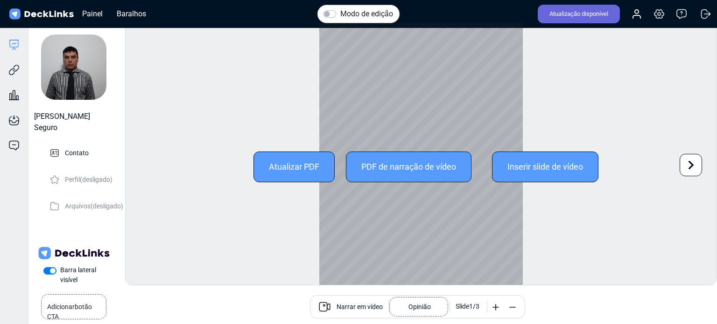
click at [435, 166] on font "PDF de narração de vídeo" at bounding box center [408, 167] width 95 height 10
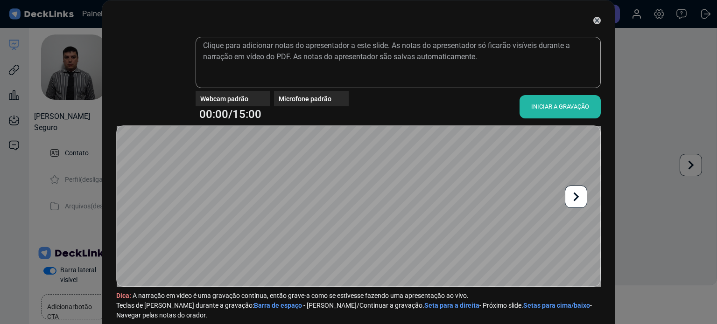
click at [541, 108] on font "INICIAR A GRAVAÇÃO" at bounding box center [560, 106] width 58 height 7
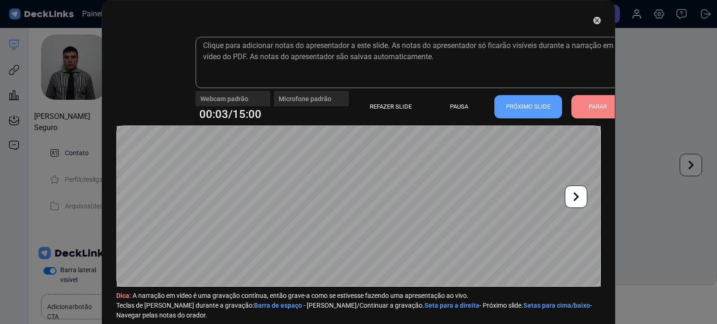
click at [234, 92] on div "Webcam padrão" at bounding box center [233, 94] width 75 height 7
click at [242, 97] on div "Webcam padrão" at bounding box center [233, 94] width 75 height 7
click at [223, 103] on div "Webcam padrão" at bounding box center [233, 98] width 75 height 15
click at [317, 98] on div "Microfone padrão" at bounding box center [311, 94] width 75 height 7
click at [398, 105] on font "REFAZER SLIDE" at bounding box center [391, 106] width 42 height 7
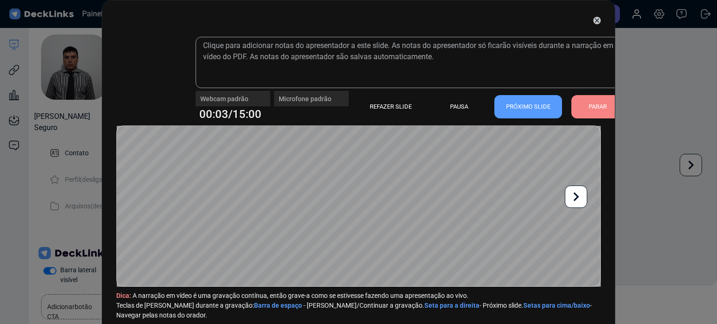
click at [250, 101] on div "Webcam padrão" at bounding box center [233, 98] width 75 height 15
click at [245, 94] on div "Webcam padrão" at bounding box center [233, 94] width 75 height 7
click at [266, 94] on div "Webcam padrão Microfone padrão" at bounding box center [272, 98] width 153 height 15
click at [267, 98] on div "Webcam padrão Microfone padrão" at bounding box center [272, 98] width 153 height 15
click at [304, 105] on div "Microfone padrão" at bounding box center [311, 98] width 75 height 15
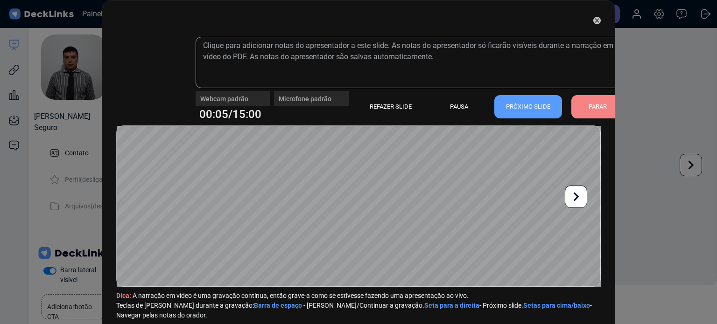
drag, startPoint x: 357, startPoint y: 102, endPoint x: 411, endPoint y: 97, distance: 54.4
click at [358, 101] on div "REFAZER SLIDE" at bounding box center [390, 106] width 65 height 23
click at [591, 105] on font "PARAR" at bounding box center [597, 106] width 18 height 7
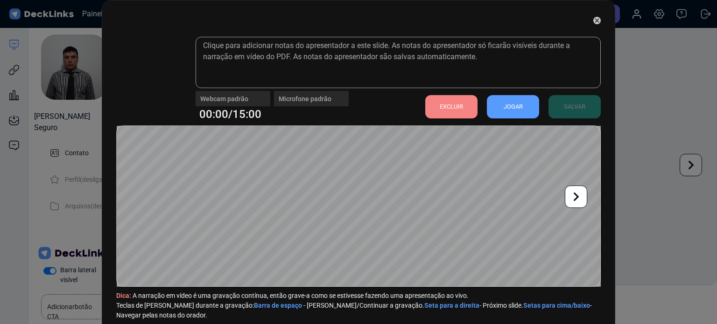
click at [446, 104] on font "EXCLUIR" at bounding box center [451, 106] width 23 height 7
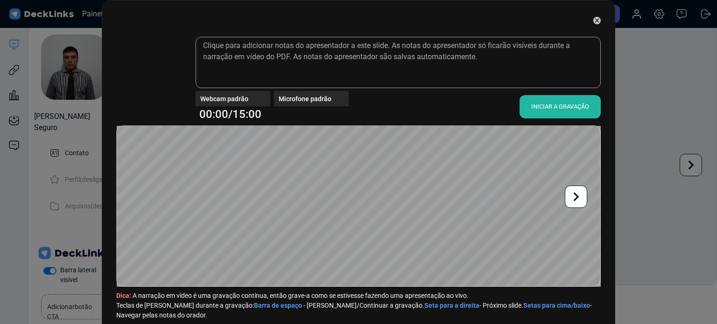
click at [563, 109] on font "INICIAR A GRAVAÇÃO" at bounding box center [560, 106] width 58 height 7
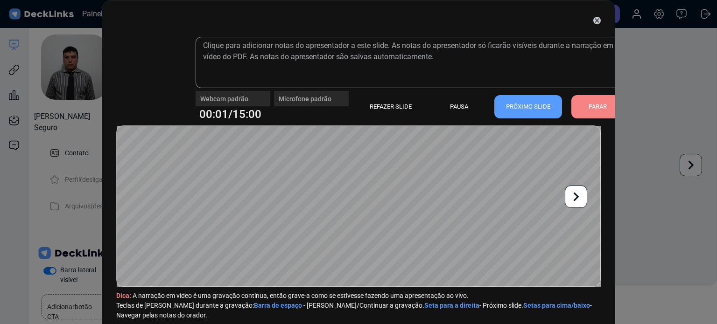
click at [594, 19] on icon at bounding box center [596, 20] width 7 height 7
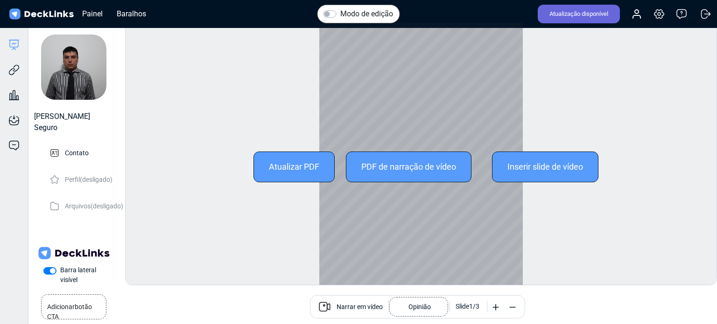
click at [541, 169] on font "Inserir slide de vídeo" at bounding box center [545, 167] width 76 height 10
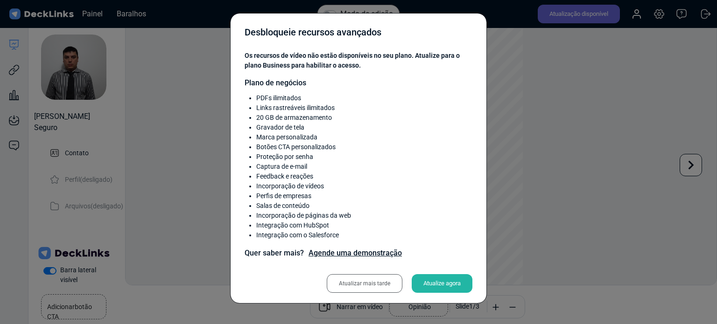
click at [378, 289] on font "Atualizar mais tarde" at bounding box center [364, 284] width 51 height 14
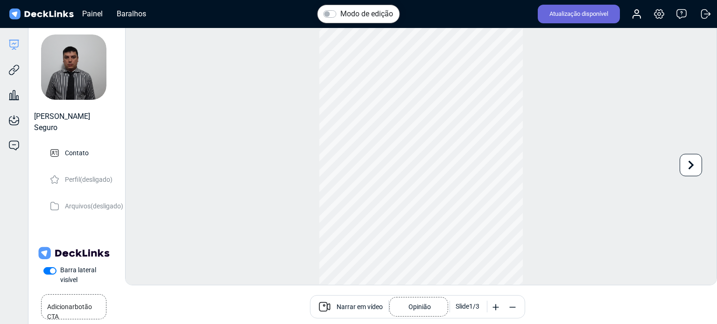
click at [340, 14] on label "Modo de edição" at bounding box center [366, 13] width 53 height 11
click at [331, 14] on input "Modo de edição" at bounding box center [326, 12] width 7 height 9
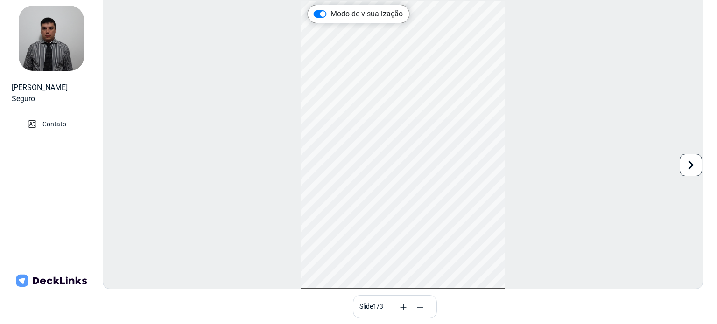
click at [353, 16] on font "Modo de visualização" at bounding box center [366, 13] width 72 height 9
click at [321, 16] on input "Modo de visualização" at bounding box center [317, 12] width 7 height 9
checkbox input "false"
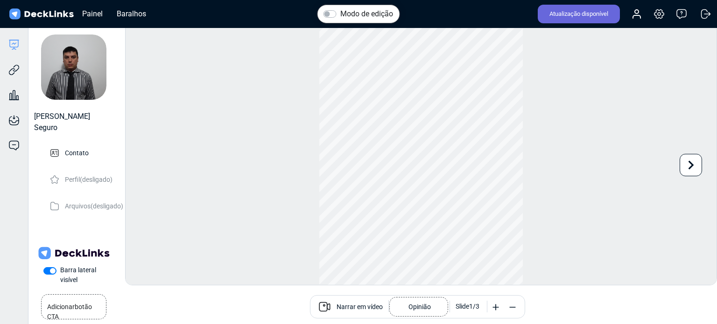
click at [355, 305] on font "Narrar em vídeo" at bounding box center [359, 306] width 46 height 7
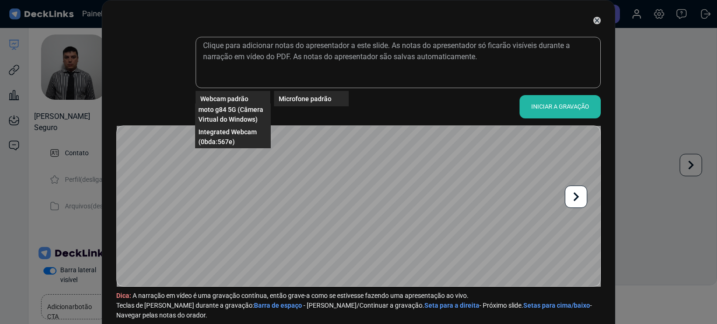
click at [235, 104] on div "Webcam padrão" at bounding box center [231, 98] width 70 height 15
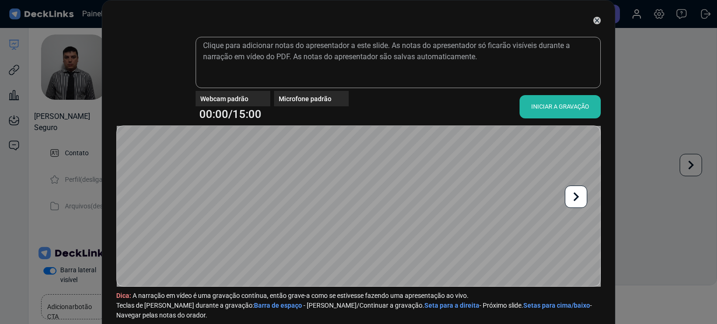
click at [202, 90] on div "Webcam padrão Microfone padrão 00:00/15:00 INICIAR A GRAVAÇÃO" at bounding box center [398, 76] width 405 height 79
click at [220, 99] on font "Webcam padrão" at bounding box center [224, 98] width 48 height 7
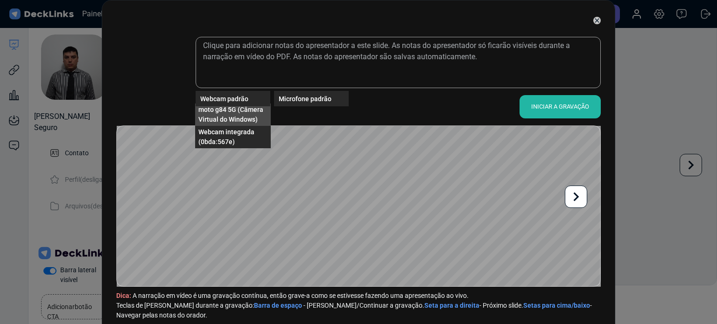
click at [232, 124] on span "moto g84 5G (Câmera Virtual do Windows)" at bounding box center [232, 115] width 69 height 20
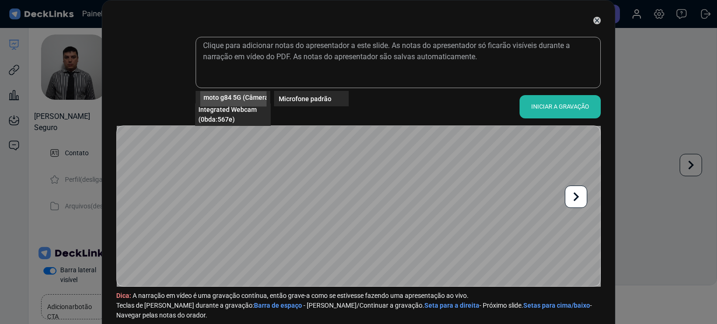
click at [230, 99] on font "moto g84 5G (Câmera Virtual do Windows)" at bounding box center [266, 96] width 126 height 7
click at [212, 119] on font "Webcam integrada (0bda:567e)" at bounding box center [226, 114] width 56 height 17
click at [261, 97] on font "Webcam integrada (0bda:567e)" at bounding box center [250, 96] width 94 height 7
click at [166, 69] on video at bounding box center [151, 76] width 65 height 65
click at [155, 68] on video at bounding box center [151, 76] width 65 height 65
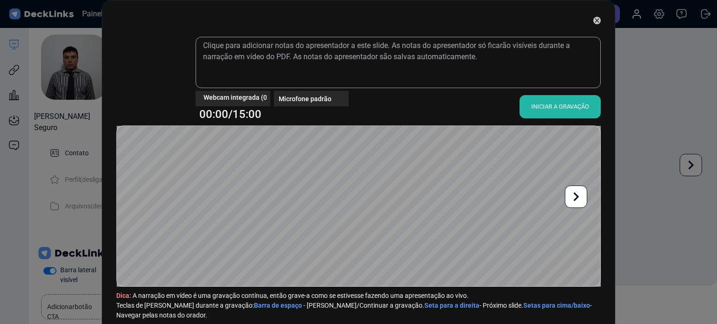
click at [154, 68] on video at bounding box center [151, 76] width 65 height 65
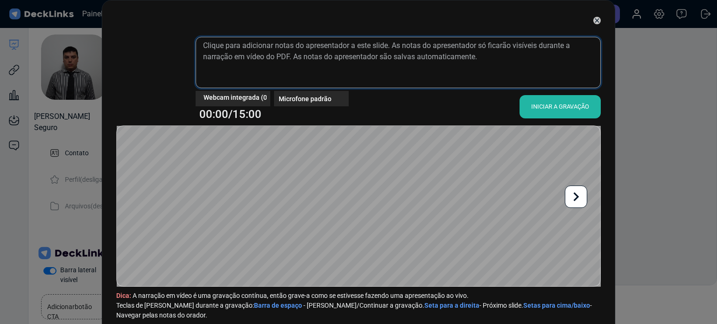
drag, startPoint x: 183, startPoint y: 9, endPoint x: 452, endPoint y: 57, distance: 272.5
click at [452, 57] on textarea at bounding box center [398, 62] width 405 height 51
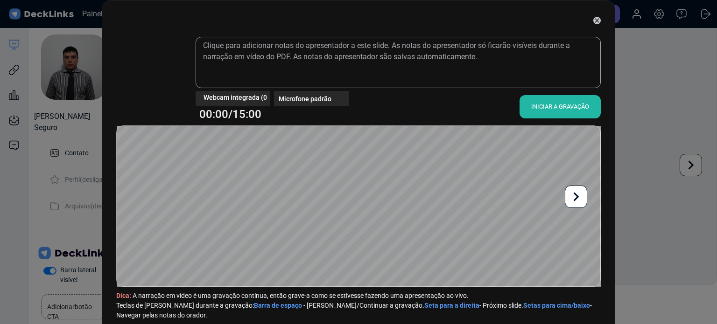
click at [657, 113] on div "Webcam integrada (0bda:567e) Microfone padrão 00:00/15:00 INICIAR A GRAVAÇÃO Di…" at bounding box center [358, 162] width 717 height 324
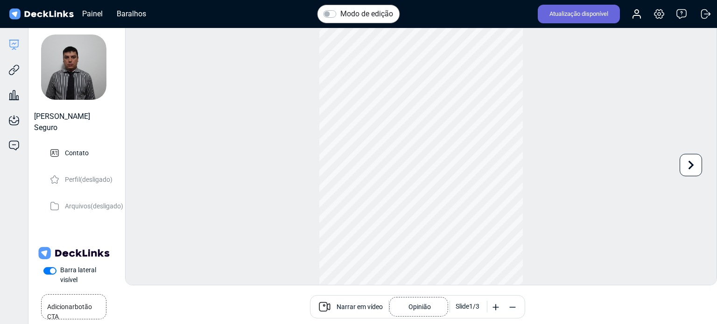
click at [353, 303] on font "Narrar em vídeo" at bounding box center [359, 306] width 46 height 7
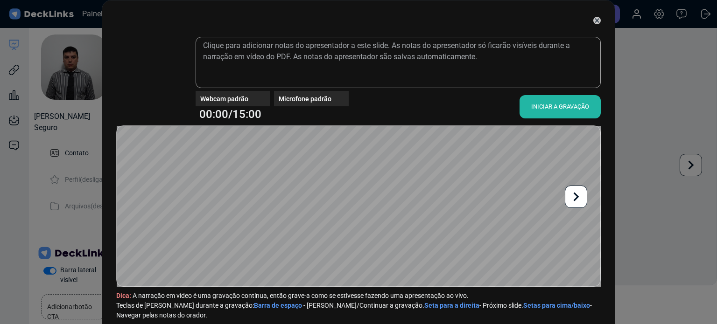
click at [557, 112] on font "INICIAR A GRAVAÇÃO" at bounding box center [560, 107] width 58 height 14
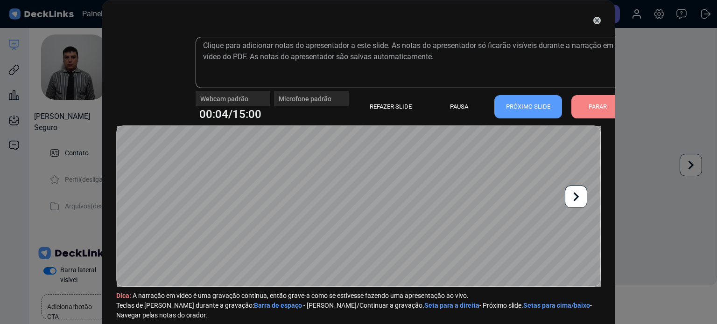
click at [242, 91] on div "Webcam padrão" at bounding box center [233, 94] width 75 height 7
click at [235, 96] on div "Webcam padrão" at bounding box center [233, 94] width 75 height 7
click at [239, 100] on div "Webcam padrão" at bounding box center [233, 98] width 75 height 15
click at [250, 97] on div "Webcam padrão" at bounding box center [233, 94] width 75 height 7
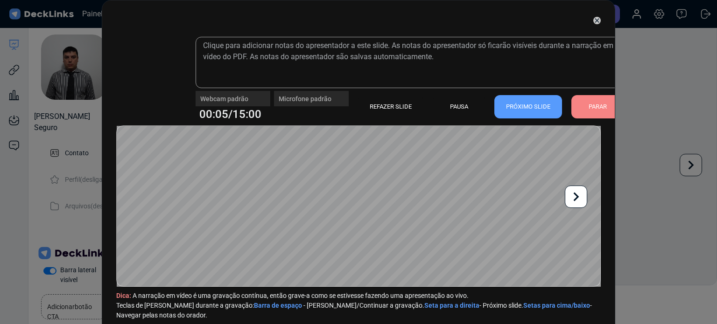
drag, startPoint x: 259, startPoint y: 97, endPoint x: 284, endPoint y: 98, distance: 25.2
click at [259, 97] on div "Webcam padrão" at bounding box center [233, 94] width 75 height 7
click at [521, 107] on font "PRÓXIMO SLIDE" at bounding box center [528, 106] width 44 height 7
click at [582, 106] on div "PARAR" at bounding box center [597, 106] width 52 height 23
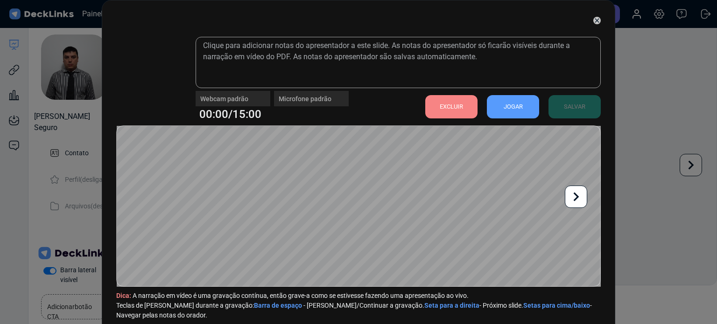
click at [427, 108] on div "EXCLUIR" at bounding box center [451, 106] width 52 height 23
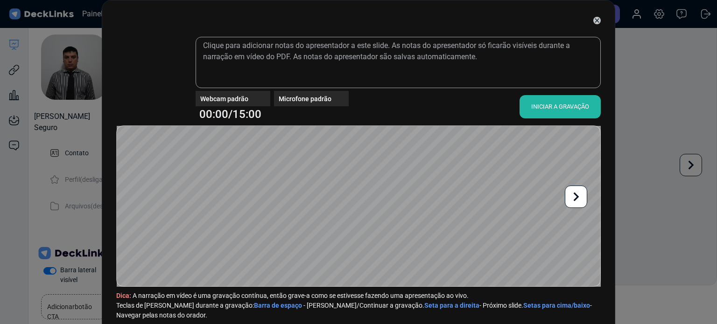
click at [559, 110] on font "INICIAR A GRAVAÇÃO" at bounding box center [560, 107] width 58 height 14
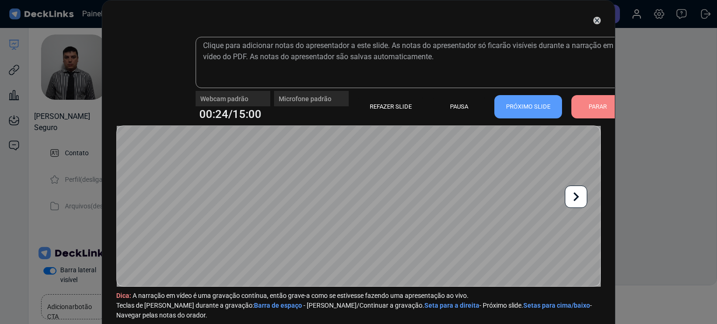
drag, startPoint x: 561, startPoint y: 2, endPoint x: 643, endPoint y: 55, distance: 97.2
click at [644, 57] on div "Webcam padrão Microfone padrão 00:24/15:00 REFAZER SLIDE PAUSA PRÓXIMO SLIDE PA…" at bounding box center [358, 162] width 717 height 324
click at [578, 193] on icon at bounding box center [576, 197] width 18 height 18
click at [575, 193] on icon at bounding box center [576, 197] width 18 height 18
click at [539, 108] on div "REFAZER SLIDE PAUSA PRÓXIMO SLIDE PARAR" at bounding box center [486, 107] width 275 height 28
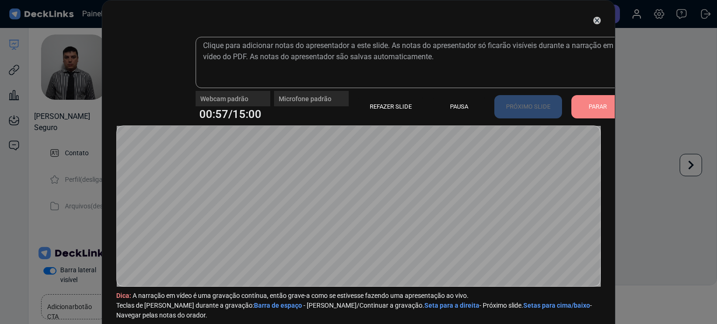
click at [457, 105] on font "PAUSA" at bounding box center [459, 106] width 18 height 7
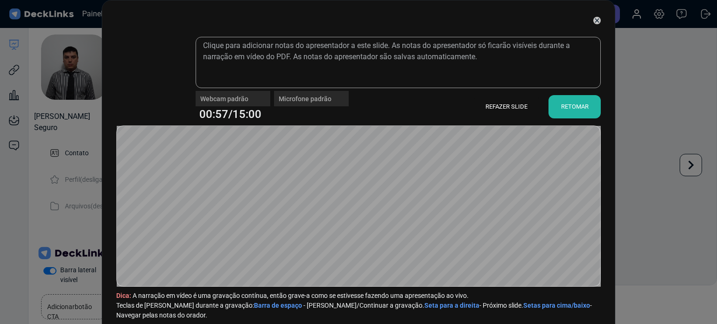
click at [567, 108] on font "RETOMAR" at bounding box center [575, 106] width 28 height 7
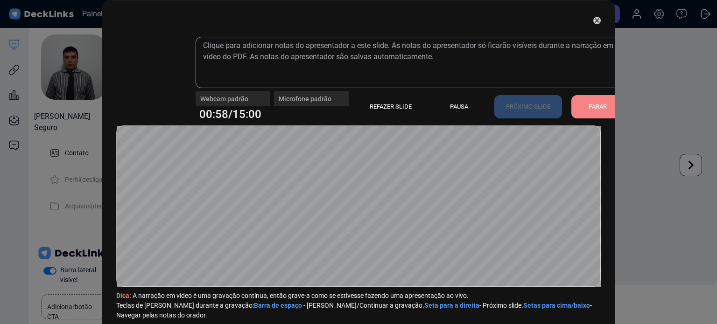
click at [593, 21] on icon at bounding box center [596, 20] width 7 height 7
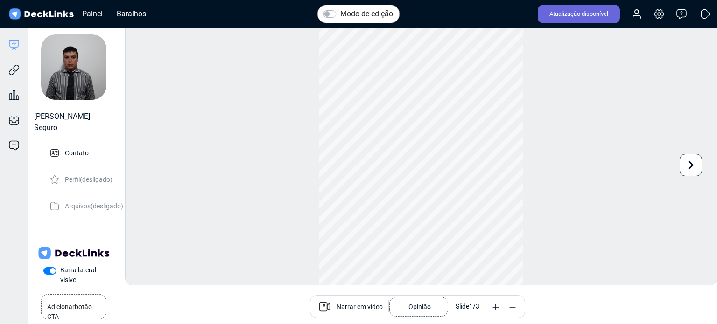
scroll to position [25, 0]
